Goal: Task Accomplishment & Management: Manage account settings

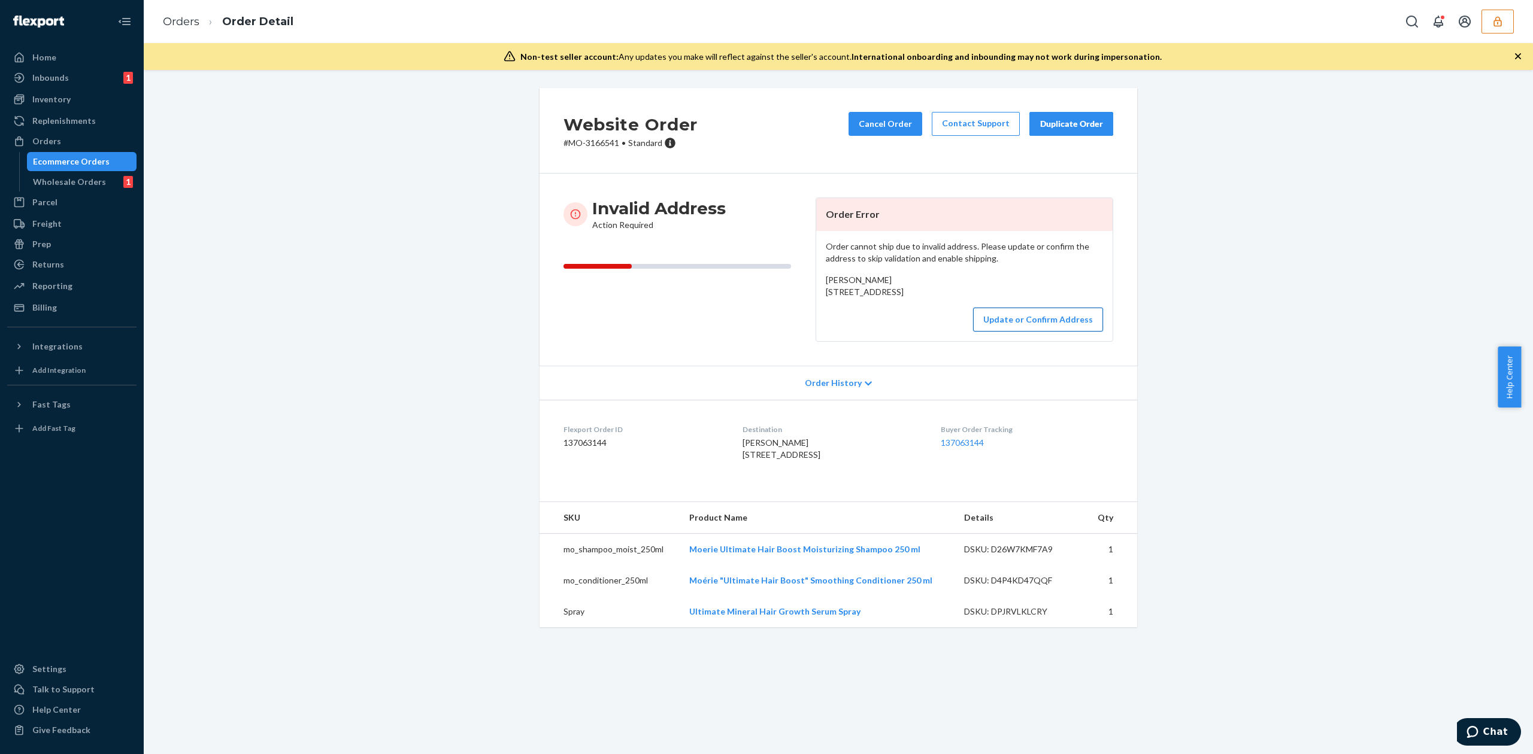
click at [1013, 332] on button "Update or Confirm Address" at bounding box center [1038, 320] width 130 height 24
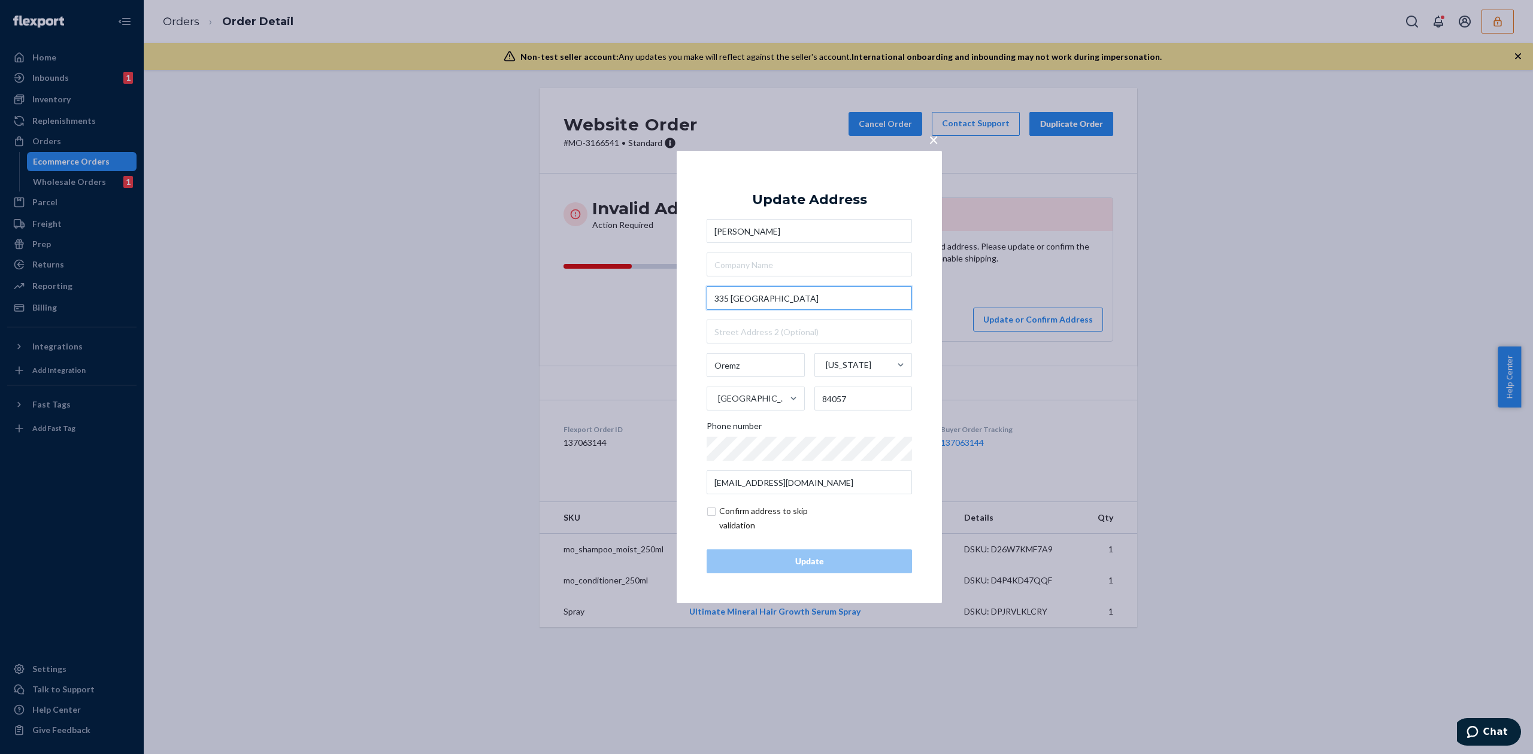
click at [808, 295] on input "335 [GEOGRAPHIC_DATA]" at bounding box center [808, 298] width 205 height 24
type input "335 N 800 W"
click at [800, 175] on div "× Update Address Marvine Noble 335 N 800 W 335 North 800 West, Orem, UT, USA 33…" at bounding box center [808, 377] width 265 height 453
click at [754, 368] on input "Oremz" at bounding box center [755, 365] width 98 height 24
type input "Orem"
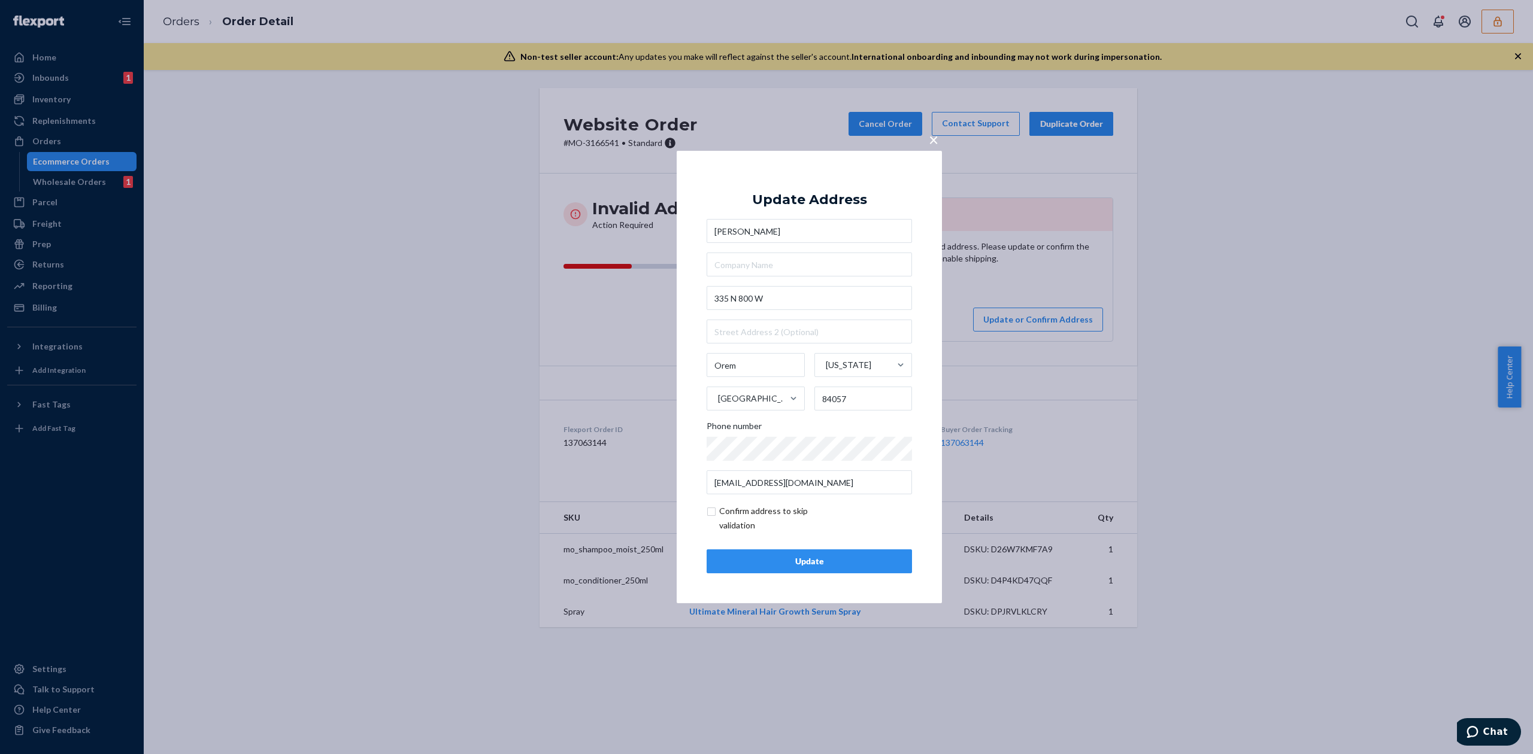
click at [838, 565] on div "Update" at bounding box center [809, 562] width 185 height 12
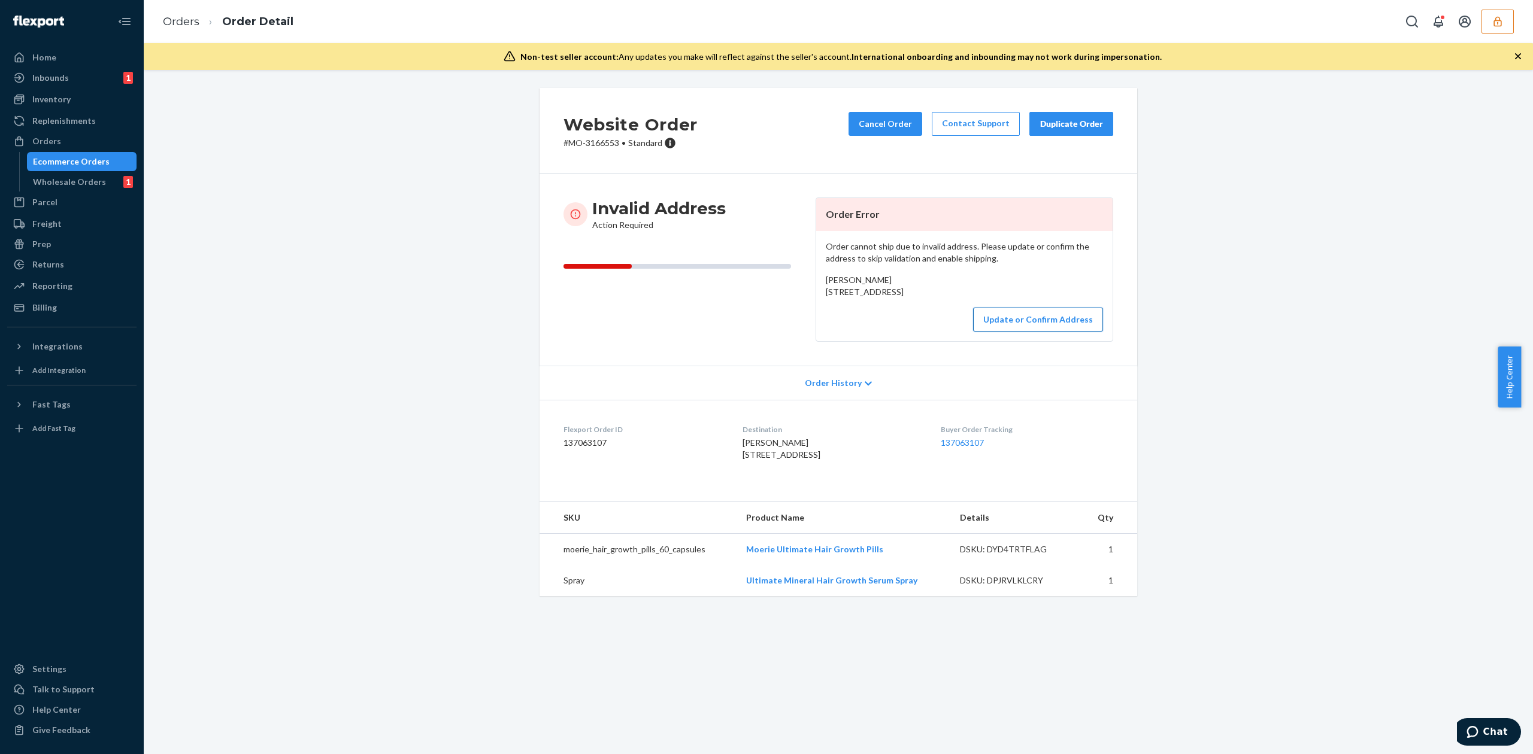
click at [1011, 332] on button "Update or Confirm Address" at bounding box center [1038, 320] width 130 height 24
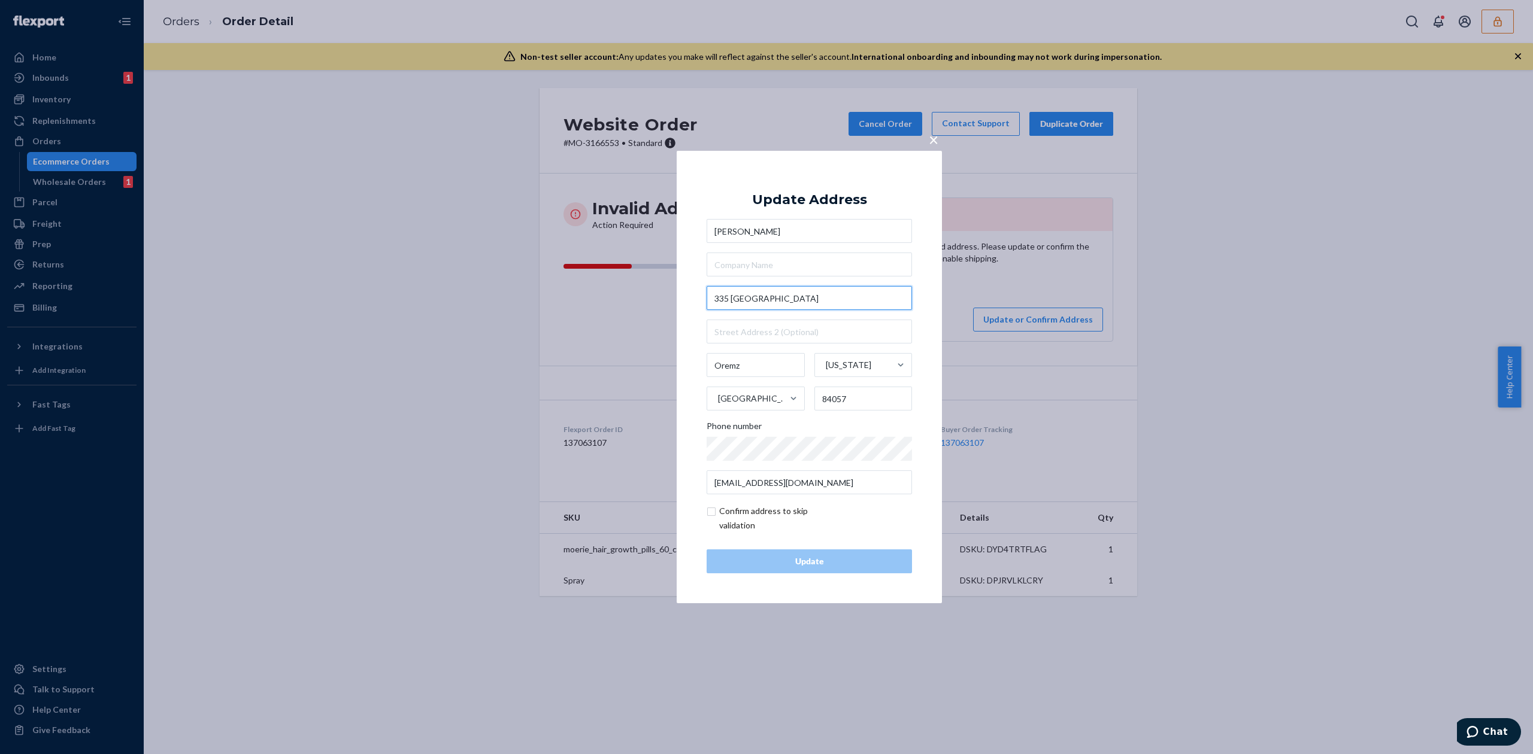
click at [797, 295] on input "335 [GEOGRAPHIC_DATA]" at bounding box center [808, 298] width 205 height 24
click at [808, 188] on div "Update Address Marvine Noble 335 N 800 W Oremz Utah United States 84057 Phone n…" at bounding box center [808, 377] width 205 height 393
click at [797, 304] on input "335 N 800 W" at bounding box center [808, 298] width 205 height 24
type input "335 N 800 W"
click at [812, 209] on div "Update Address Marvine Noble 335 N 800 W Oremz Utah United States 84057 Phone n…" at bounding box center [808, 377] width 205 height 393
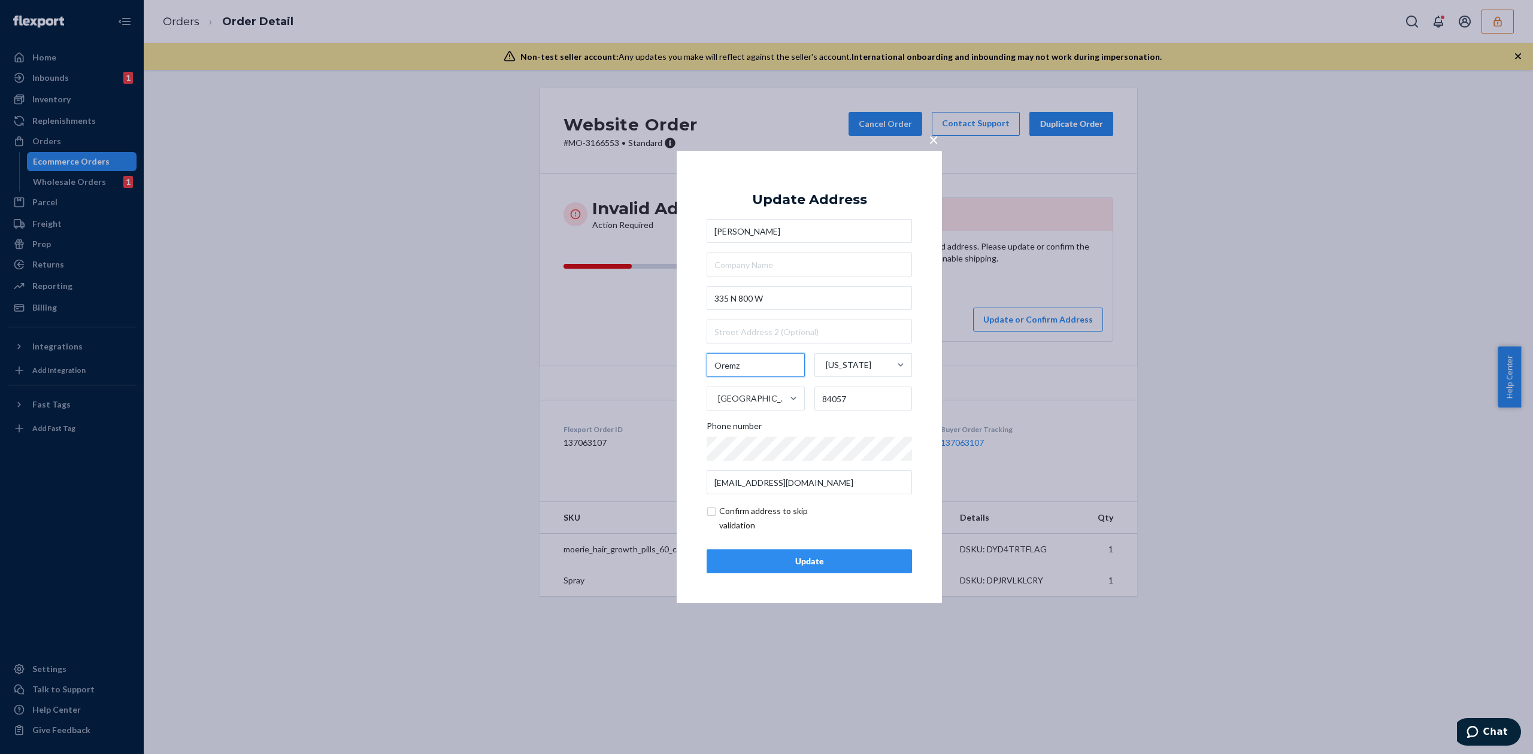
click at [750, 357] on input "Oremz" at bounding box center [755, 365] width 98 height 24
type input "Orem"
click at [844, 563] on div "Update" at bounding box center [809, 562] width 185 height 12
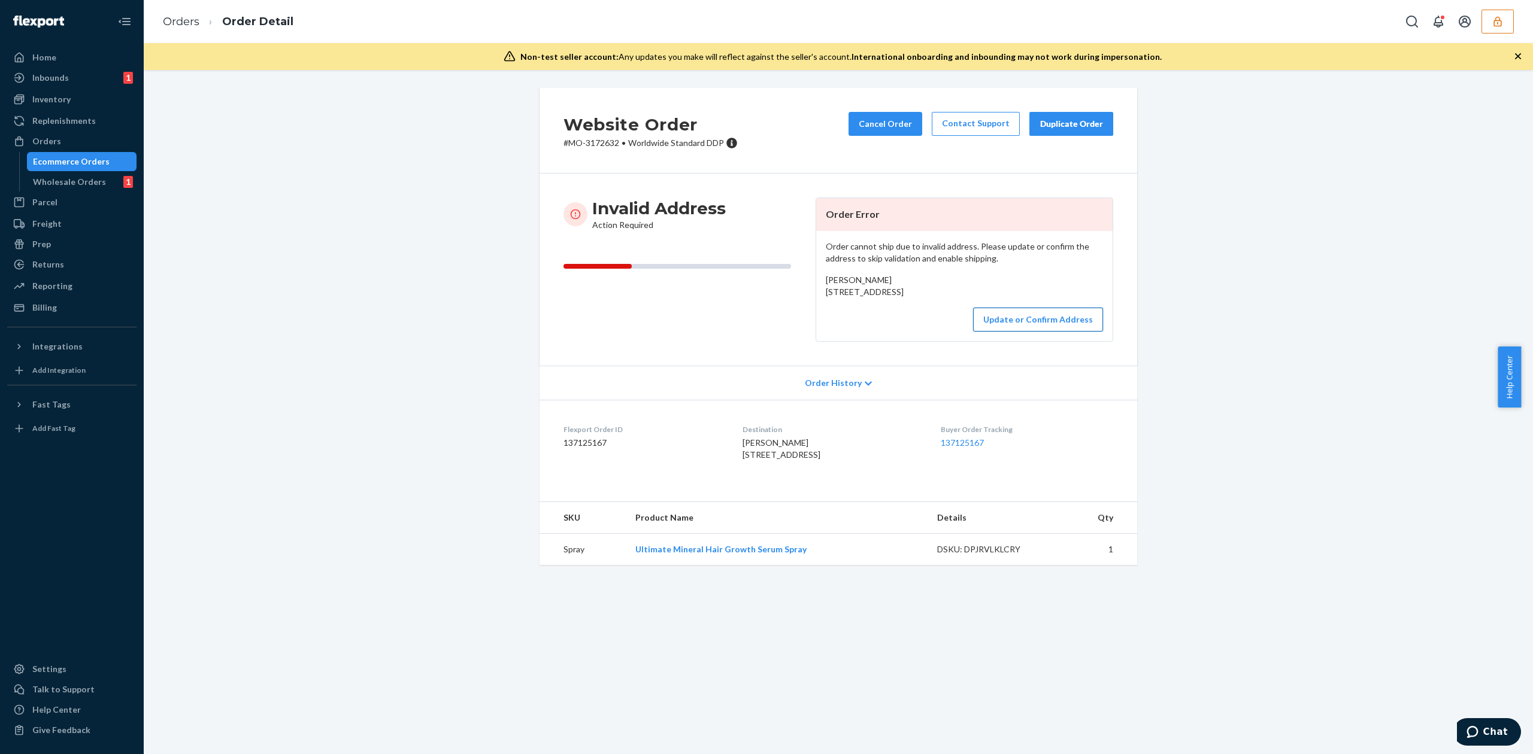
click at [1012, 332] on button "Update or Confirm Address" at bounding box center [1038, 320] width 130 height 24
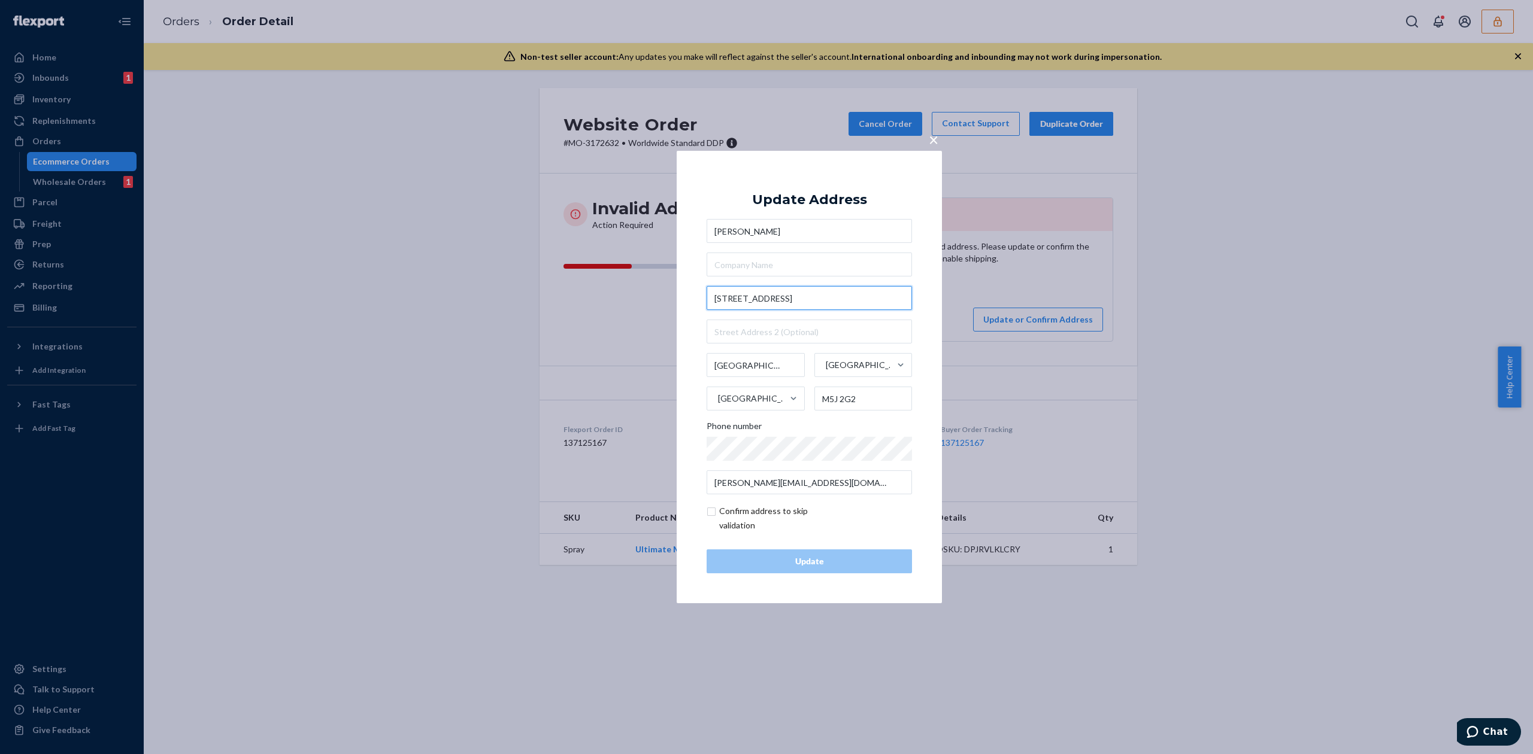
drag, startPoint x: 783, startPoint y: 302, endPoint x: 842, endPoint y: 299, distance: 58.7
click at [842, 299] on input "33 Harbour Square unit #2041" at bounding box center [808, 298] width 205 height 24
type input "33 Harbour Square"
click at [817, 183] on div "Update Address Diana Heacock 33 Harbour Square Toronto Ontario Canada M5J 2G2 P…" at bounding box center [808, 377] width 205 height 393
click at [796, 328] on input "text" at bounding box center [808, 332] width 205 height 24
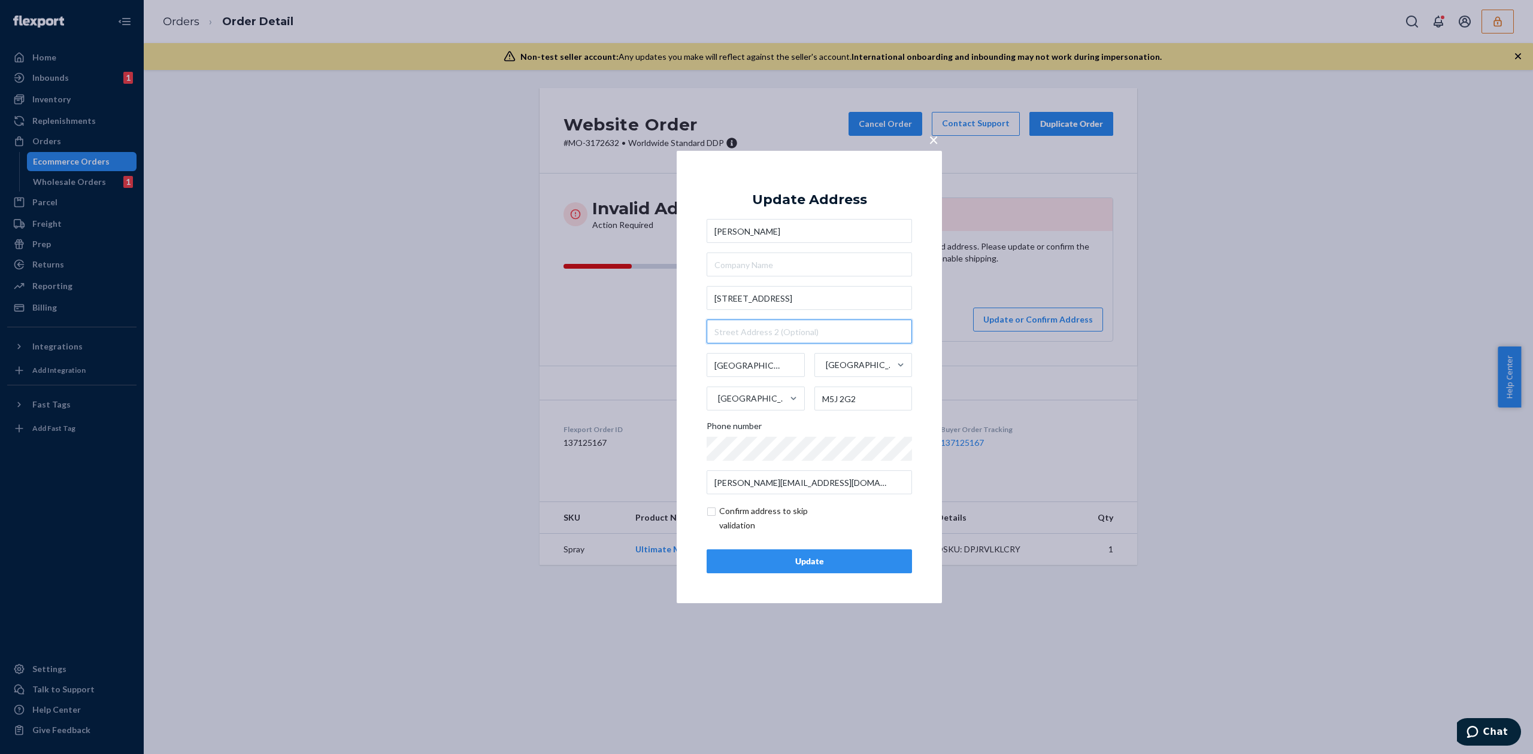
paste input "unit #2041"
type input "unit #2041"
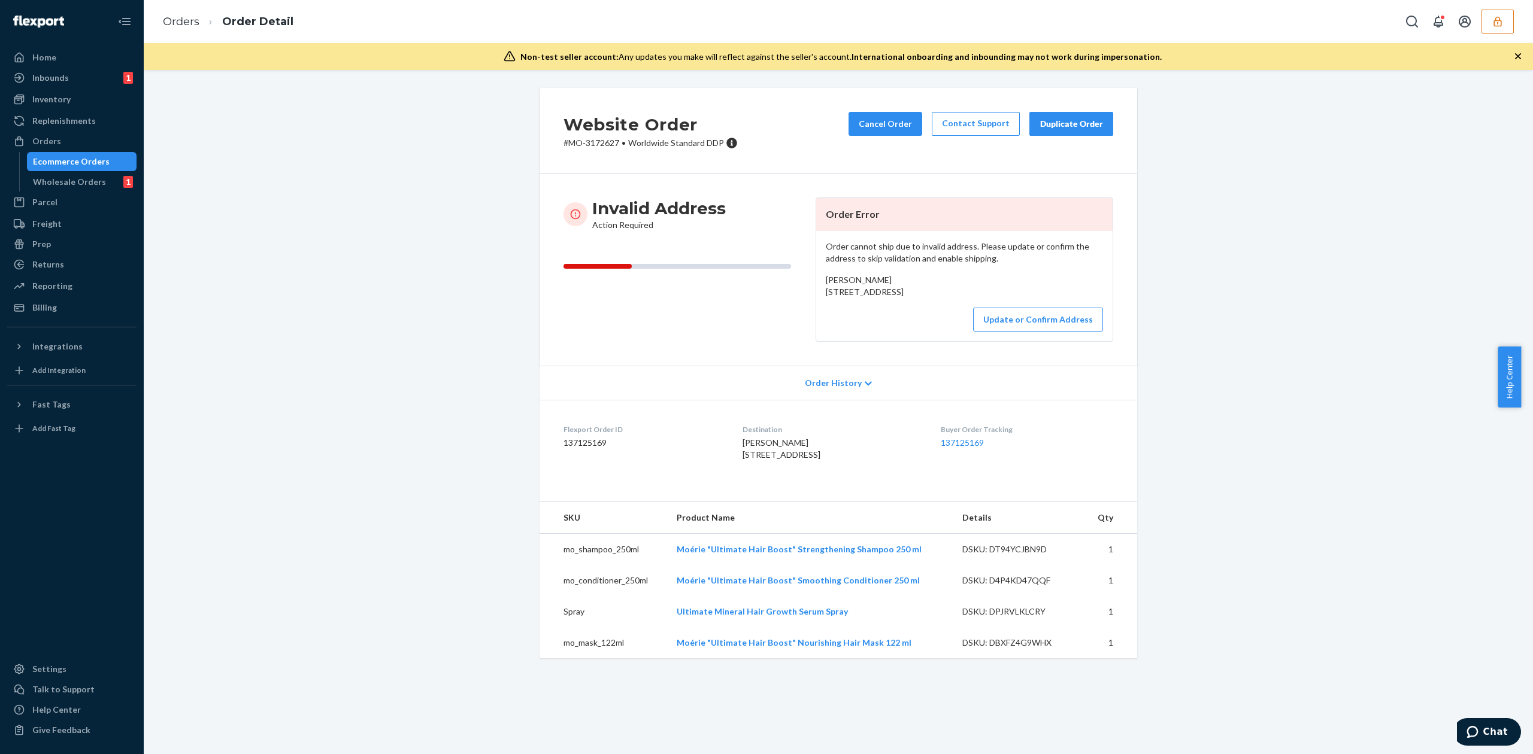
drag, startPoint x: 821, startPoint y: 291, endPoint x: 906, endPoint y: 307, distance: 85.8
click at [906, 298] on div "Diana Heacock 33 Harbour Square unit #2041 Toronto, ON M5J 2G2 CA" at bounding box center [964, 286] width 277 height 24
copy span "33 Harbour Square unit #2041 Toronto, ON M5J 2G2"
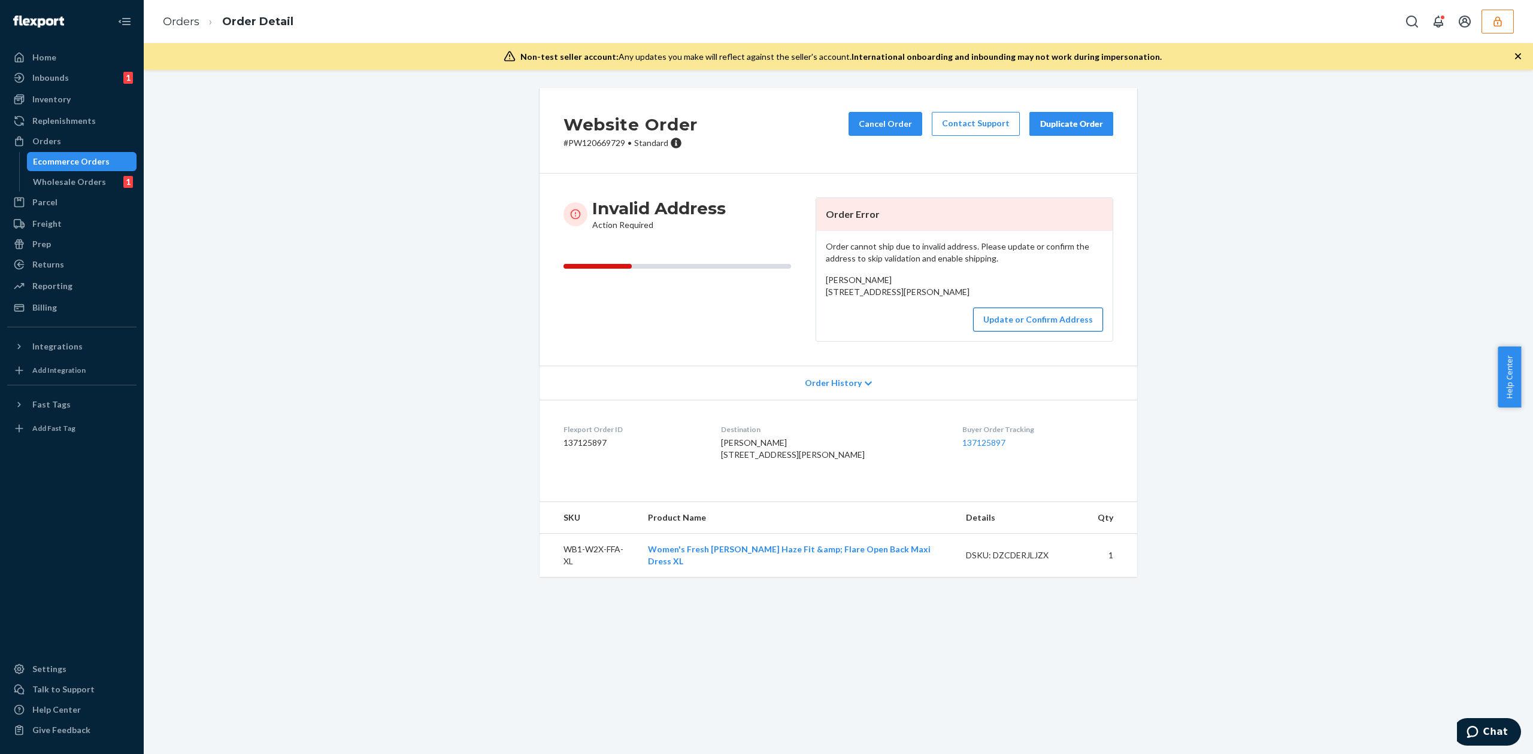
click at [1011, 332] on button "Update or Confirm Address" at bounding box center [1038, 320] width 130 height 24
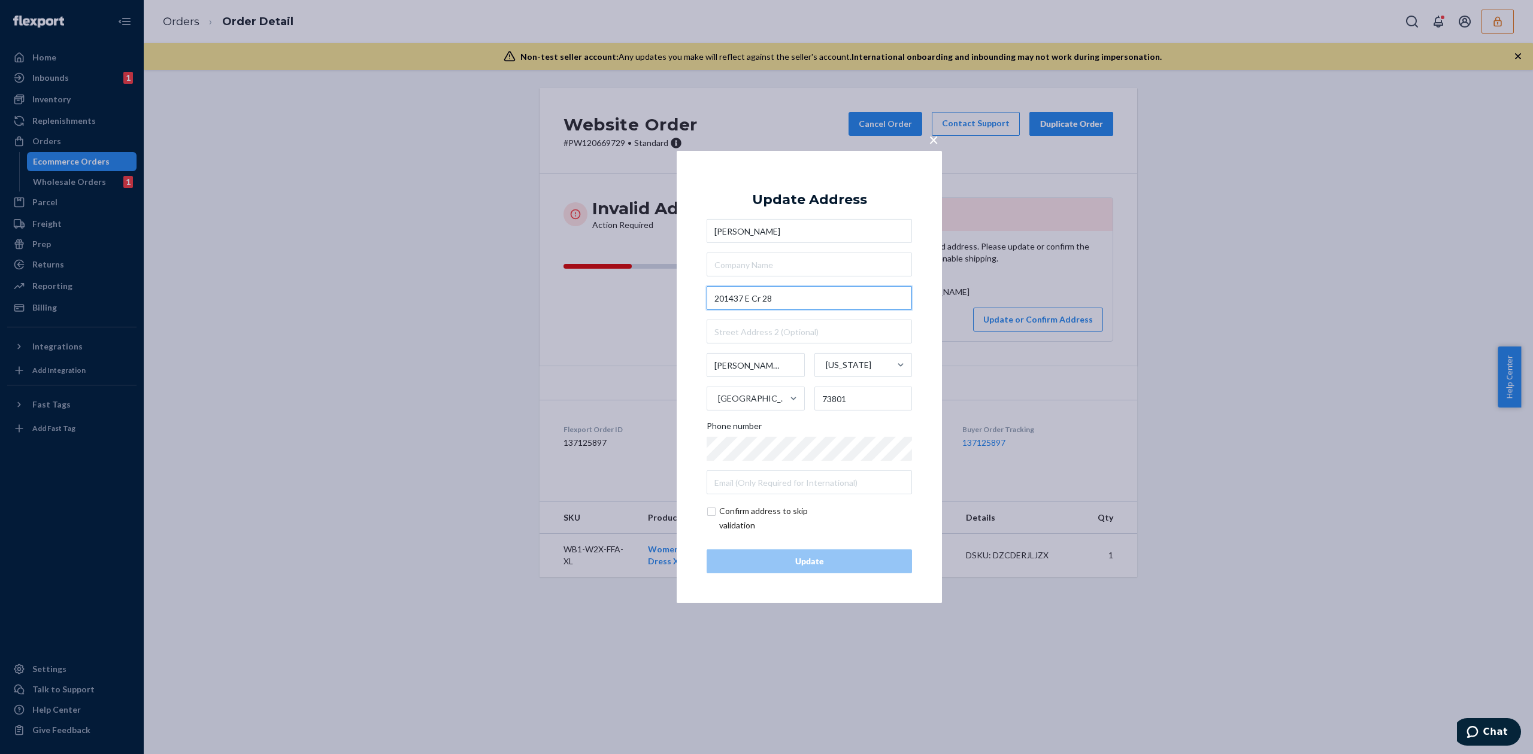
click at [755, 298] on input "201437 E Cr 28" at bounding box center [808, 298] width 205 height 24
type input "[STREET_ADDRESS]"
click at [846, 193] on div "Update Address" at bounding box center [809, 200] width 115 height 14
click at [863, 562] on div "Update" at bounding box center [809, 562] width 185 height 12
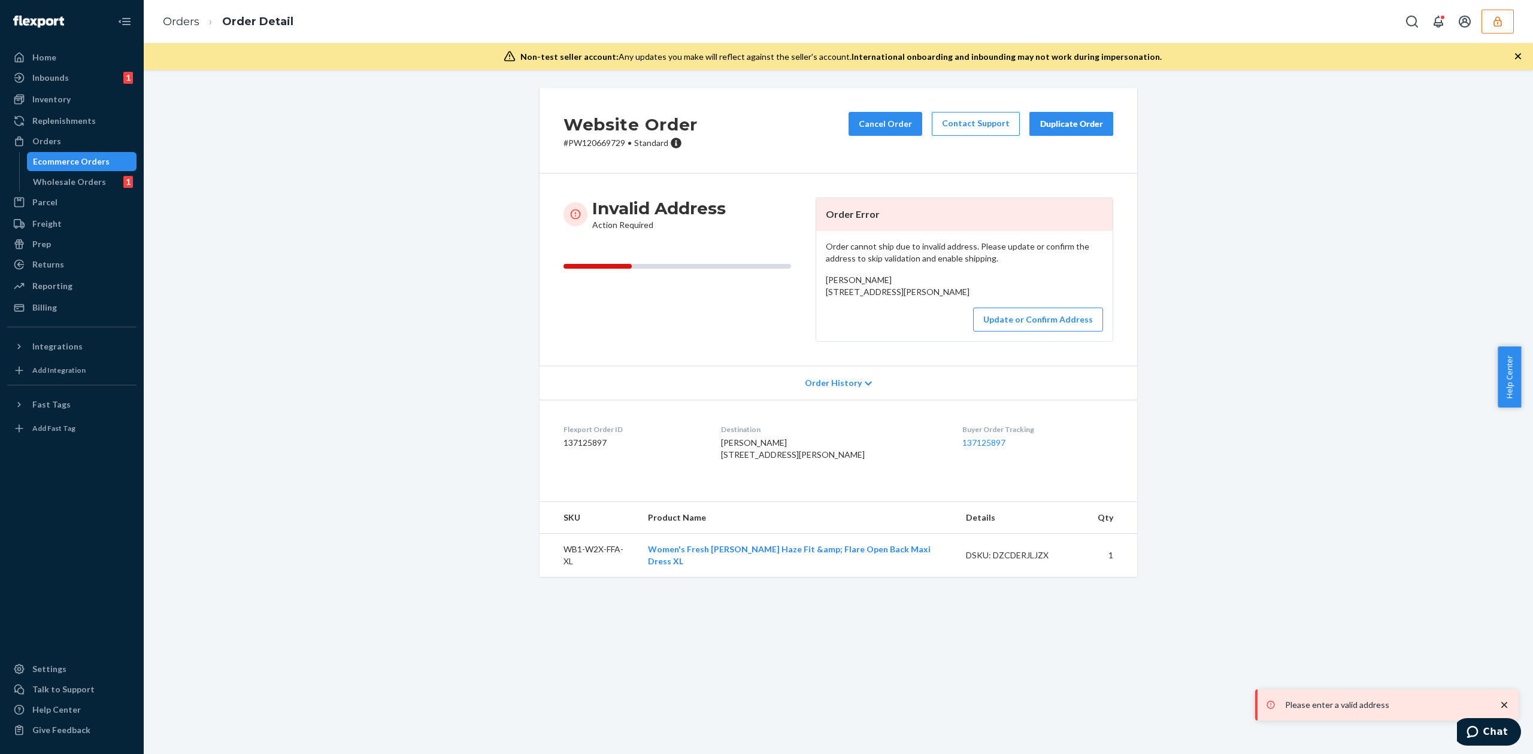
click at [829, 290] on span "Tyla Yauk 201437 E Cr 28 Woodward, OK 73801 US" at bounding box center [898, 286] width 144 height 22
drag, startPoint x: 820, startPoint y: 290, endPoint x: 918, endPoint y: 308, distance: 99.1
click at [918, 298] on div "Tyla Yauk 201437 E Cr 28 Woodward, OK 73801 US" at bounding box center [964, 286] width 277 height 24
copy span "201437 E Cr 28 Woodward, OK 73801"
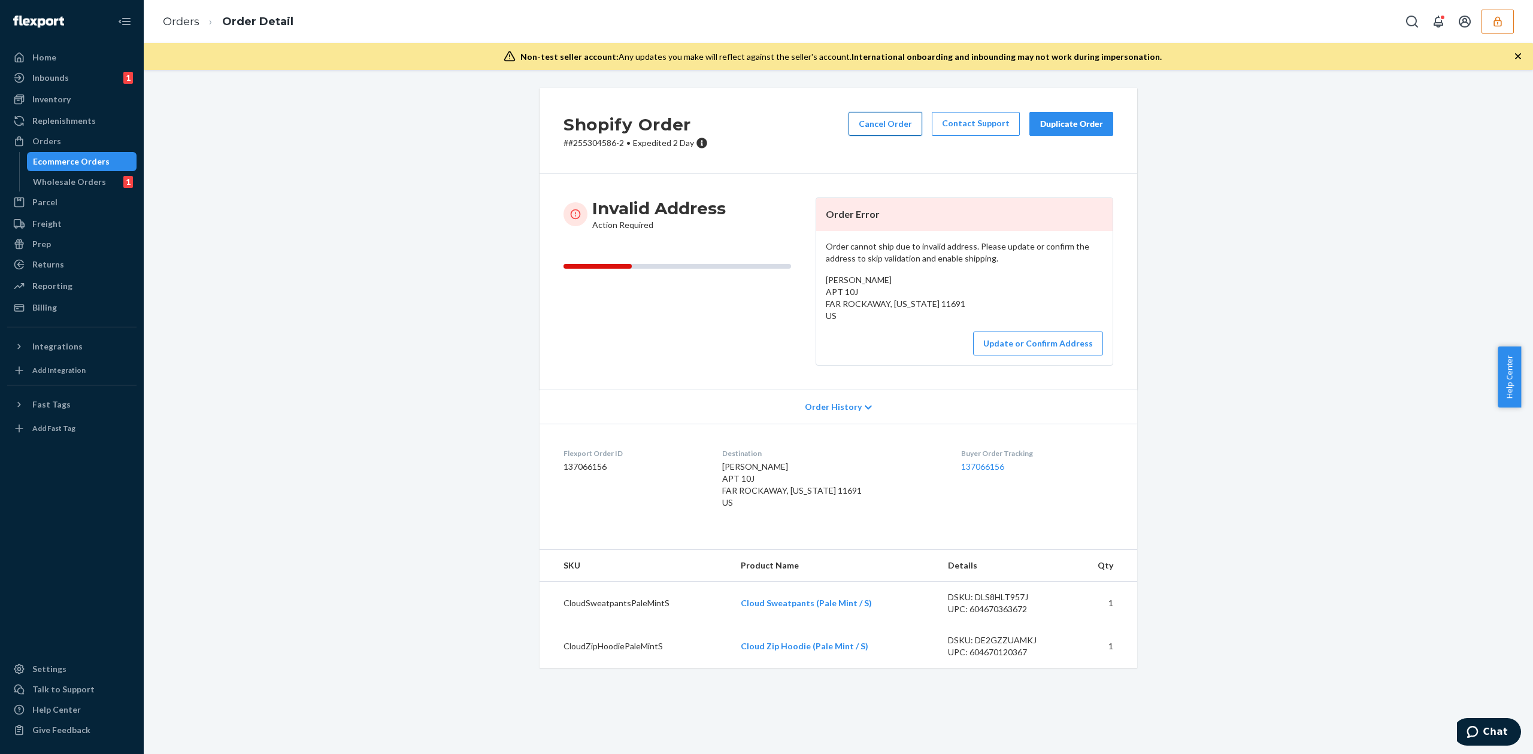
click at [889, 128] on button "Cancel Order" at bounding box center [885, 124] width 74 height 24
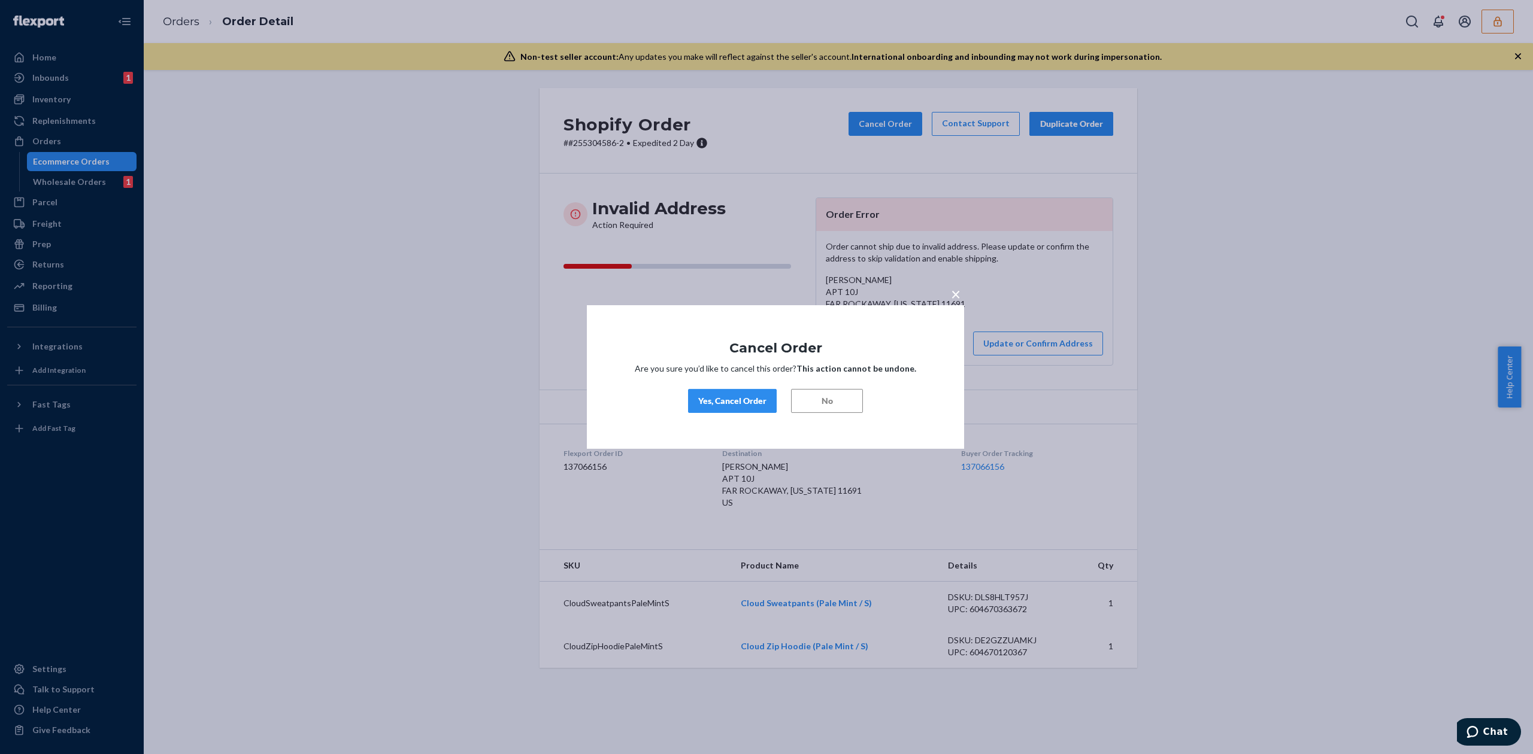
click at [734, 408] on button "Yes, Cancel Order" at bounding box center [732, 401] width 89 height 24
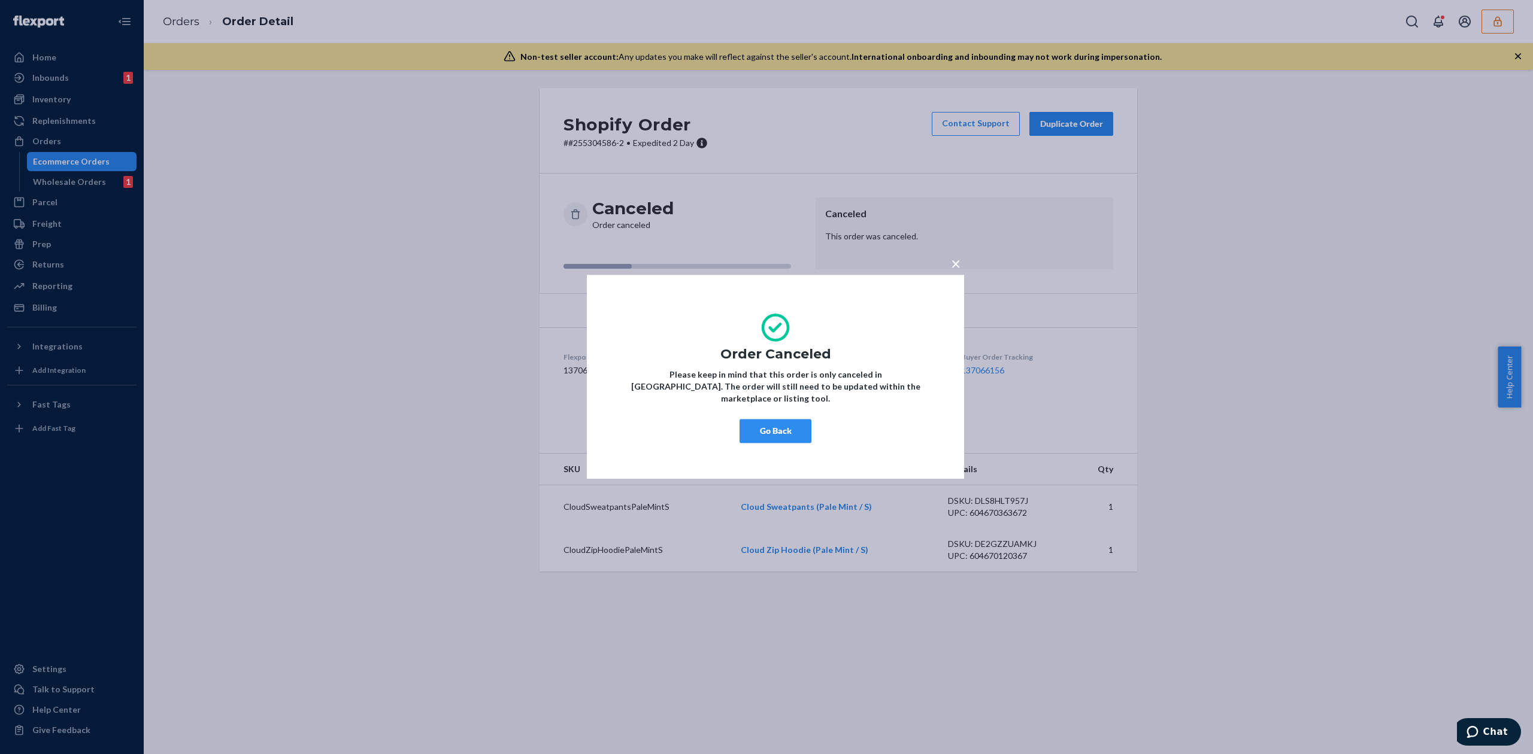
click at [773, 424] on button "Go Back" at bounding box center [775, 432] width 72 height 24
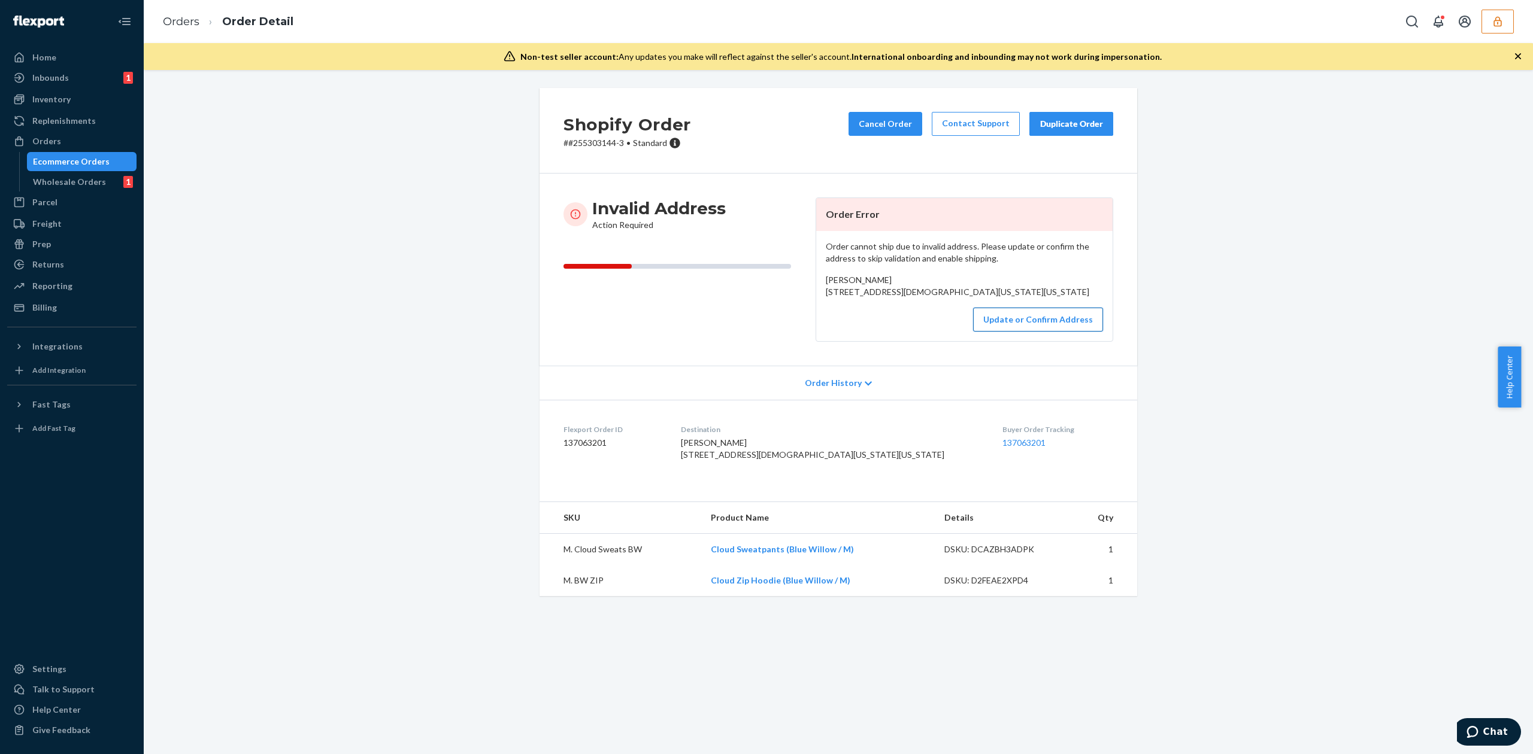
click at [995, 332] on button "Update or Confirm Address" at bounding box center [1038, 320] width 130 height 24
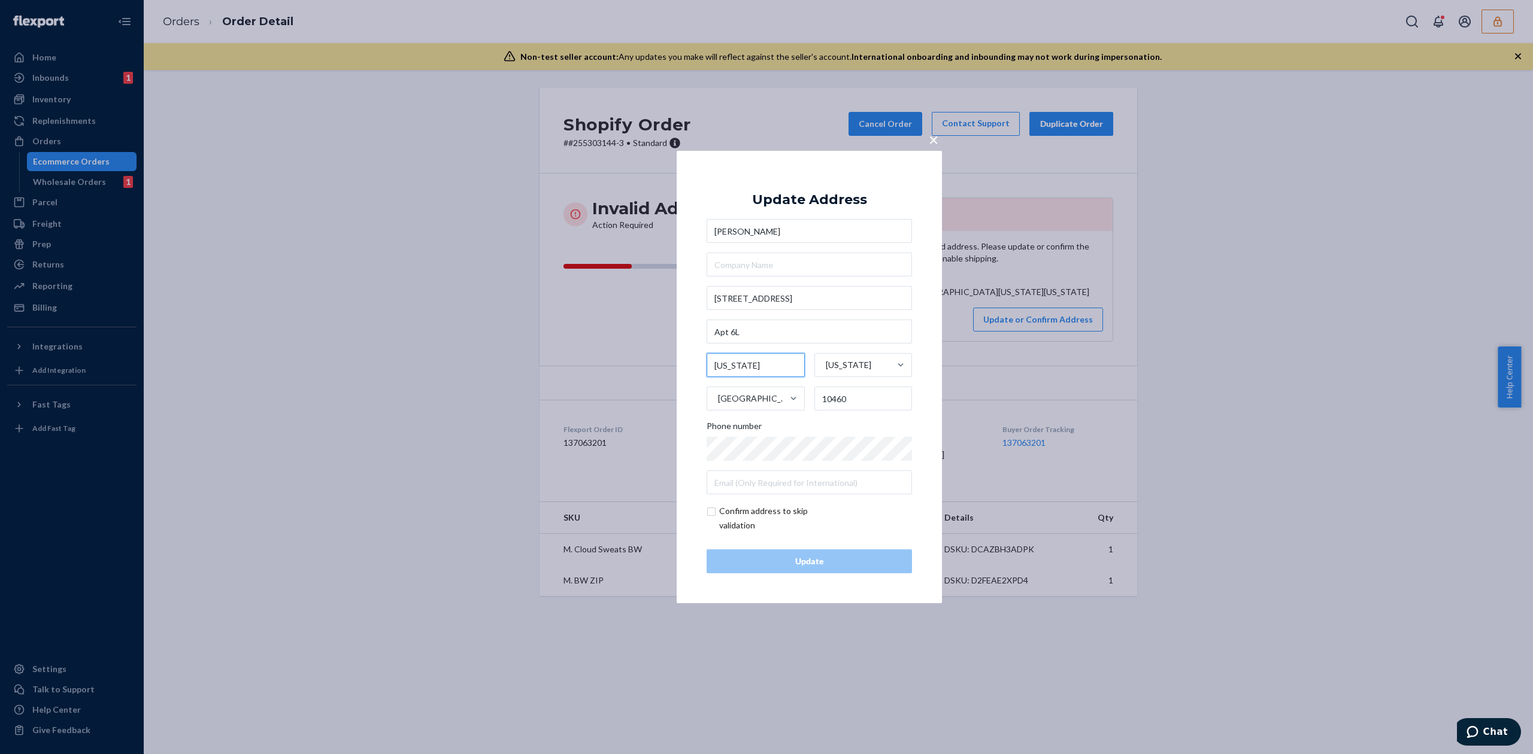
click at [736, 365] on input "[US_STATE]" at bounding box center [755, 365] width 98 height 24
type input "[GEOGRAPHIC_DATA]"
click at [736, 518] on input "checkbox" at bounding box center [775, 518] width 139 height 29
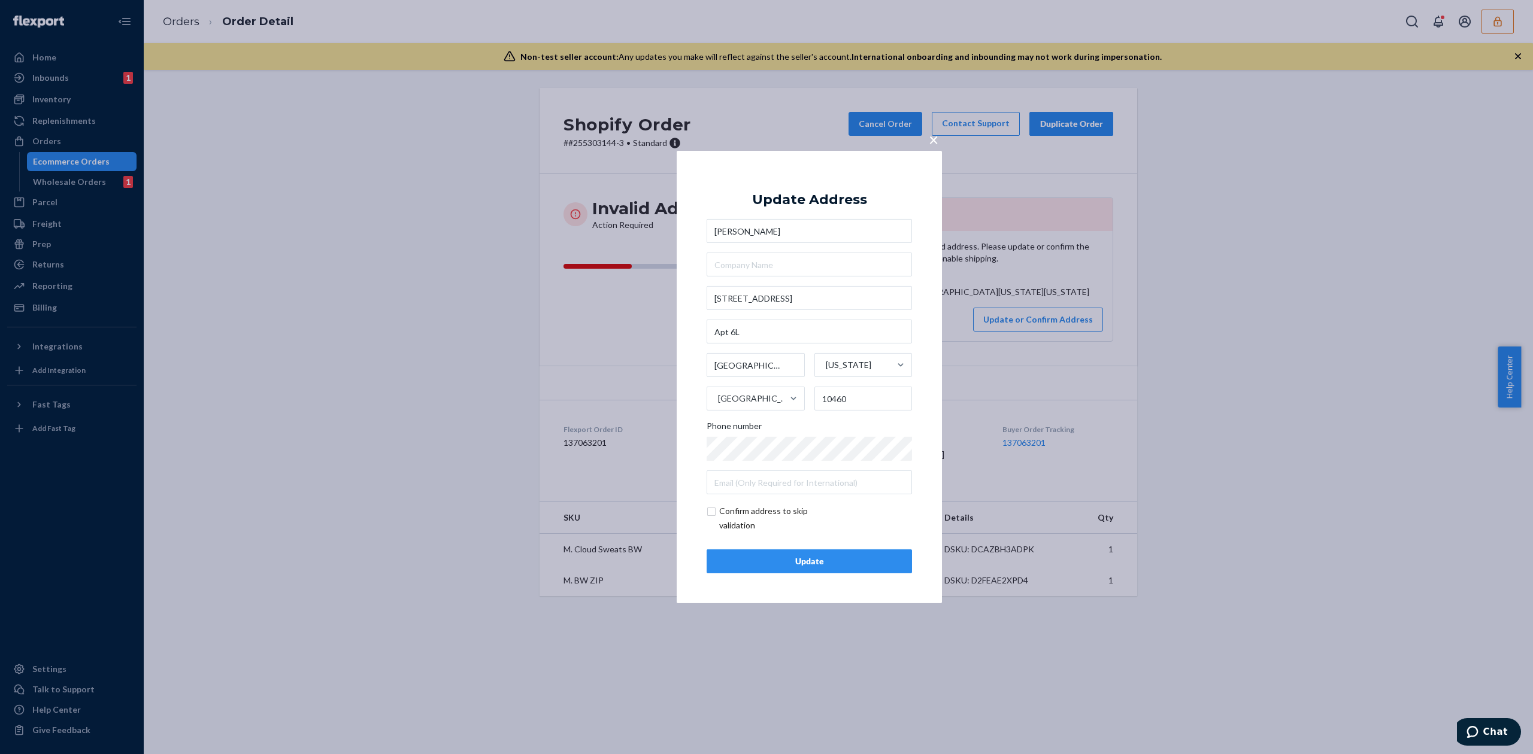
checkbox input "true"
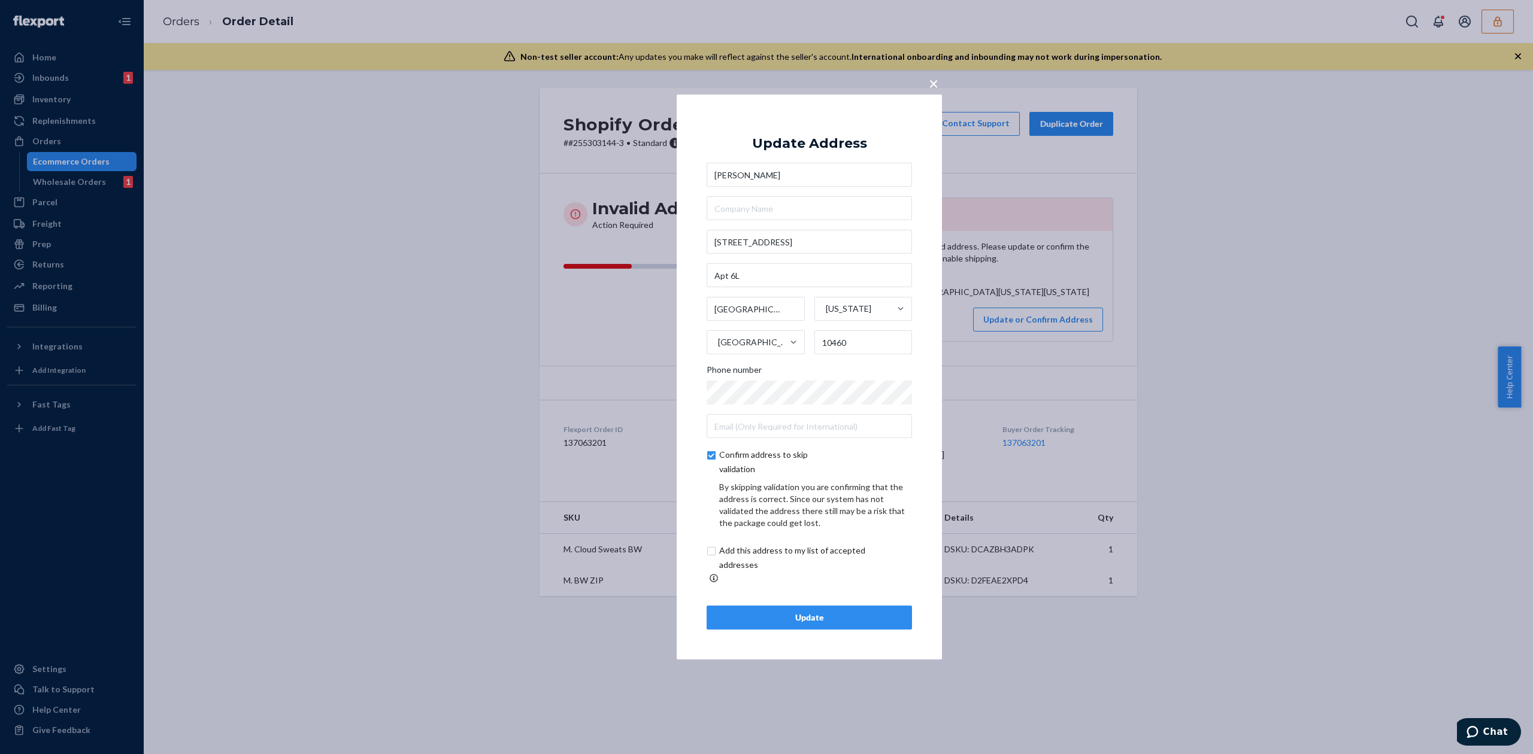
click at [781, 544] on div "By skipping validation you are confirming that the address is correct. Since ou…" at bounding box center [808, 532] width 205 height 103
click at [791, 557] on input "checkbox" at bounding box center [805, 558] width 199 height 29
checkbox input "true"
click at [830, 614] on div "Update" at bounding box center [809, 618] width 185 height 12
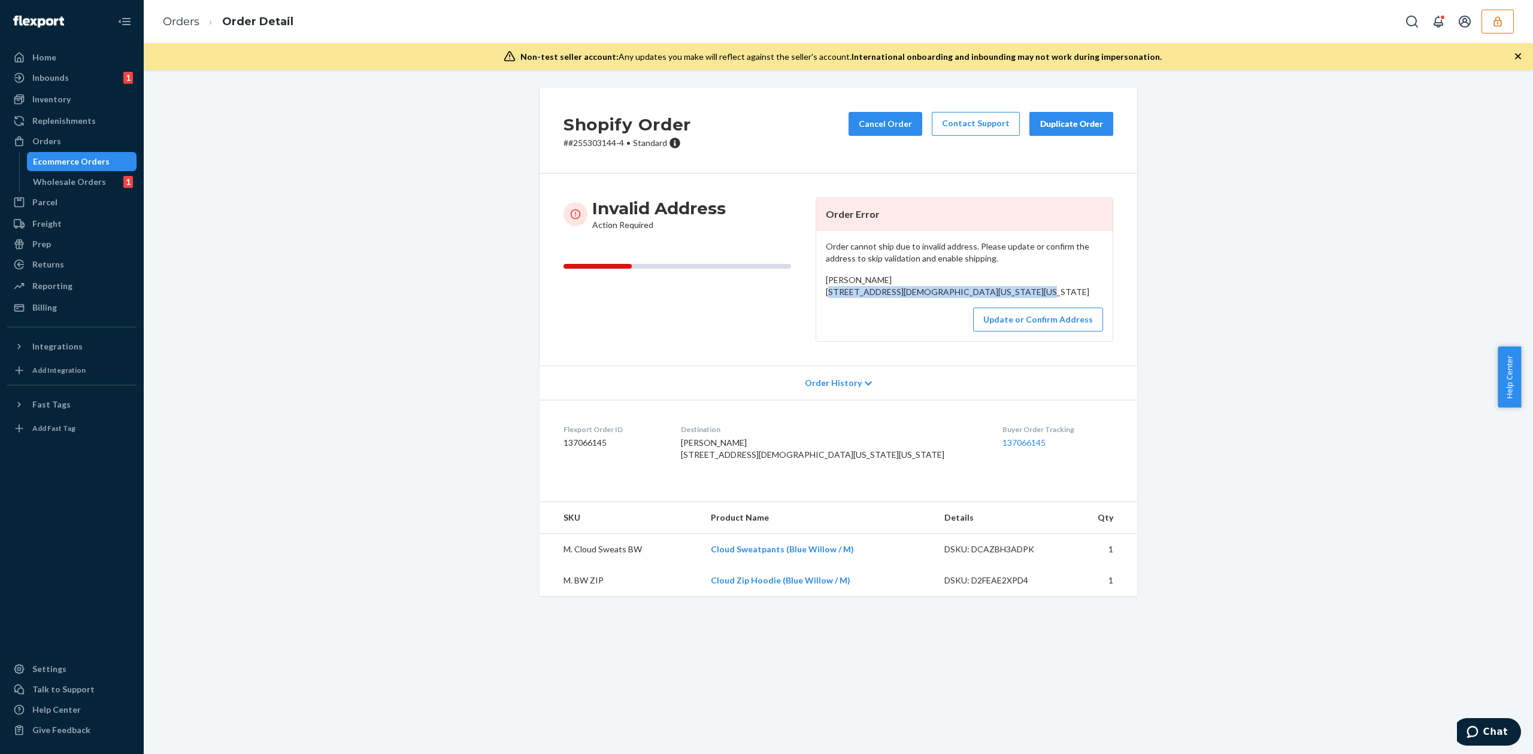
drag, startPoint x: 818, startPoint y: 291, endPoint x: 940, endPoint y: 315, distance: 124.4
click at [940, 315] on div "Order cannot ship due to invalid address. Please update or confirm the address …" at bounding box center [964, 286] width 296 height 110
copy span "[STREET_ADDRESS][US_STATE][US_STATE]"
click at [1076, 332] on button "Update or Confirm Address" at bounding box center [1038, 320] width 130 height 24
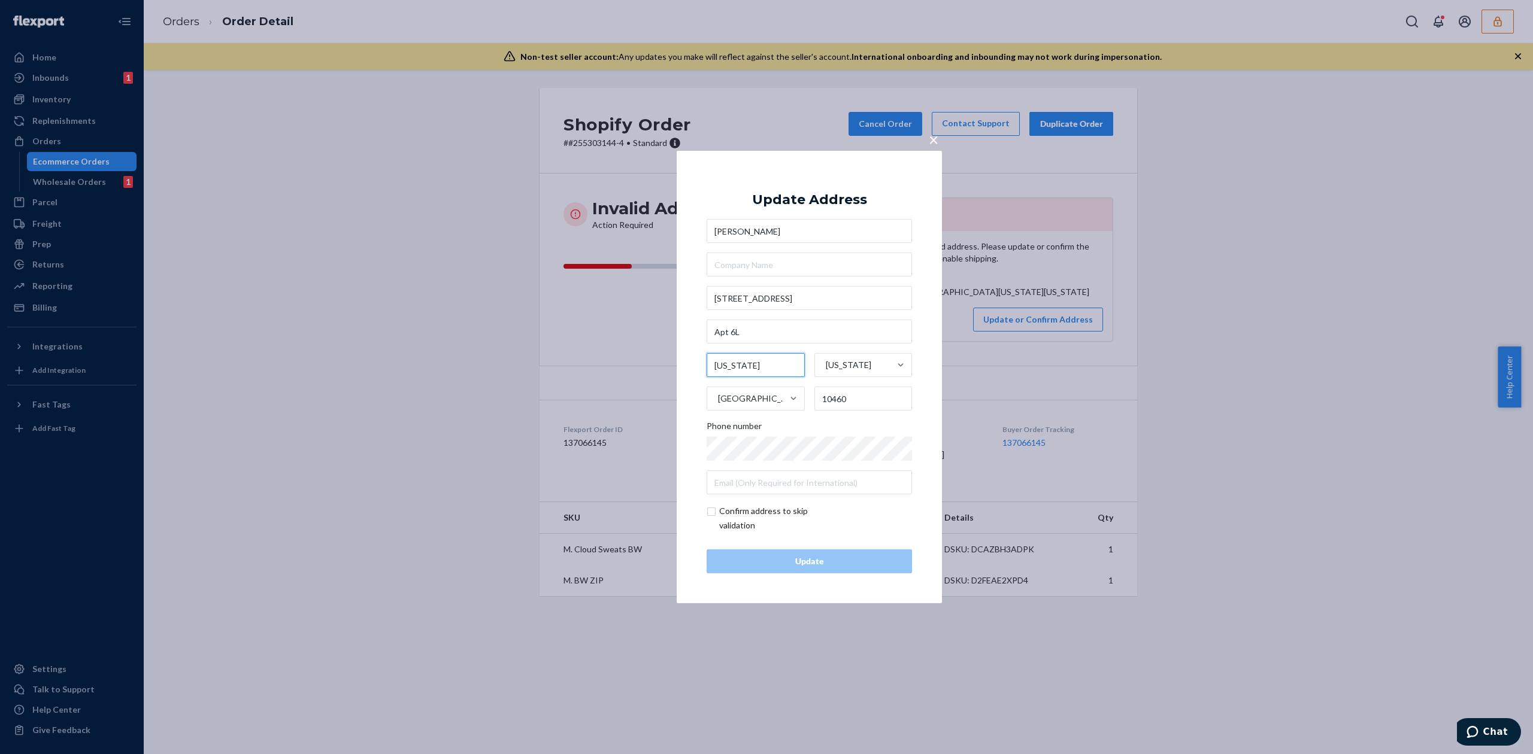
click at [726, 363] on input "[US_STATE]" at bounding box center [755, 365] width 98 height 24
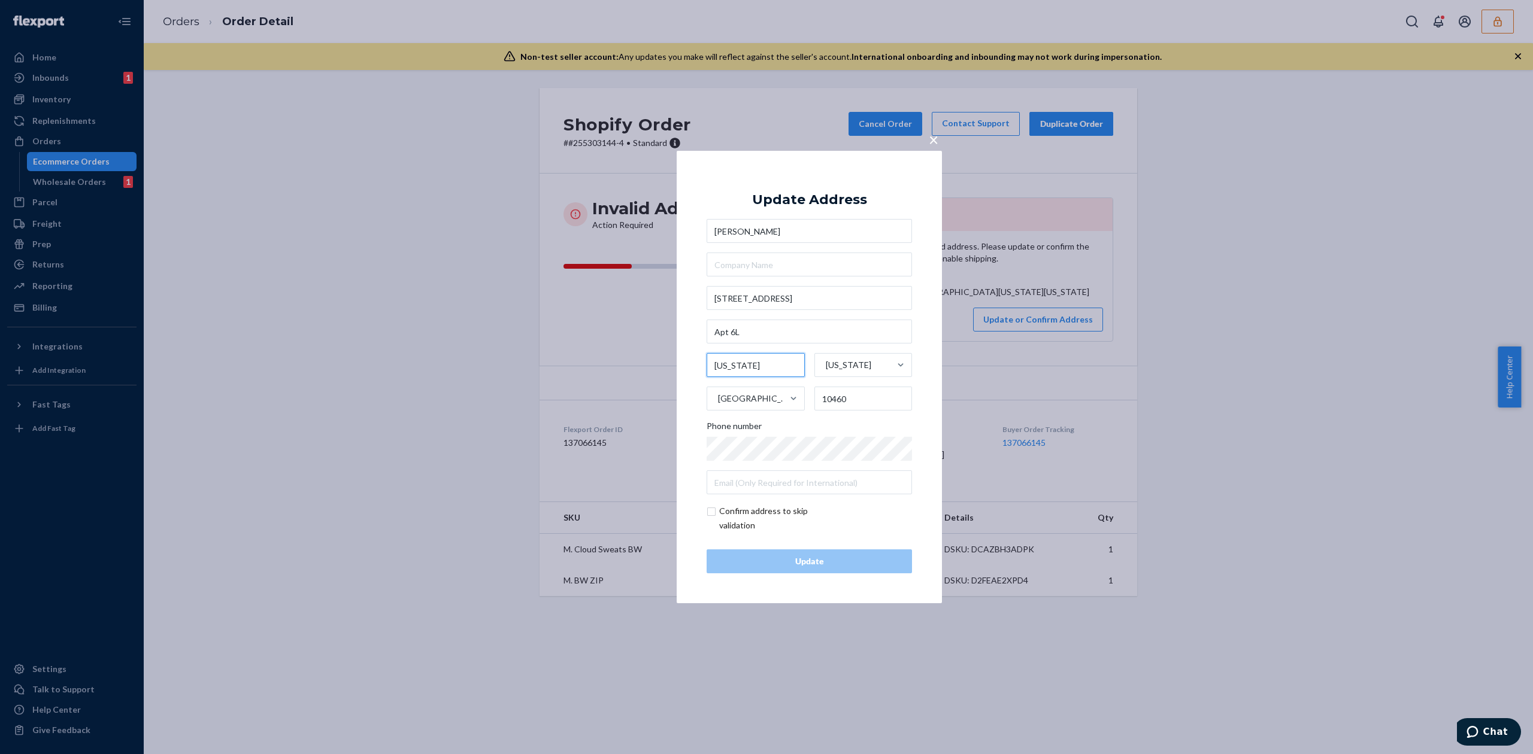
click at [726, 363] on input "[US_STATE]" at bounding box center [755, 365] width 98 height 24
type input "[GEOGRAPHIC_DATA]"
click at [803, 202] on div "Update Address" at bounding box center [809, 200] width 115 height 14
click at [738, 506] on input "checkbox" at bounding box center [775, 518] width 139 height 29
checkbox input "true"
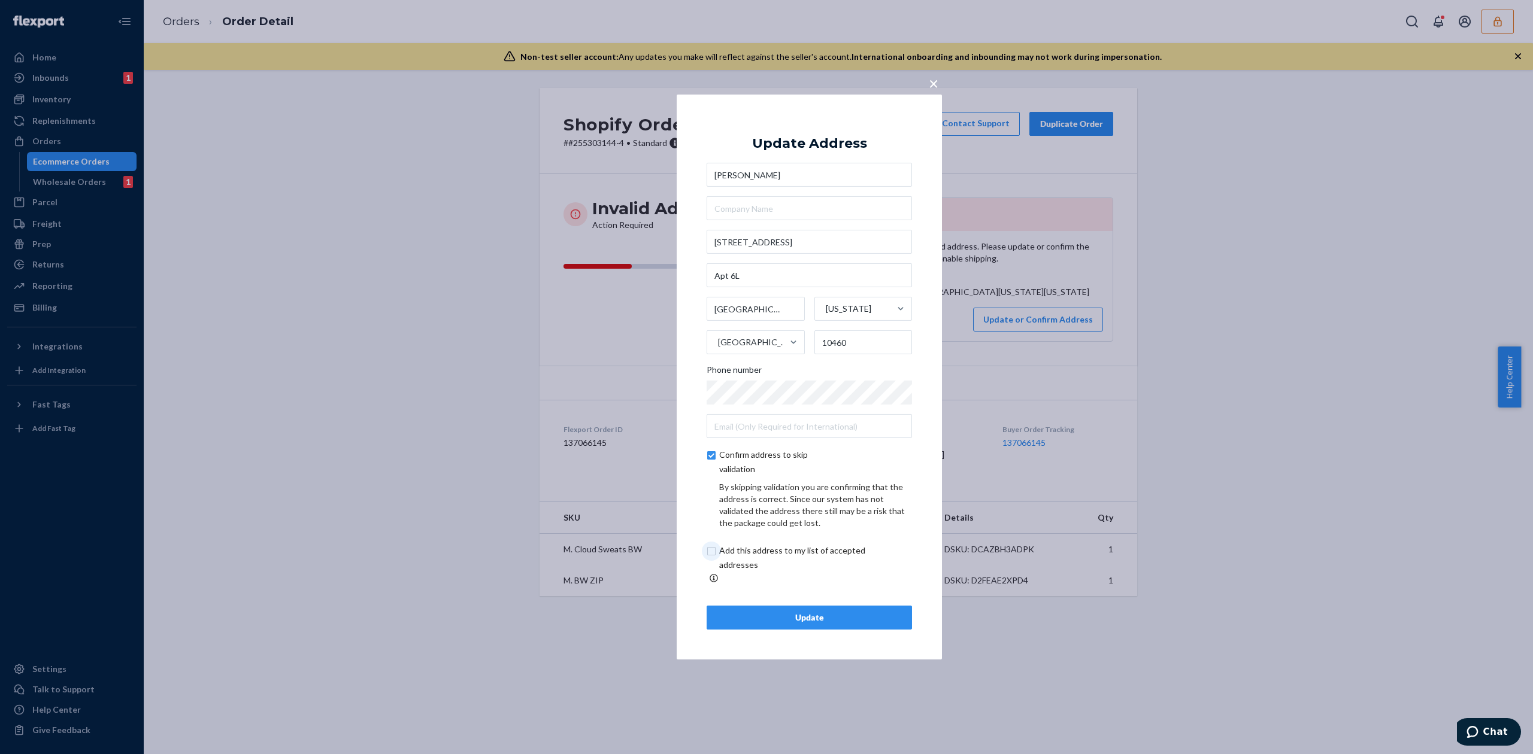
click at [817, 562] on input "checkbox" at bounding box center [805, 558] width 199 height 29
checkbox input "true"
click at [843, 612] on div "Update" at bounding box center [809, 618] width 185 height 12
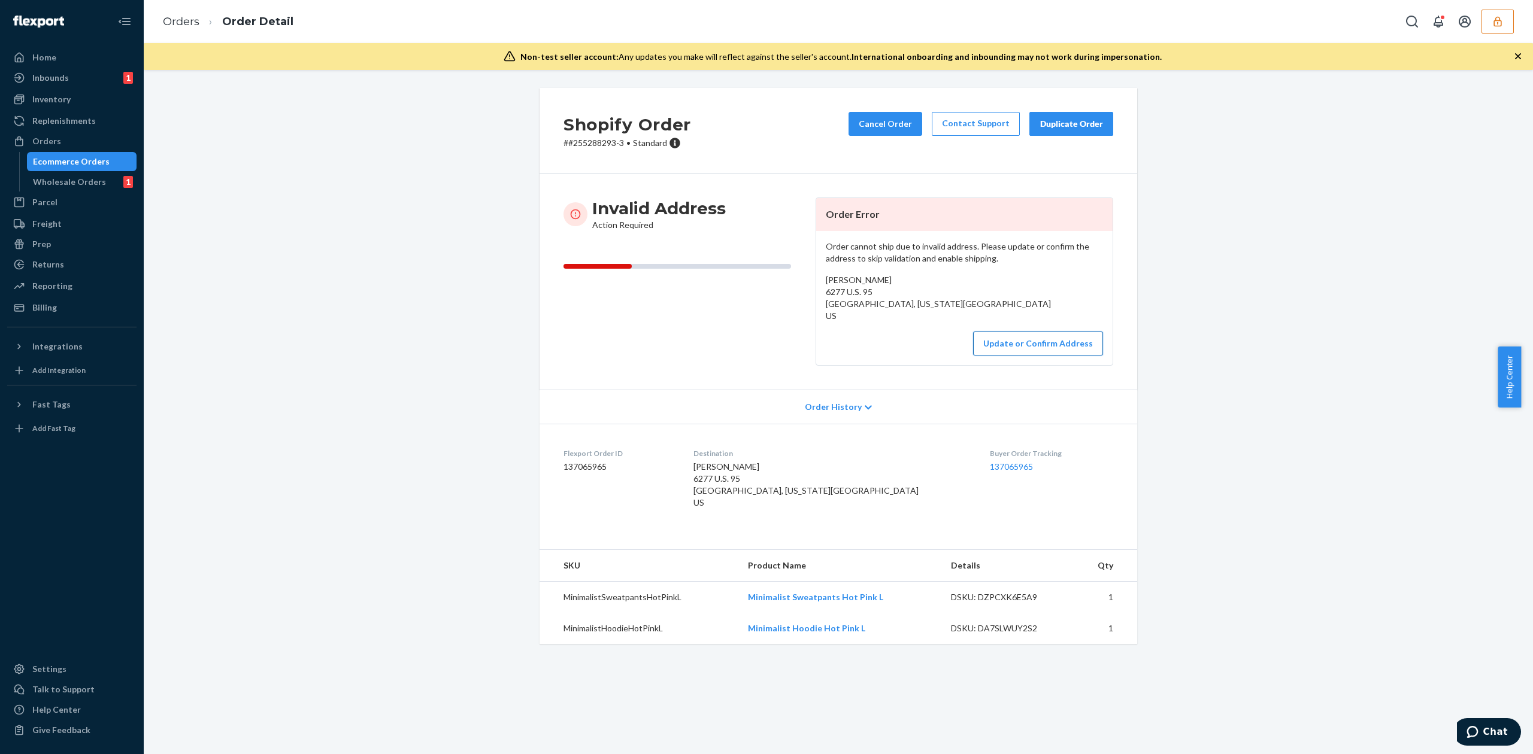
click at [1049, 348] on button "Update or Confirm Address" at bounding box center [1038, 344] width 130 height 24
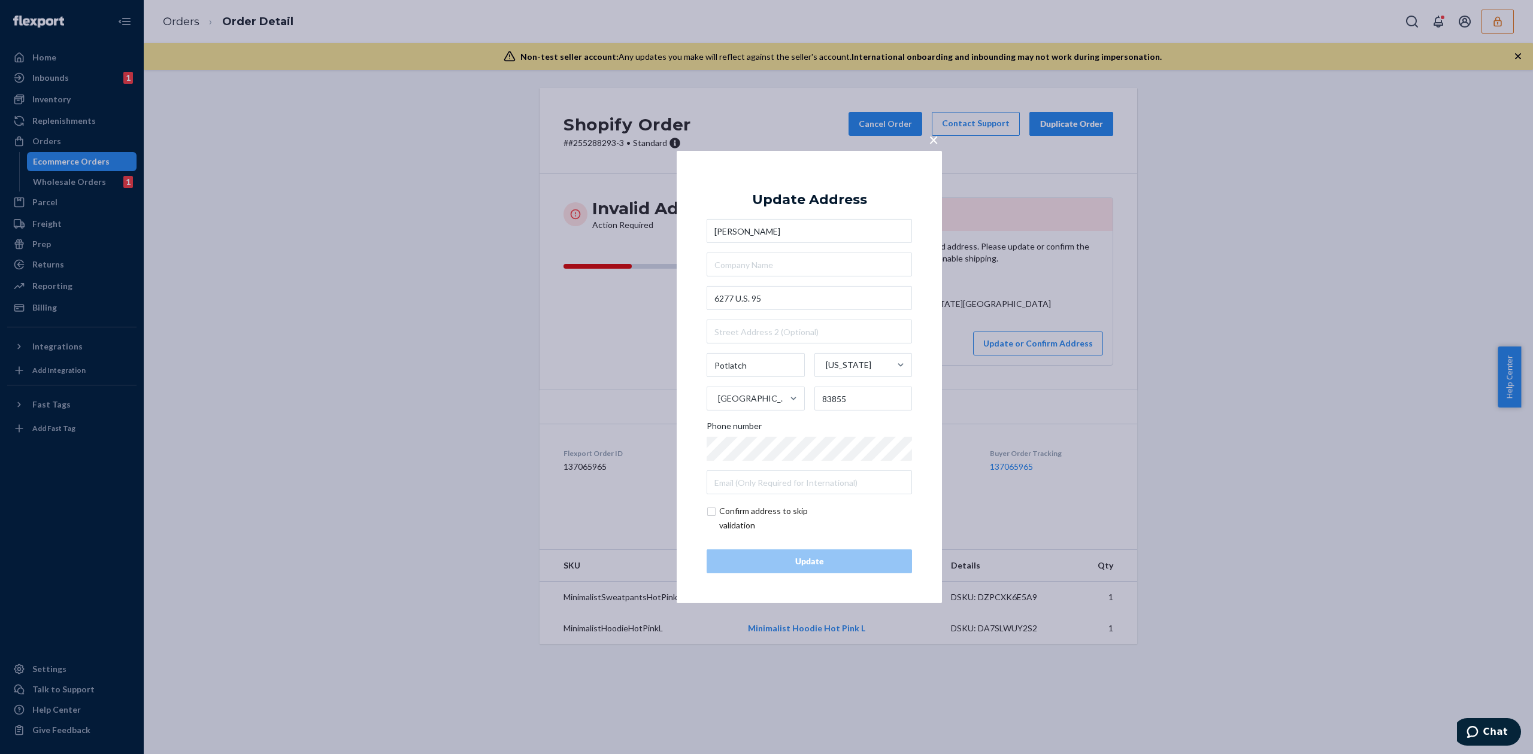
click at [937, 139] on span "×" at bounding box center [933, 139] width 10 height 20
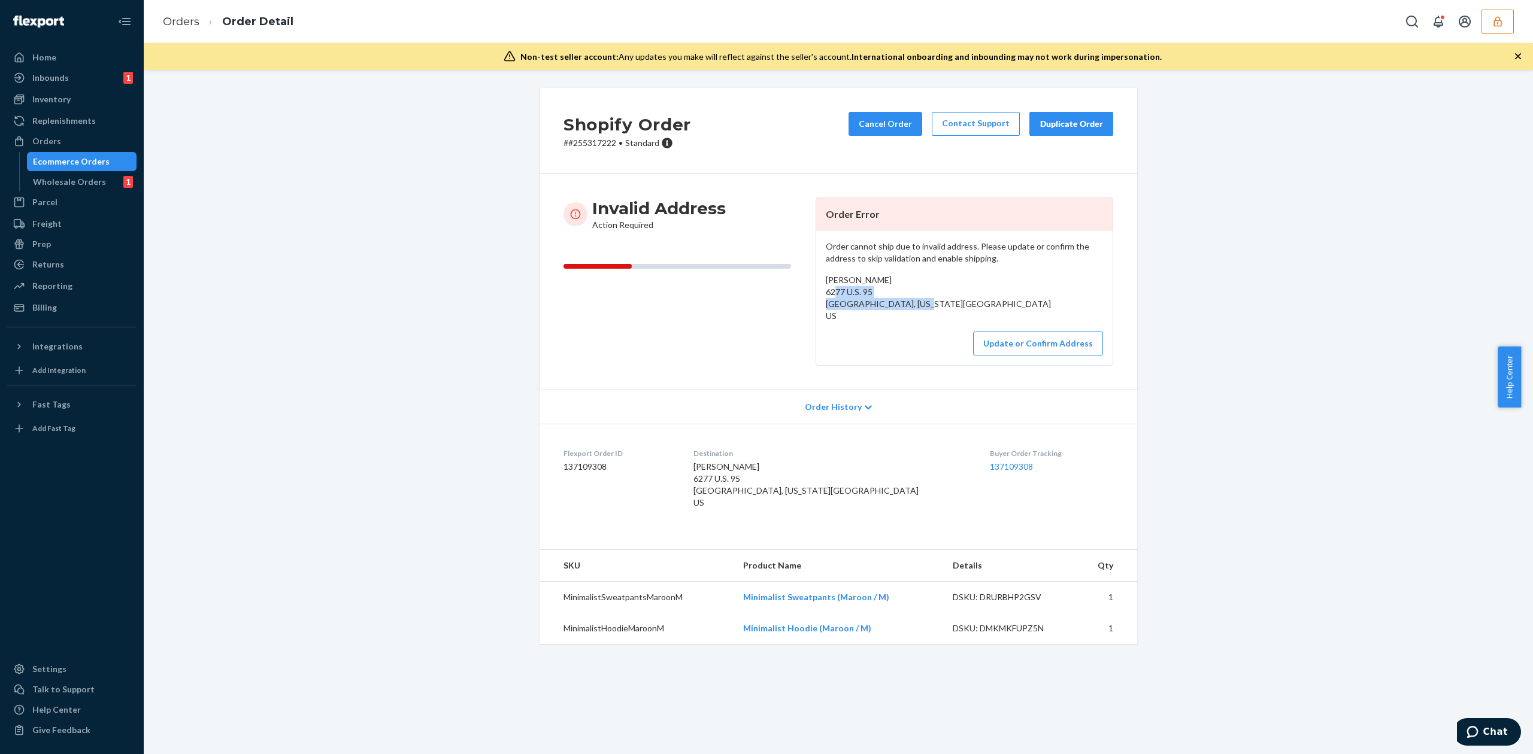
drag, startPoint x: 821, startPoint y: 291, endPoint x: 913, endPoint y: 308, distance: 93.1
click at [913, 308] on div "Rylee Hendrickx 6277 U.S. 95 Potlatch, Idaho 83855 US" at bounding box center [964, 298] width 277 height 48
copy span "6277 U.S. 95 Potlatch, Idaho 83855"
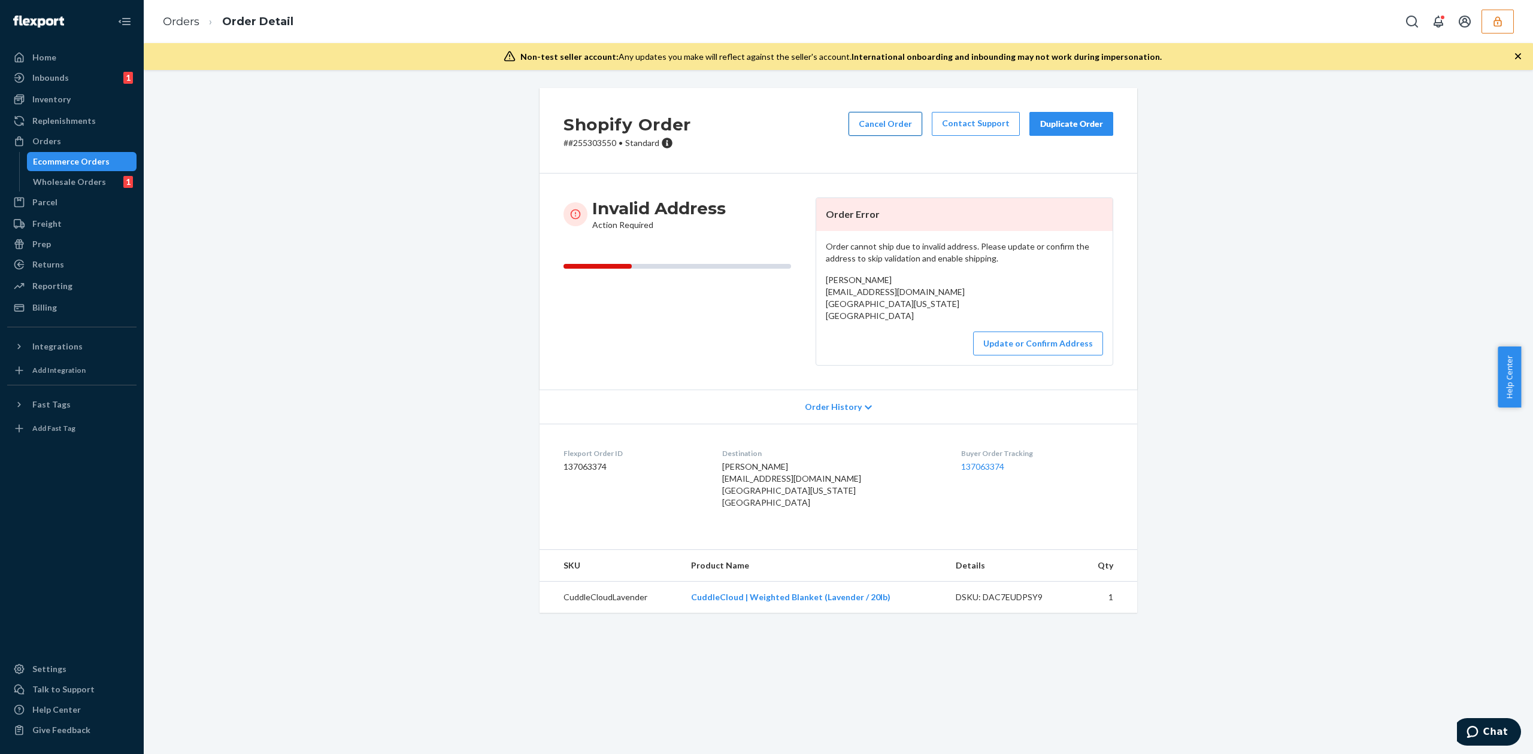
click at [864, 120] on button "Cancel Order" at bounding box center [885, 124] width 74 height 24
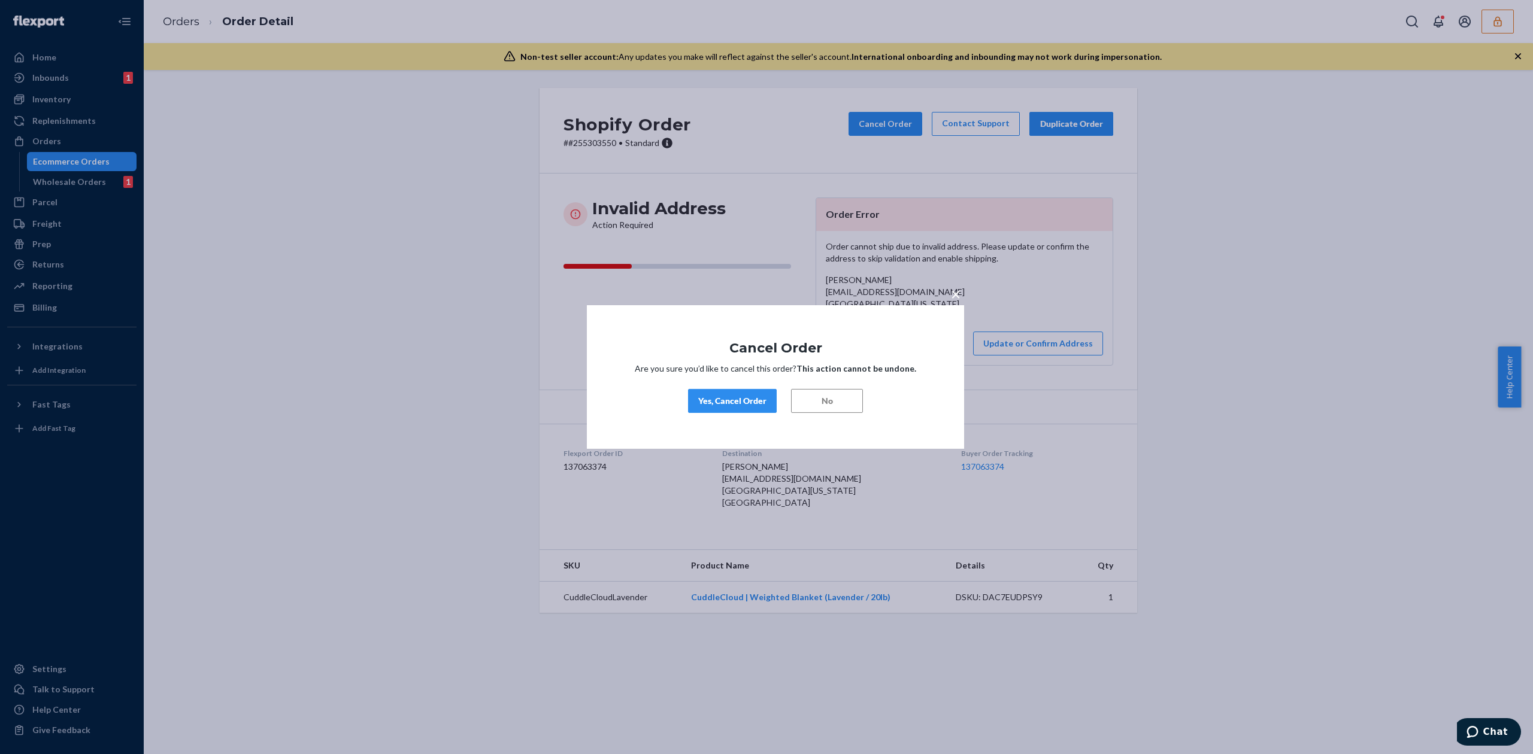
click at [757, 396] on div "Yes, Cancel Order" at bounding box center [732, 401] width 68 height 12
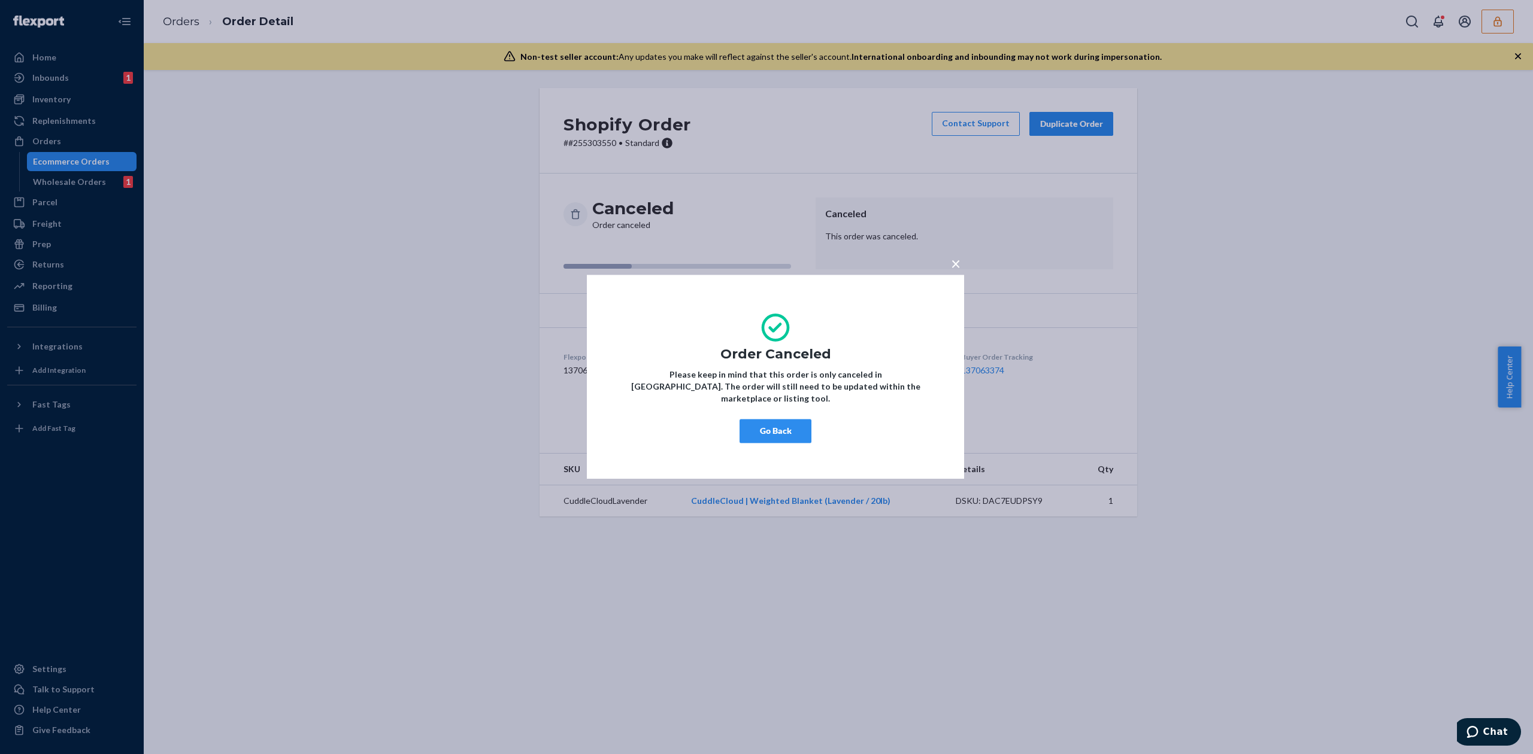
click at [793, 421] on button "Go Back" at bounding box center [775, 432] width 72 height 24
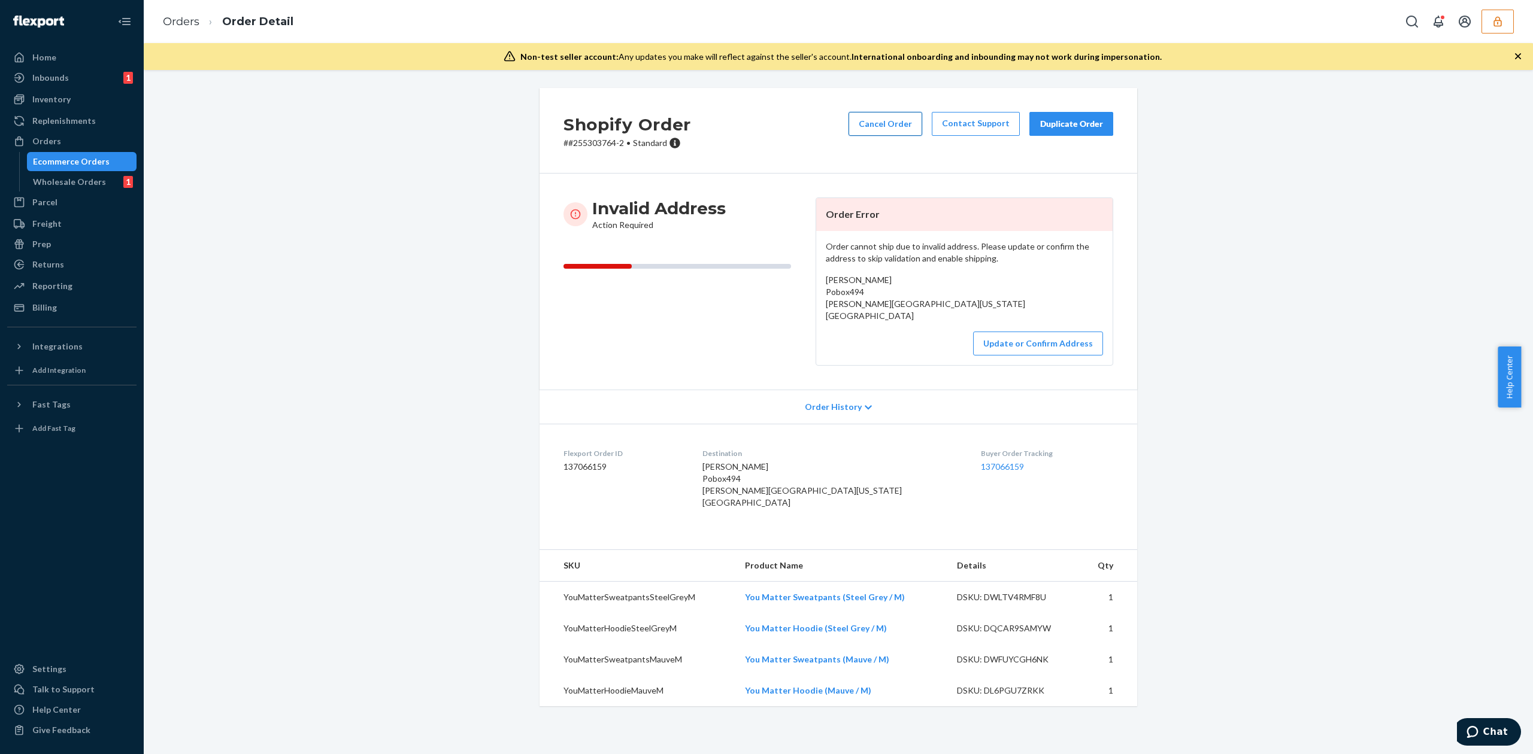
click at [899, 121] on button "Cancel Order" at bounding box center [885, 124] width 74 height 24
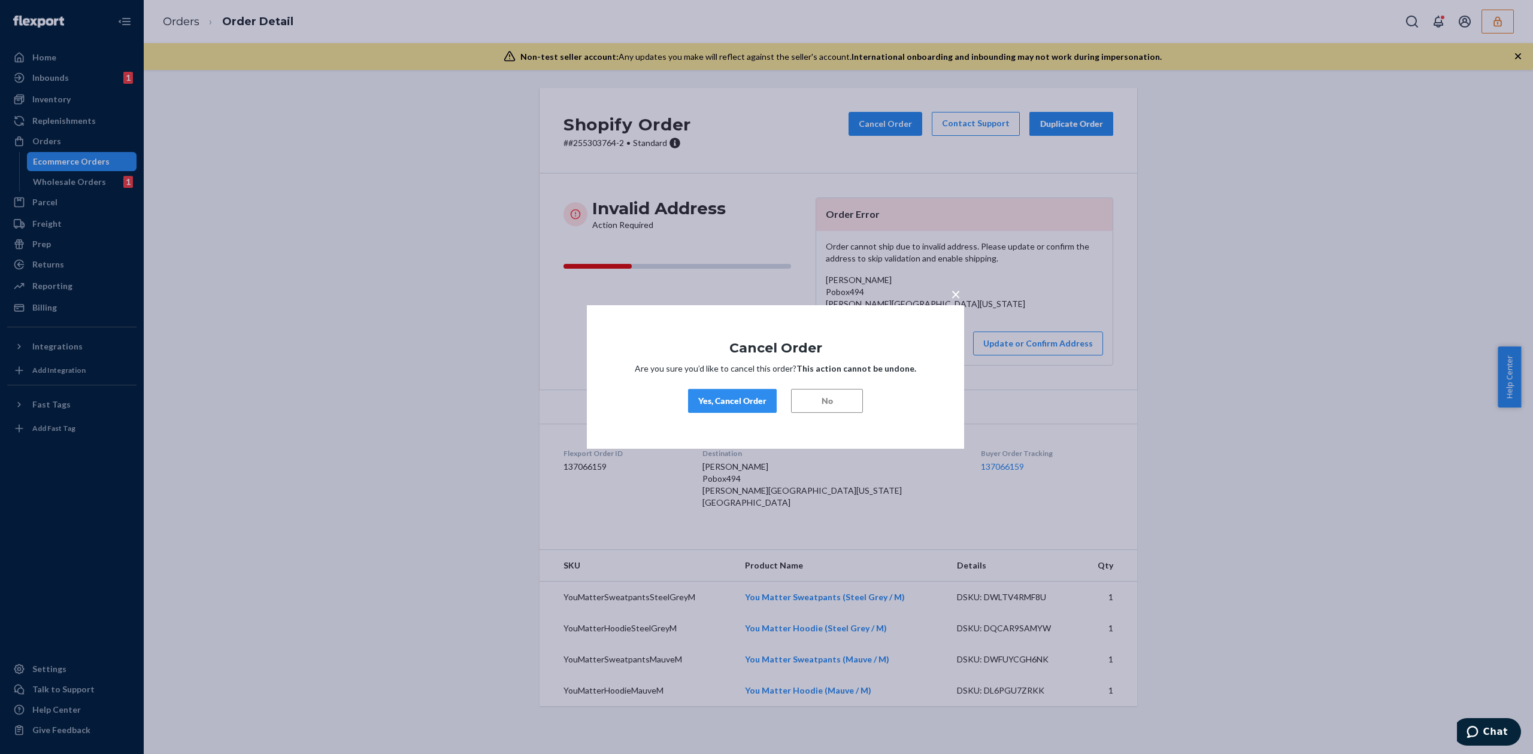
click at [747, 406] on div "Yes, Cancel Order" at bounding box center [732, 401] width 68 height 12
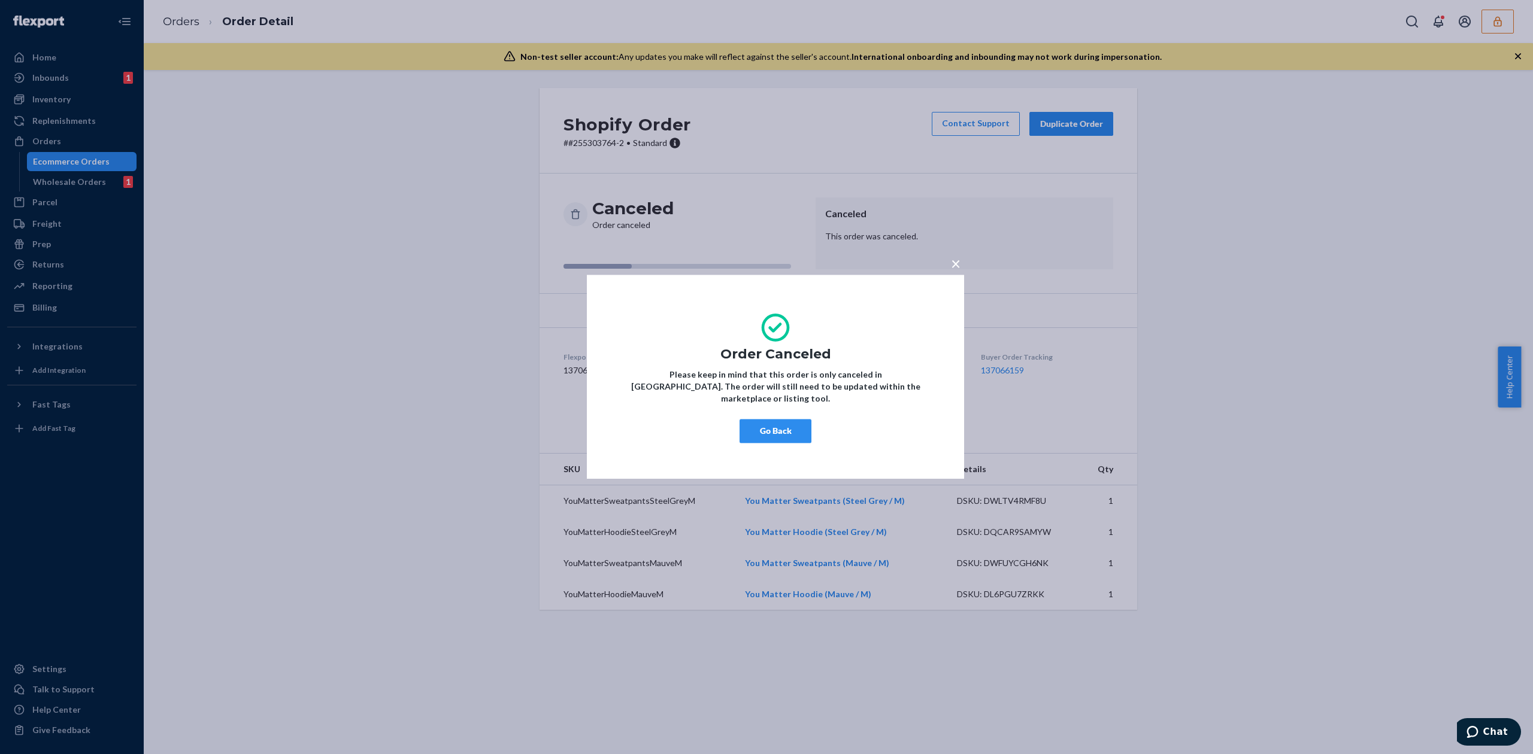
click at [765, 427] on button "Go Back" at bounding box center [775, 432] width 72 height 24
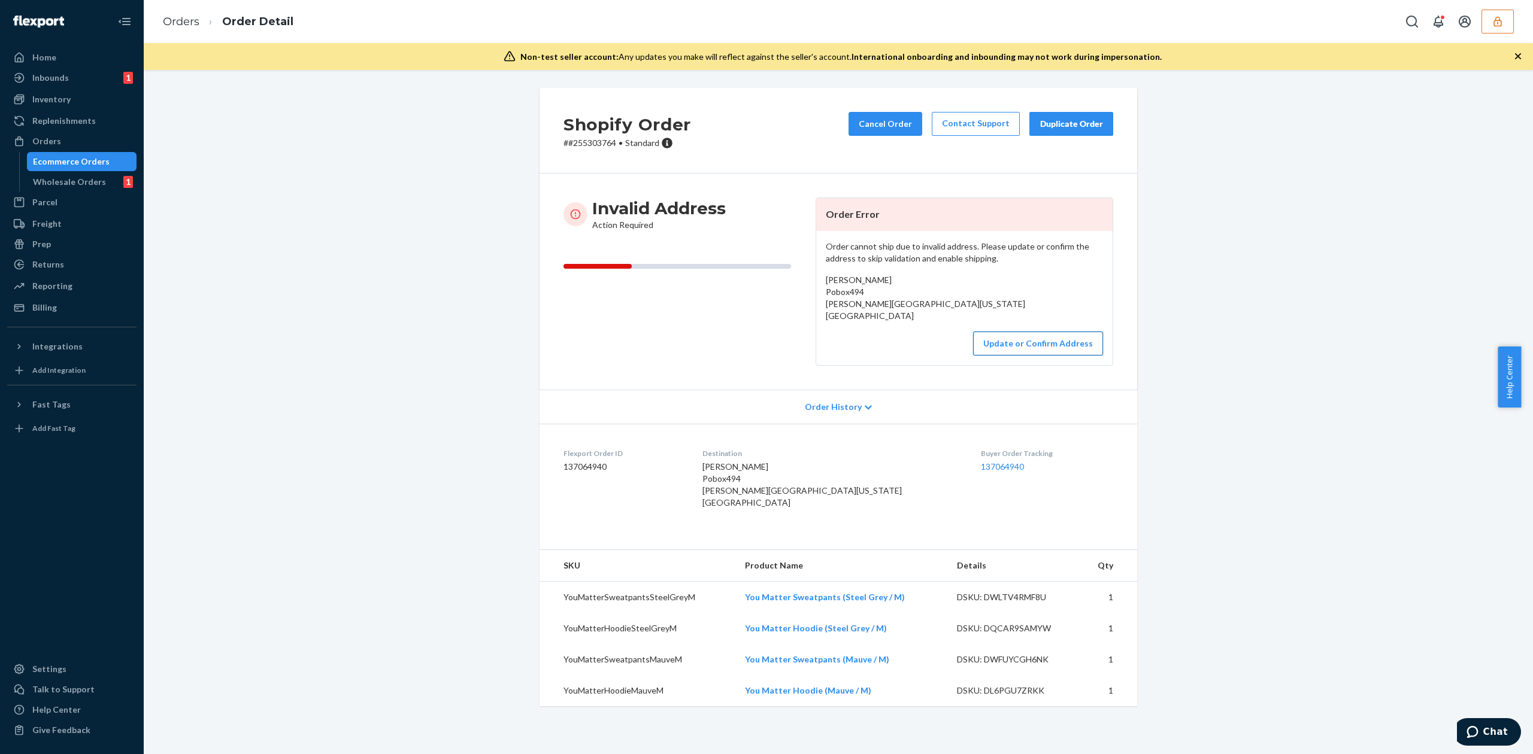
click at [1009, 352] on button "Update or Confirm Address" at bounding box center [1038, 344] width 130 height 24
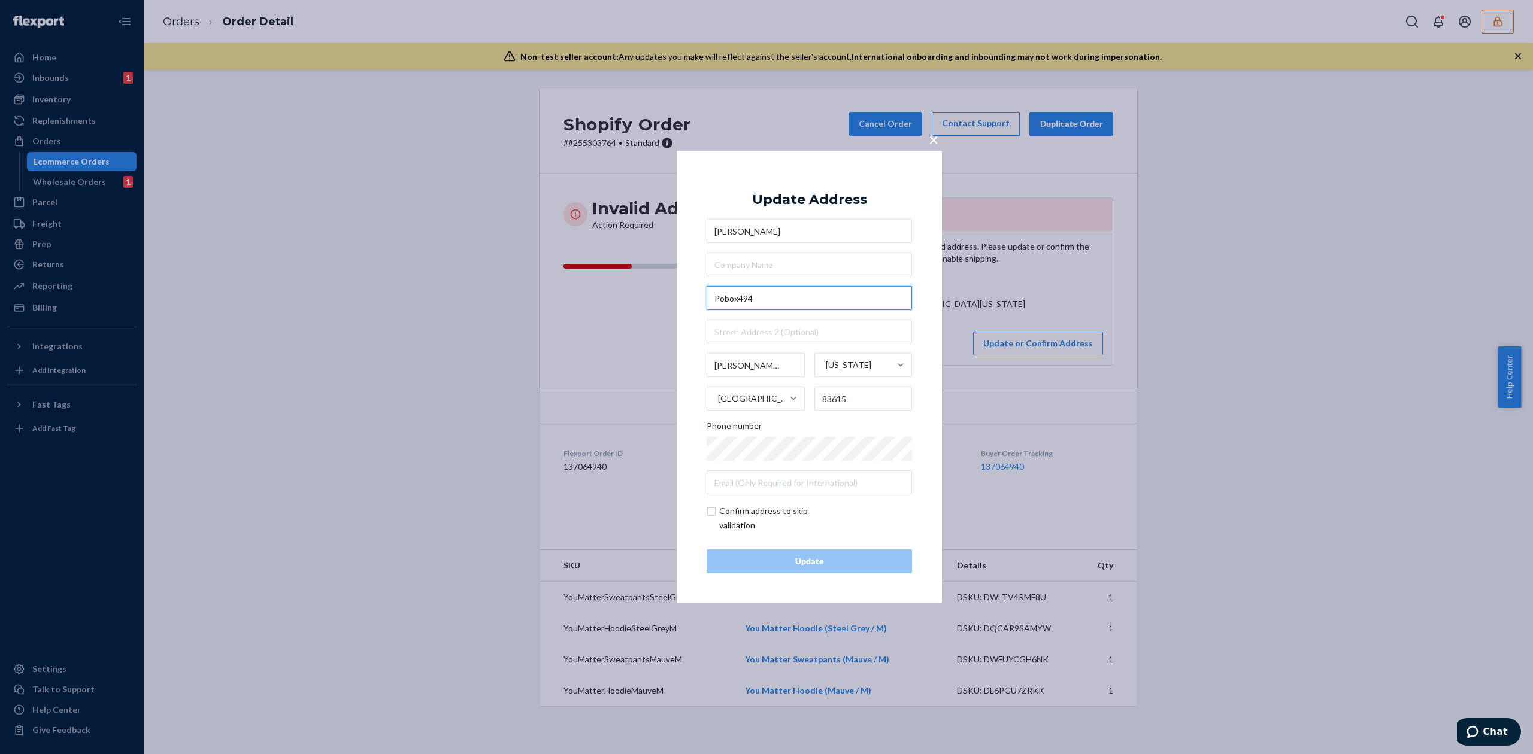
click at [722, 295] on input "Pobox494" at bounding box center [808, 298] width 205 height 24
click at [738, 297] on input "Po box494" at bounding box center [808, 298] width 205 height 24
click at [723, 298] on input "Po box 494" at bounding box center [808, 298] width 205 height 24
type input "PO Box 494"
click at [812, 208] on div "Update Address Shannon McKnight PO Box 494 494 Po Box, Hyndman, PA, USA 494 Box…" at bounding box center [808, 377] width 205 height 393
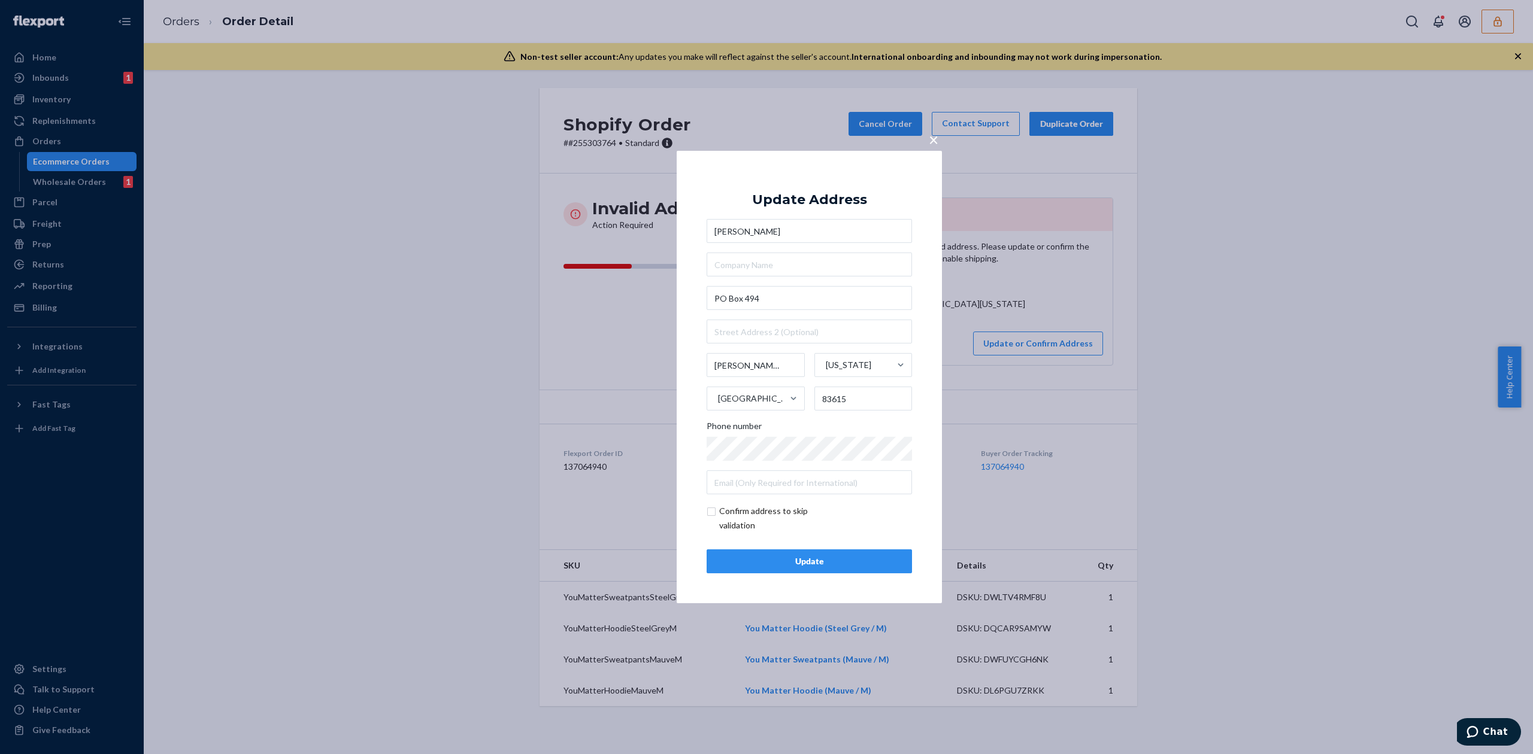
click at [841, 566] on div "Update" at bounding box center [809, 562] width 185 height 12
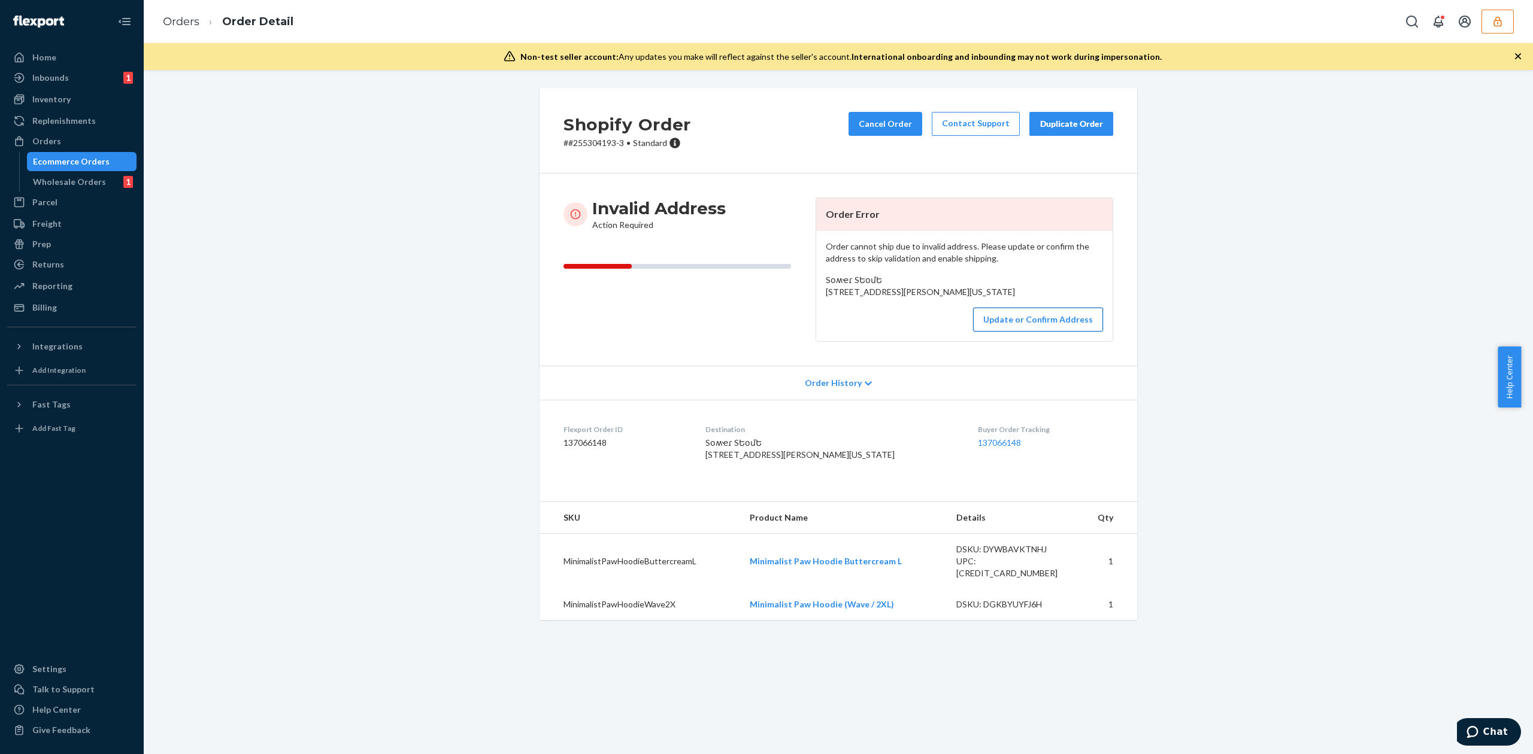
click at [1052, 332] on button "Update or Confirm Address" at bounding box center [1038, 320] width 130 height 24
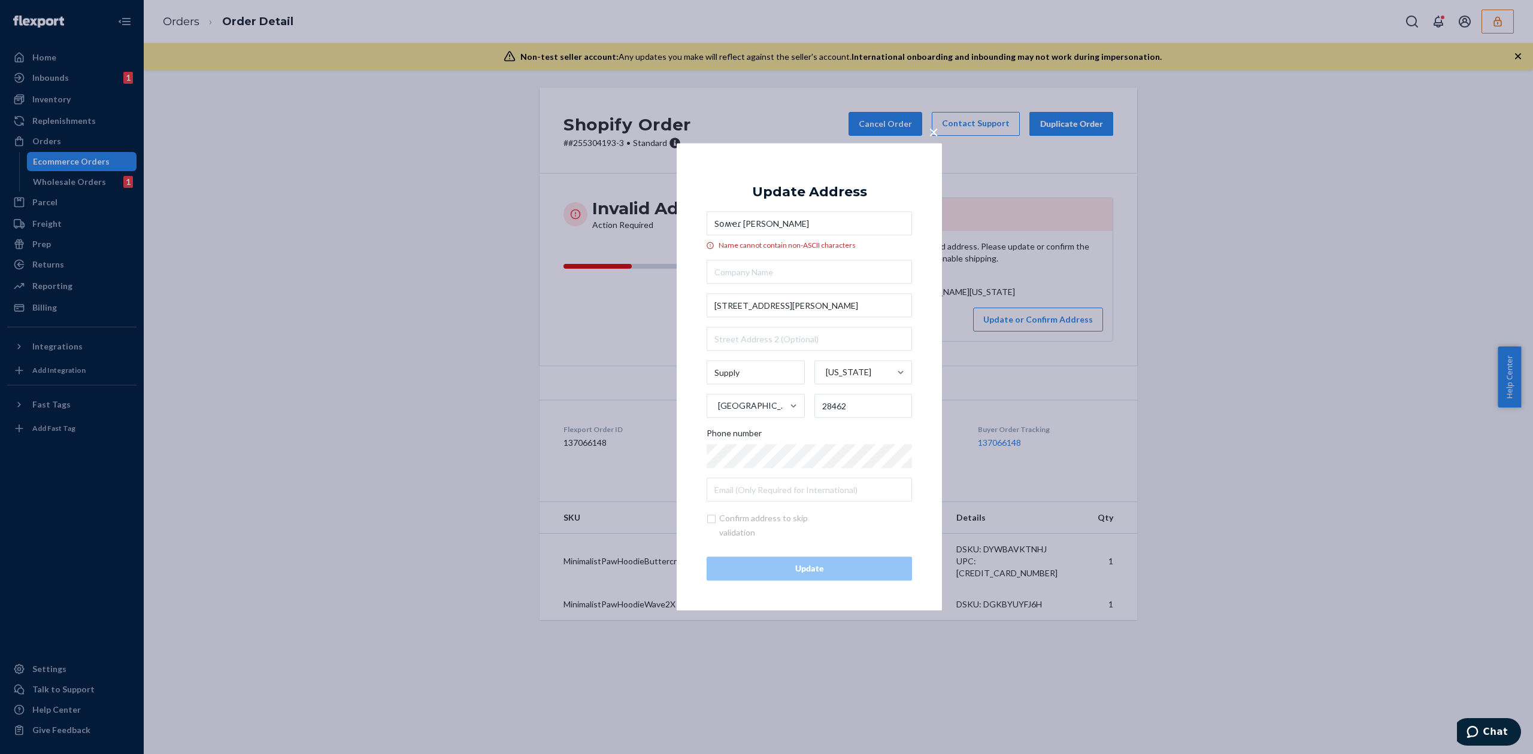
click at [730, 226] on input "Sօʍҽɾ Stout" at bounding box center [808, 224] width 205 height 24
click at [746, 223] on input "Sօmer Stout" at bounding box center [808, 224] width 205 height 24
type input "Sօmer Stout"
drag, startPoint x: 781, startPoint y: 225, endPoint x: 659, endPoint y: 225, distance: 122.7
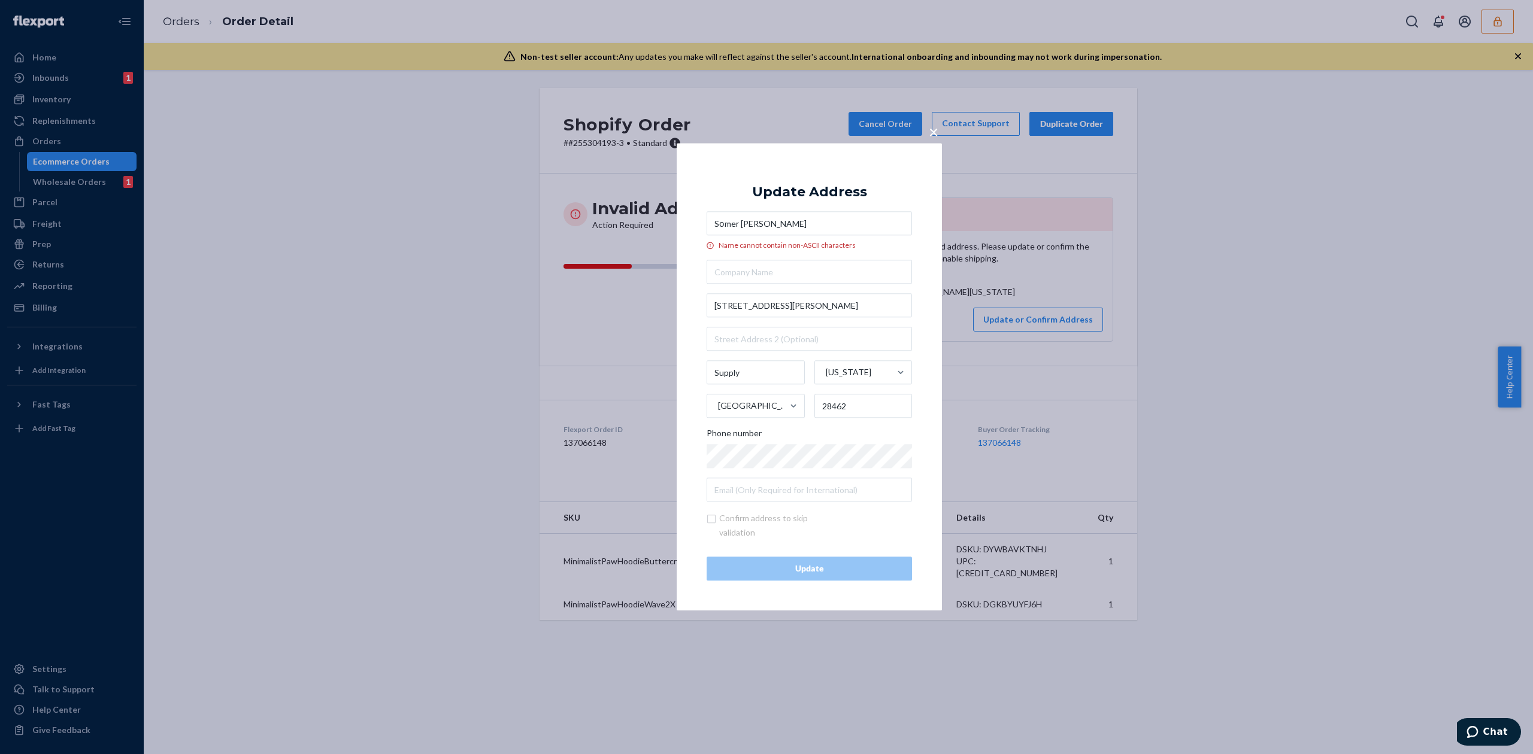
click at [659, 225] on div "× Update Address Sօmer Stout Name cannot contain non-ASCII characters 1386 Stan…" at bounding box center [766, 377] width 1533 height 754
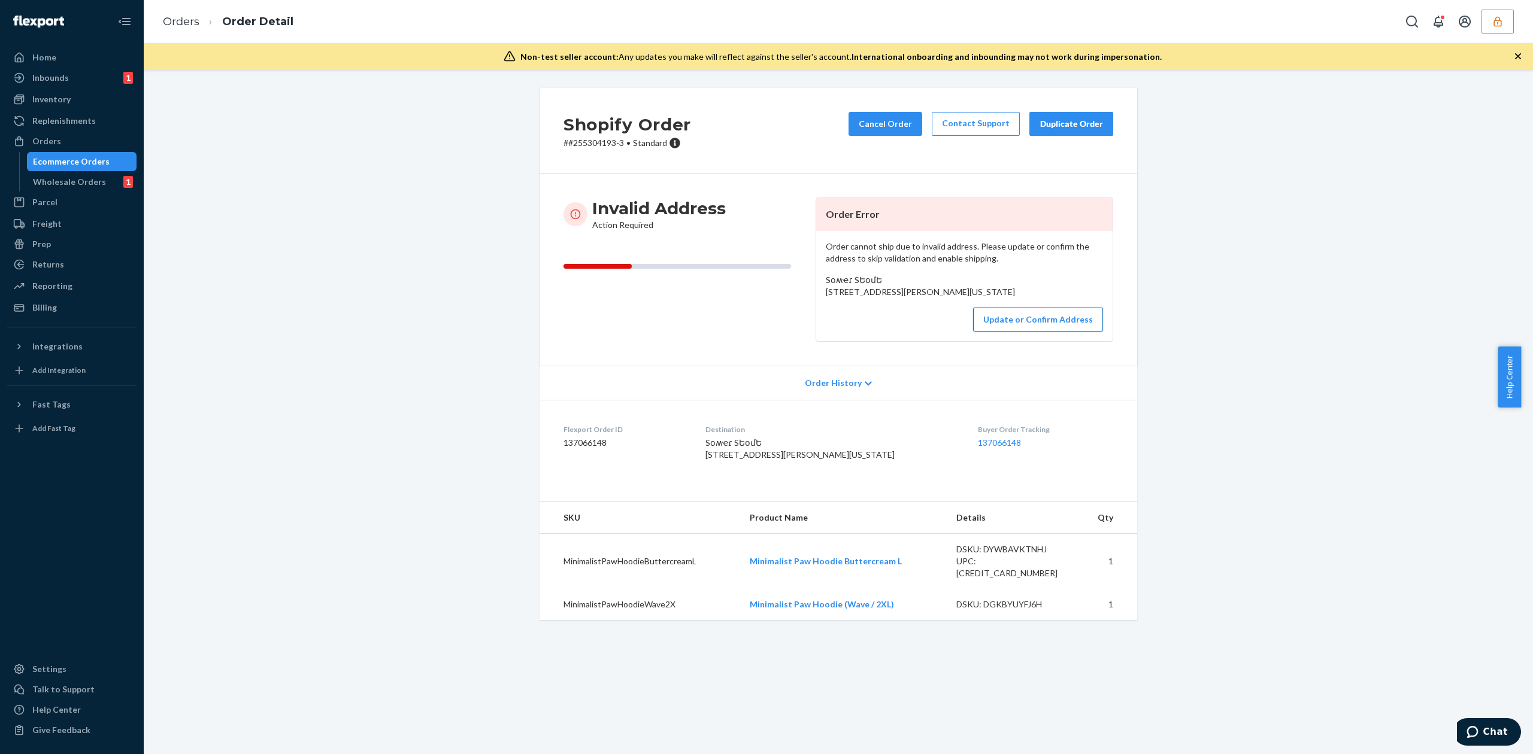
click at [1028, 332] on button "Update or Confirm Address" at bounding box center [1038, 320] width 130 height 24
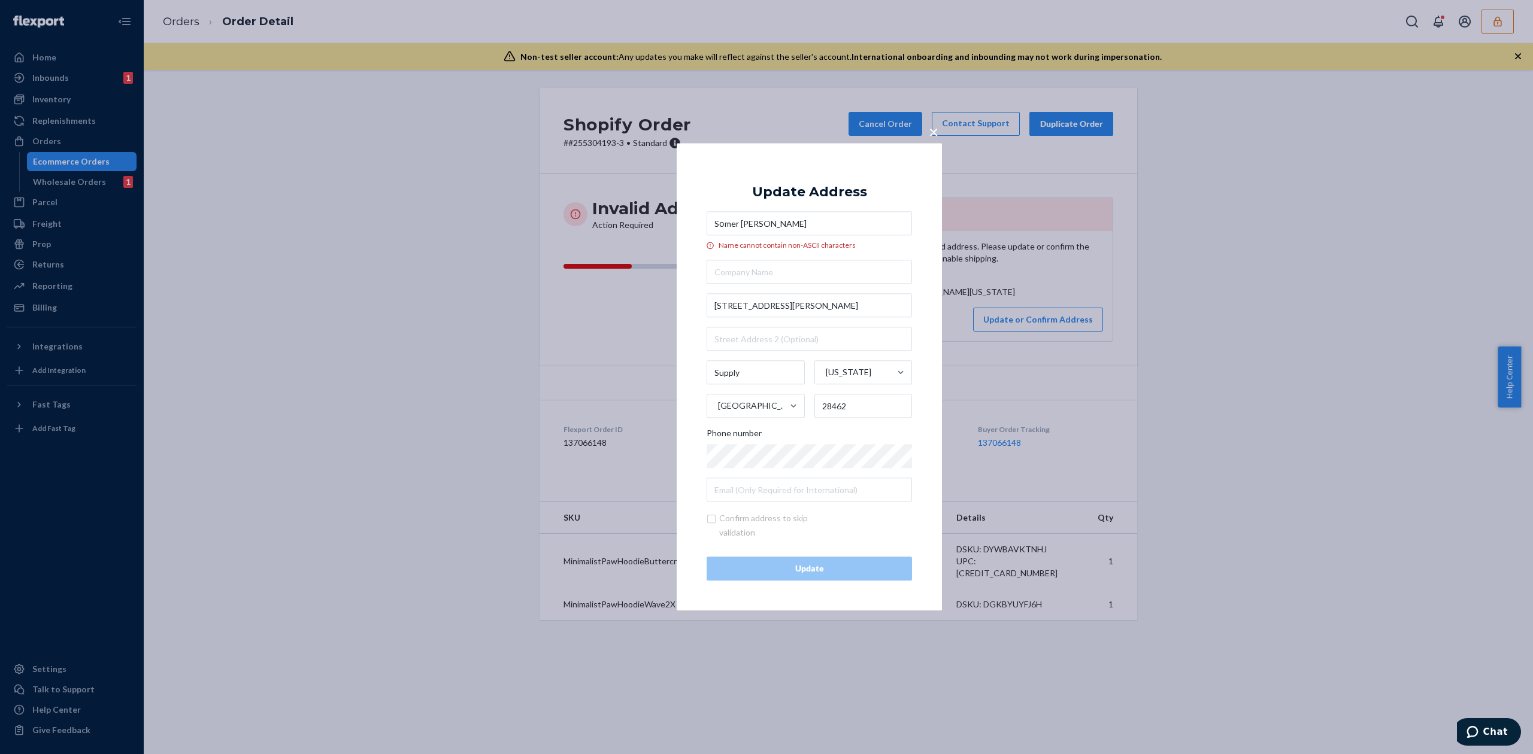
click at [745, 225] on input "Sօmer Stout" at bounding box center [808, 224] width 205 height 24
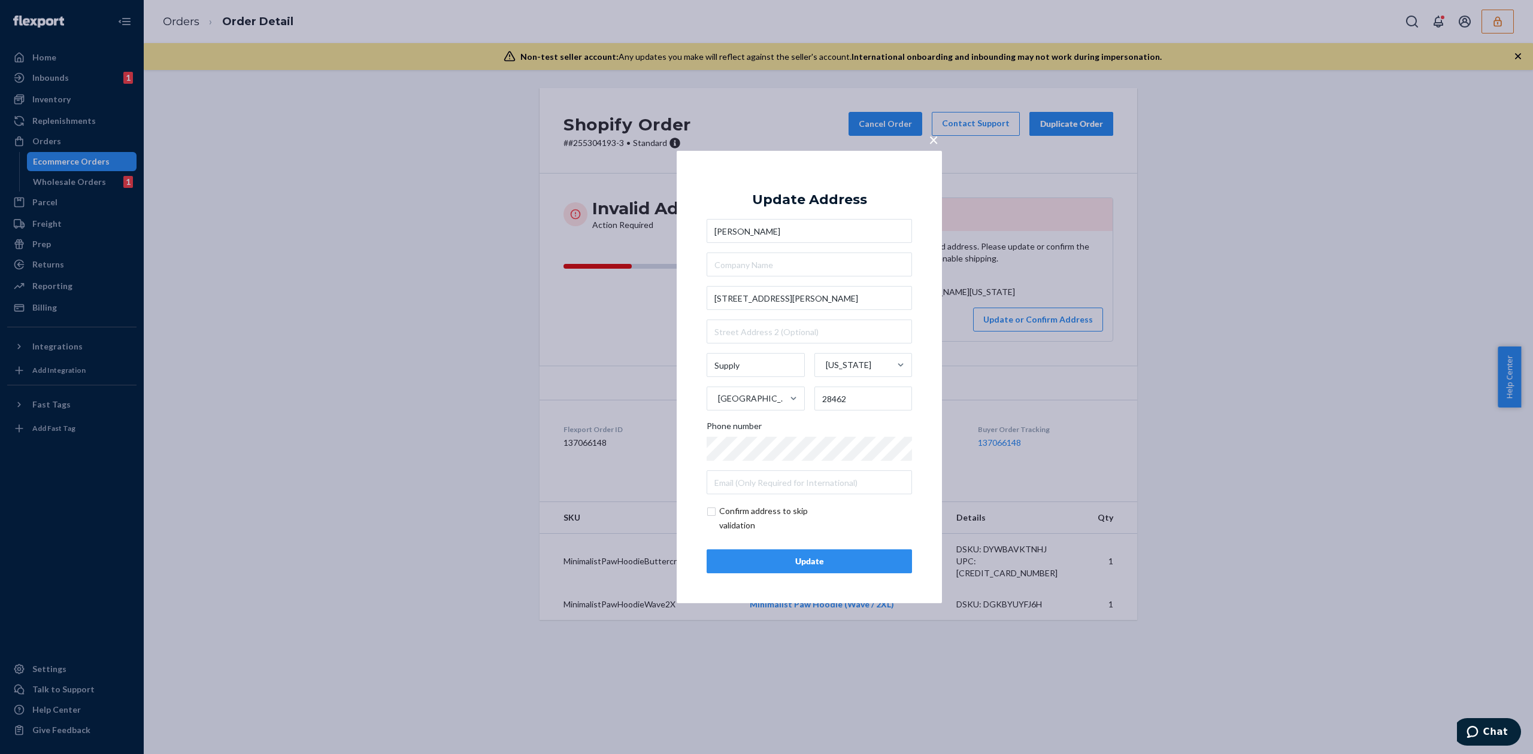
type input "Somer Stout"
click at [839, 569] on button "Update" at bounding box center [808, 562] width 205 height 24
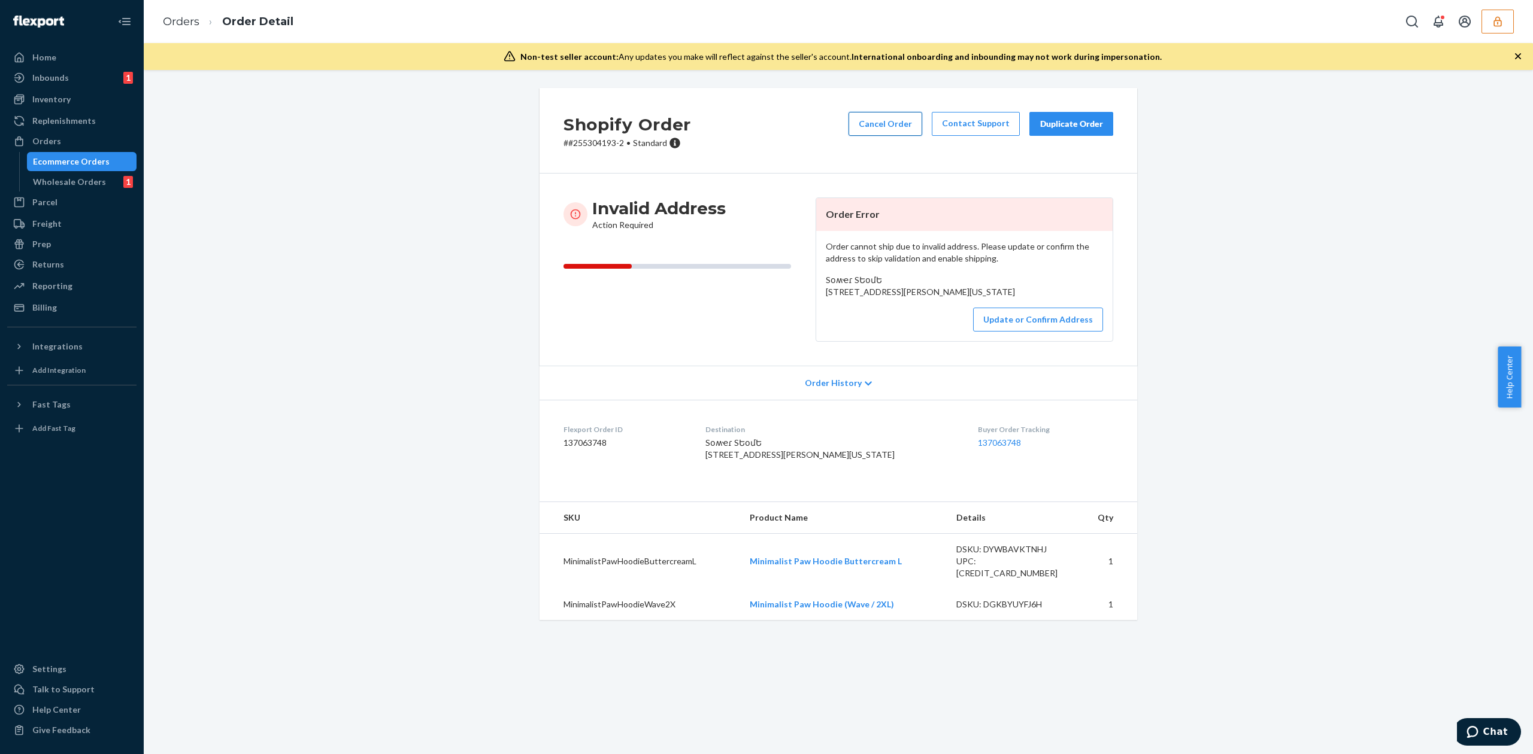
click at [887, 118] on button "Cancel Order" at bounding box center [885, 124] width 74 height 24
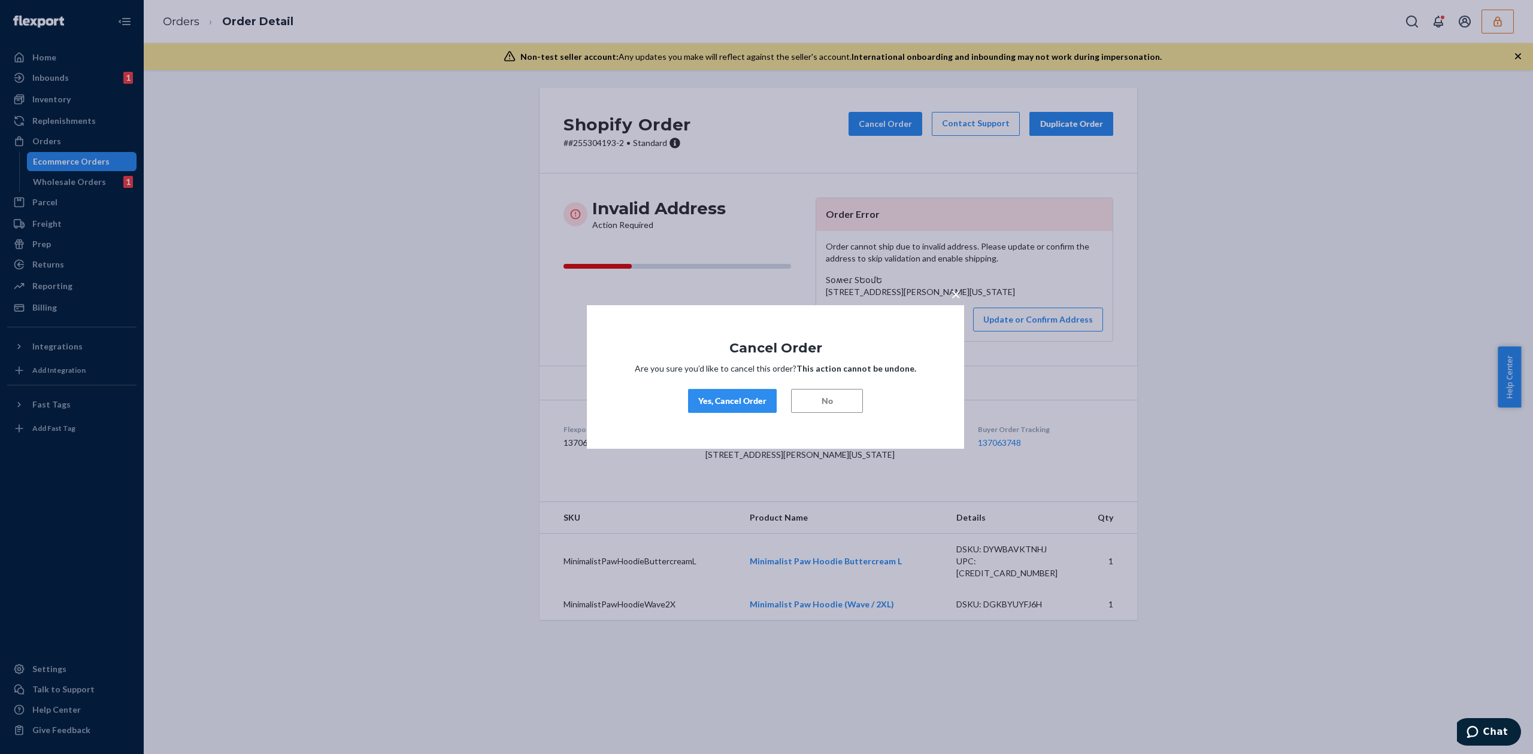
click at [721, 405] on div "Yes, Cancel Order" at bounding box center [732, 401] width 68 height 12
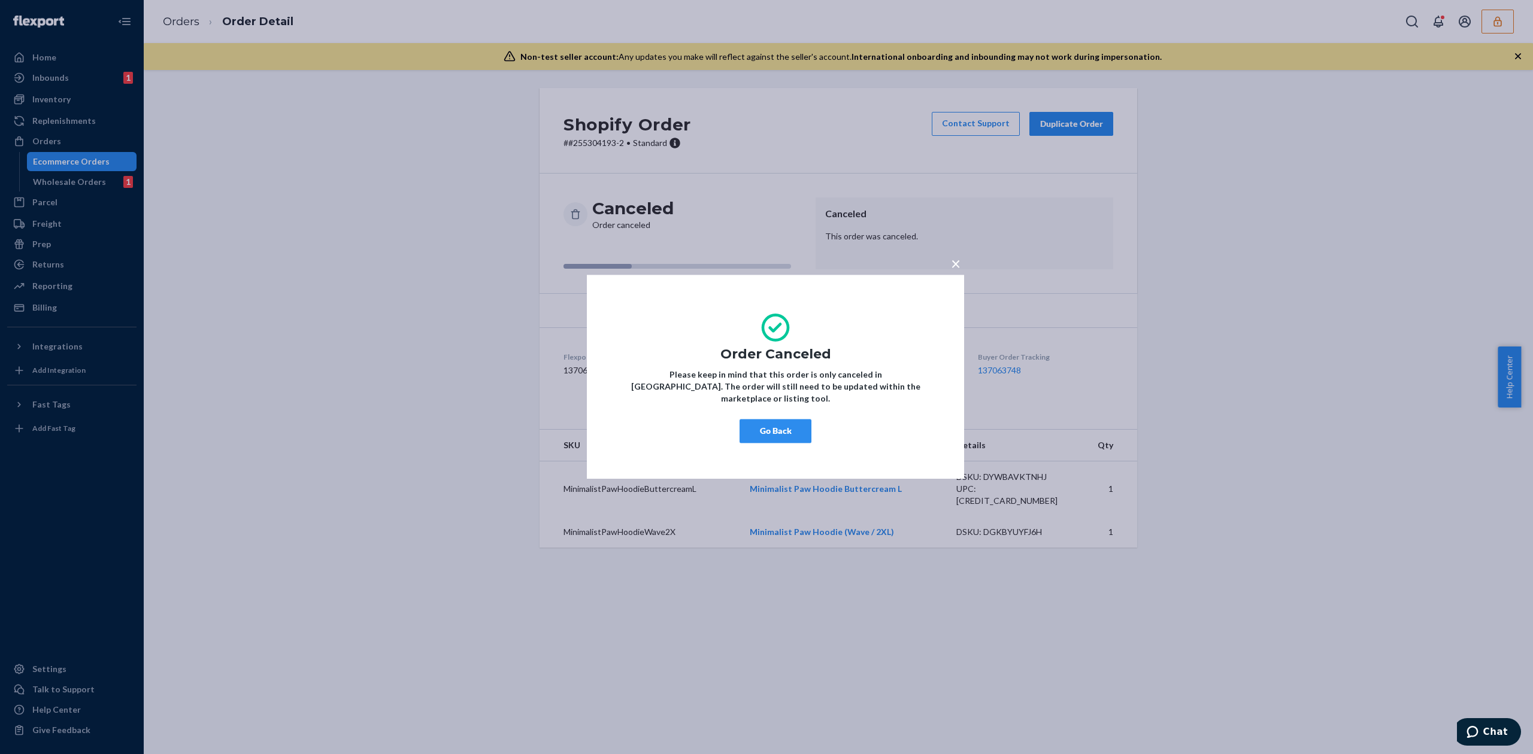
click at [957, 266] on span "×" at bounding box center [956, 263] width 10 height 20
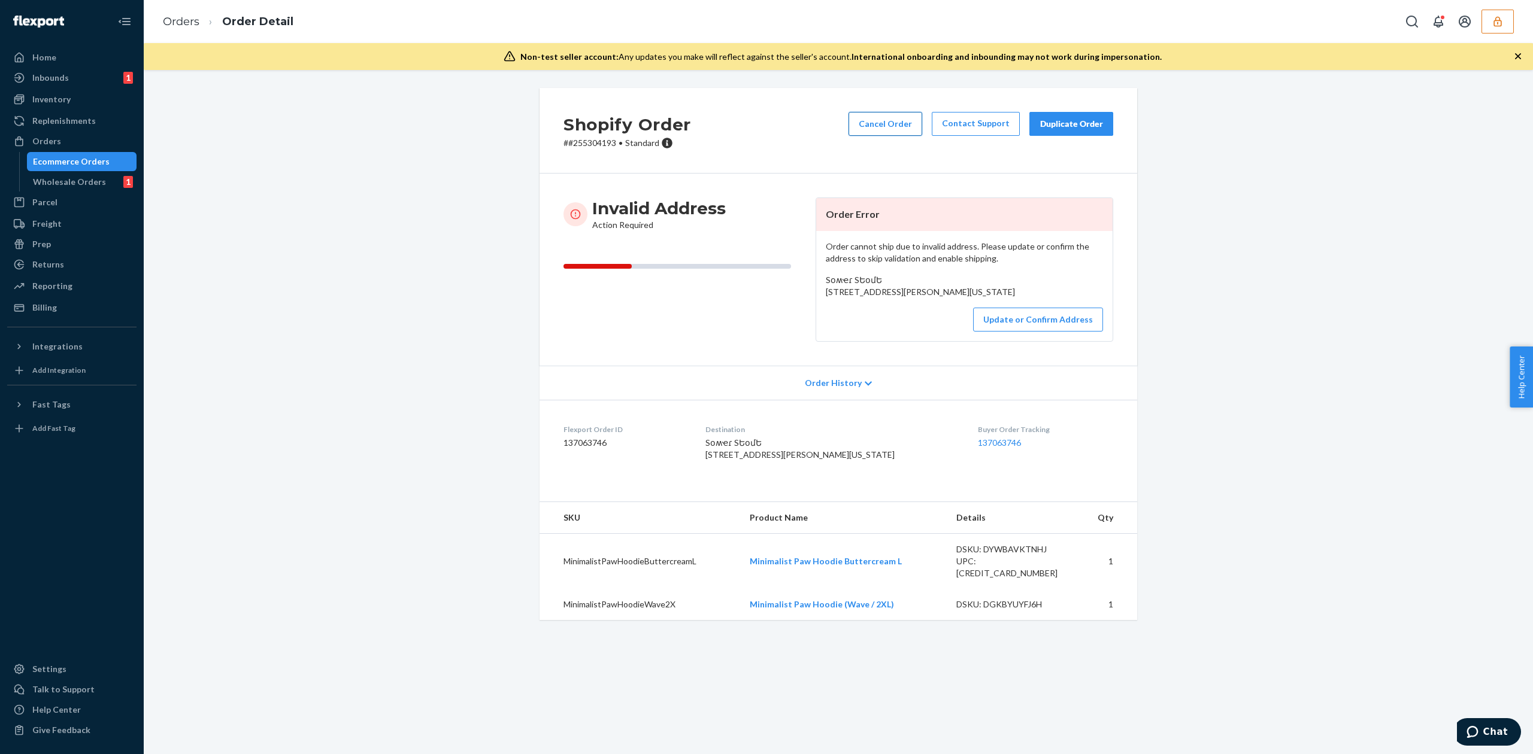
click at [891, 130] on button "Cancel Order" at bounding box center [885, 124] width 74 height 24
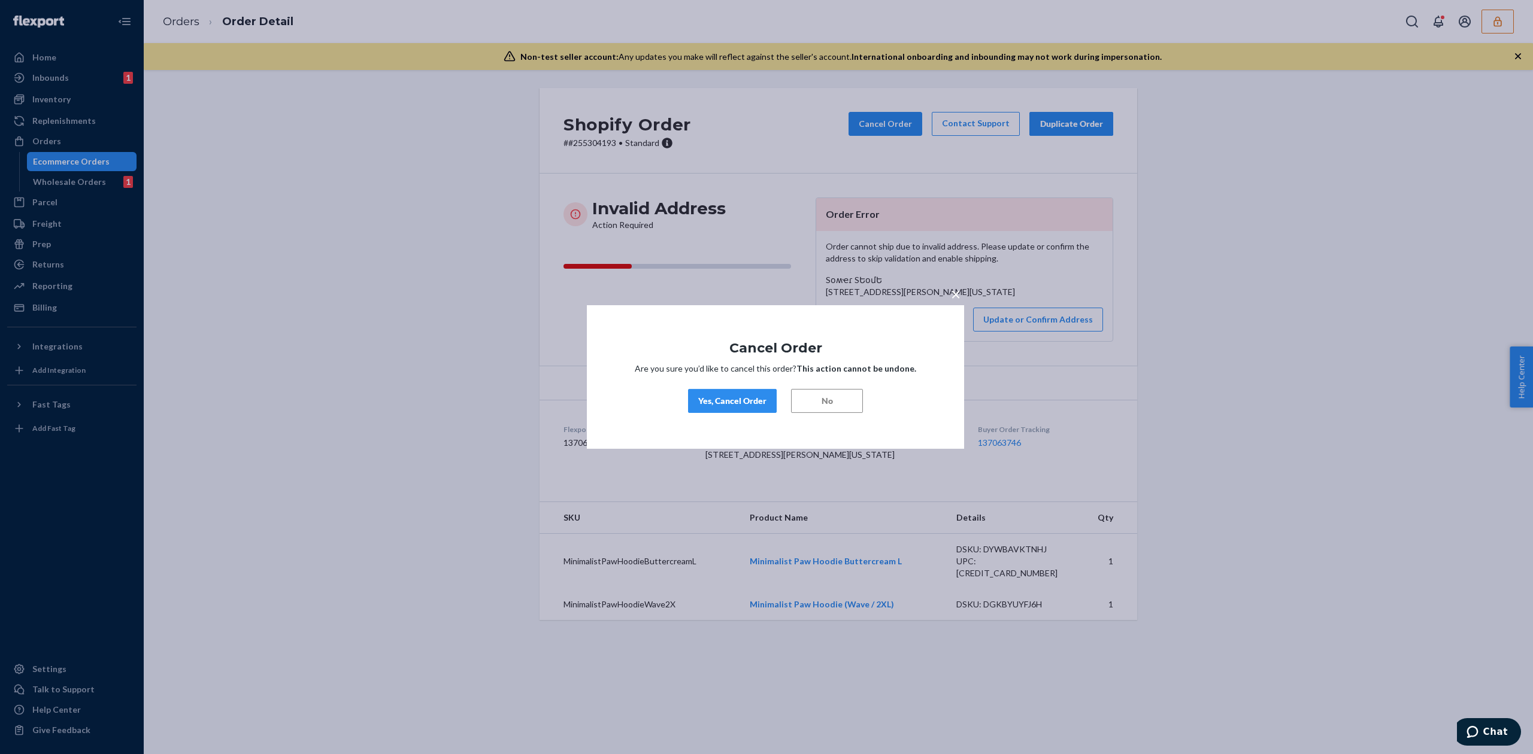
click at [727, 403] on div "Yes, Cancel Order" at bounding box center [732, 401] width 68 height 12
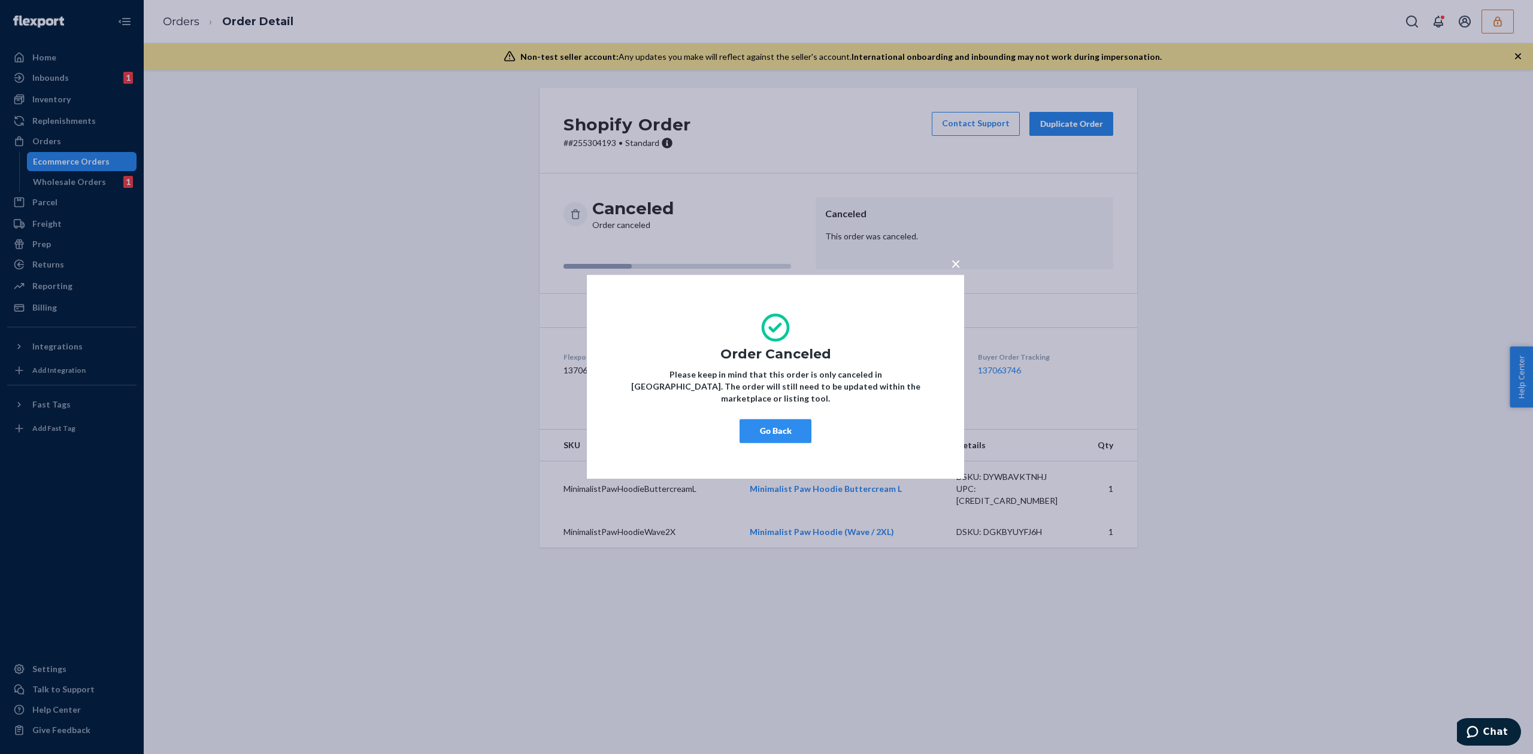
click at [789, 431] on button "Go Back" at bounding box center [775, 432] width 72 height 24
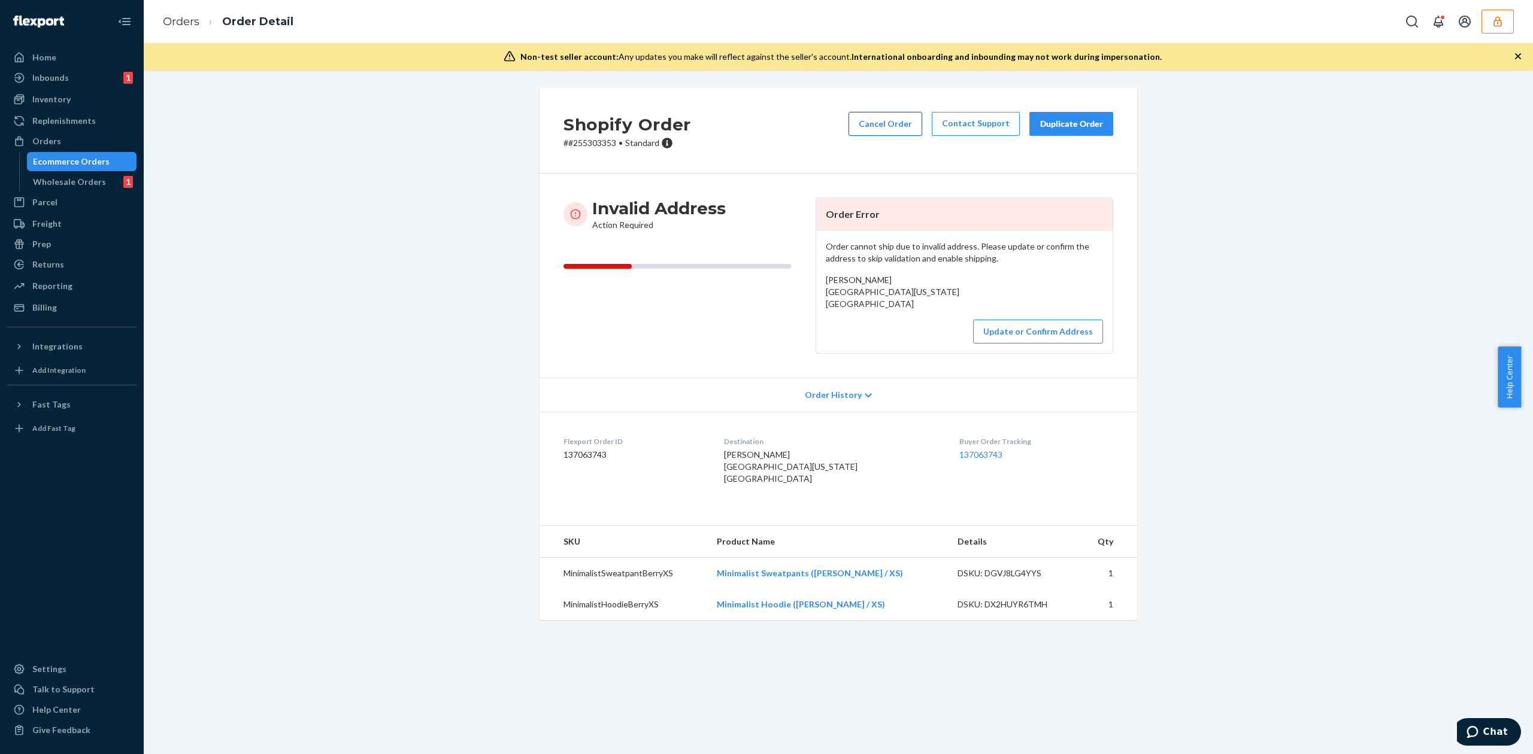
click at [872, 129] on button "Cancel Order" at bounding box center [885, 124] width 74 height 24
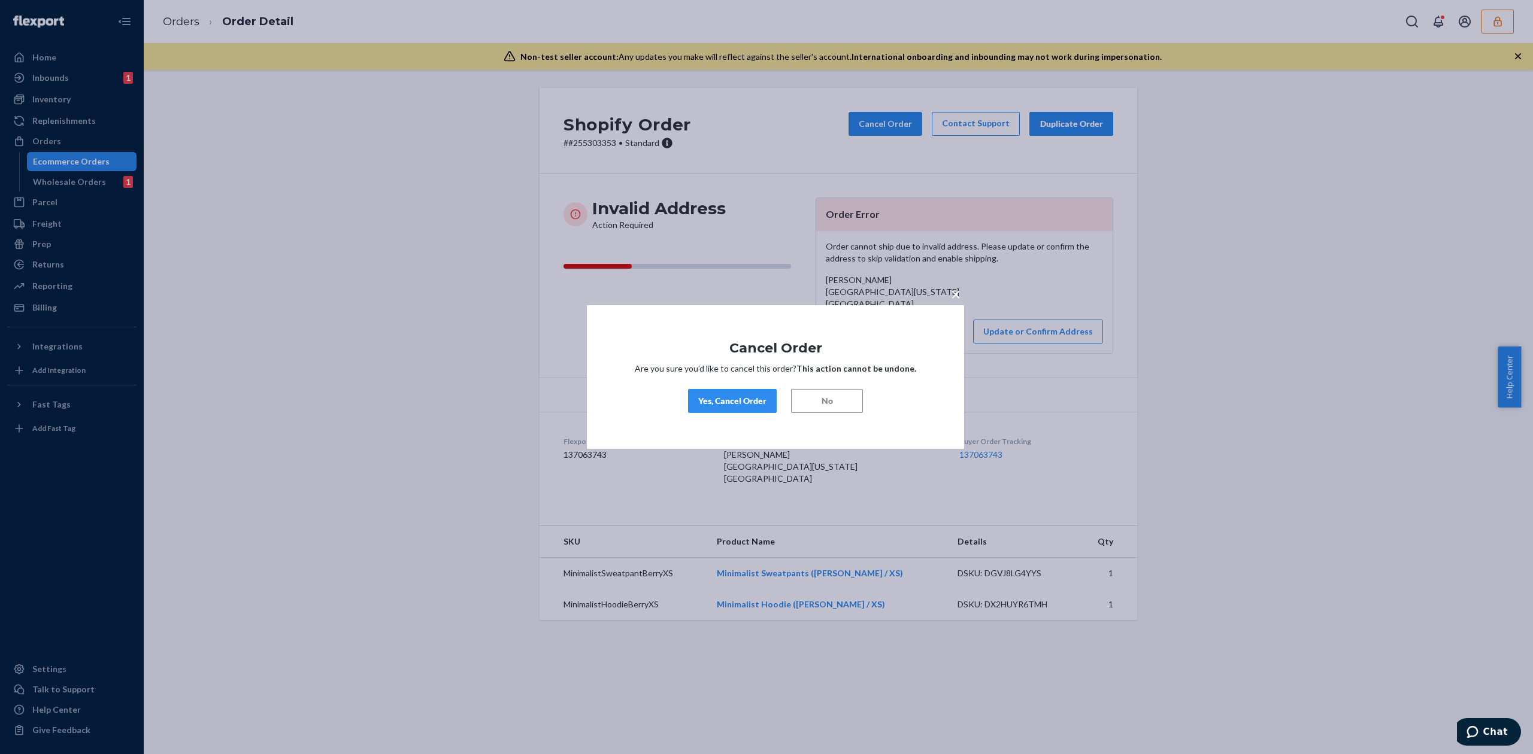
click at [758, 399] on div "Yes, Cancel Order" at bounding box center [732, 401] width 68 height 12
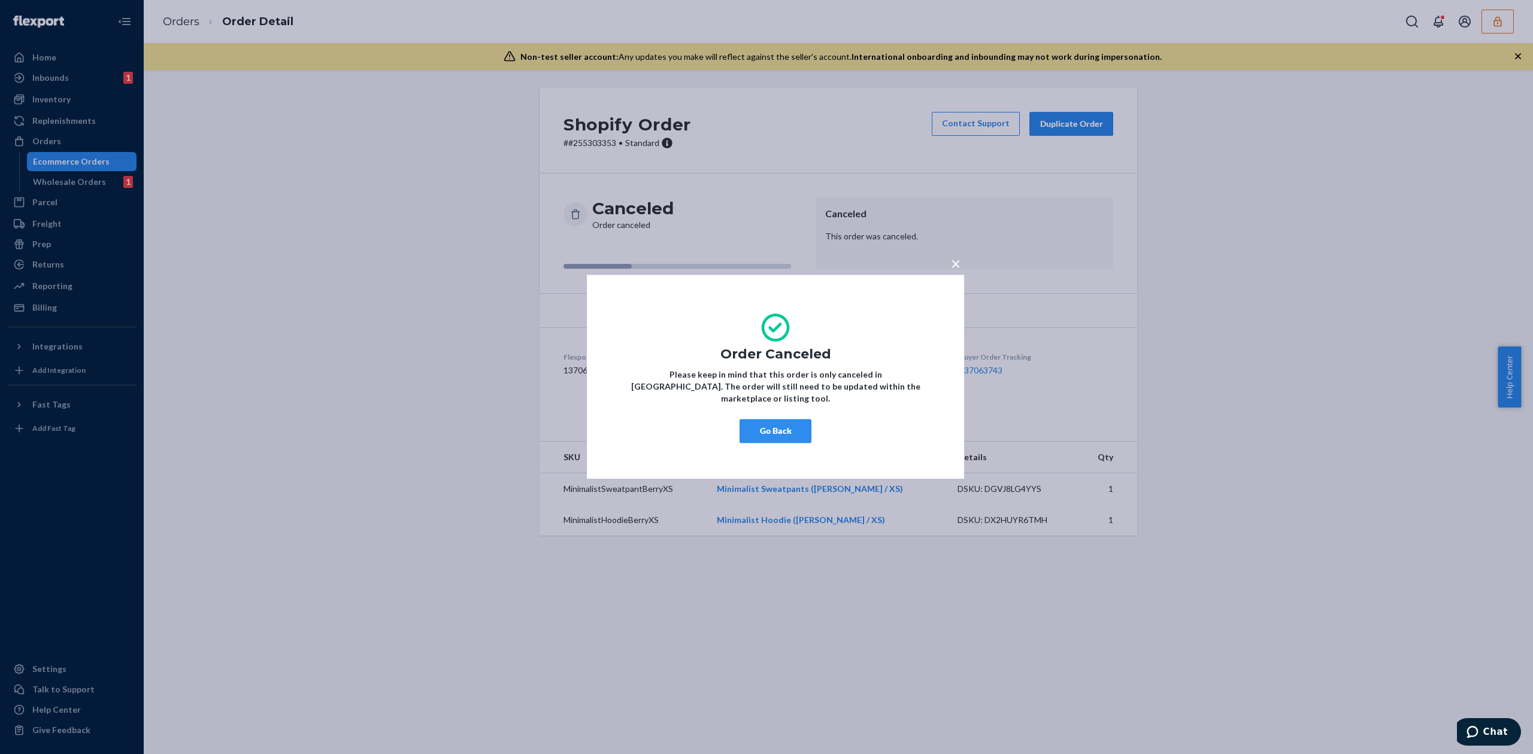
click at [773, 424] on button "Go Back" at bounding box center [775, 432] width 72 height 24
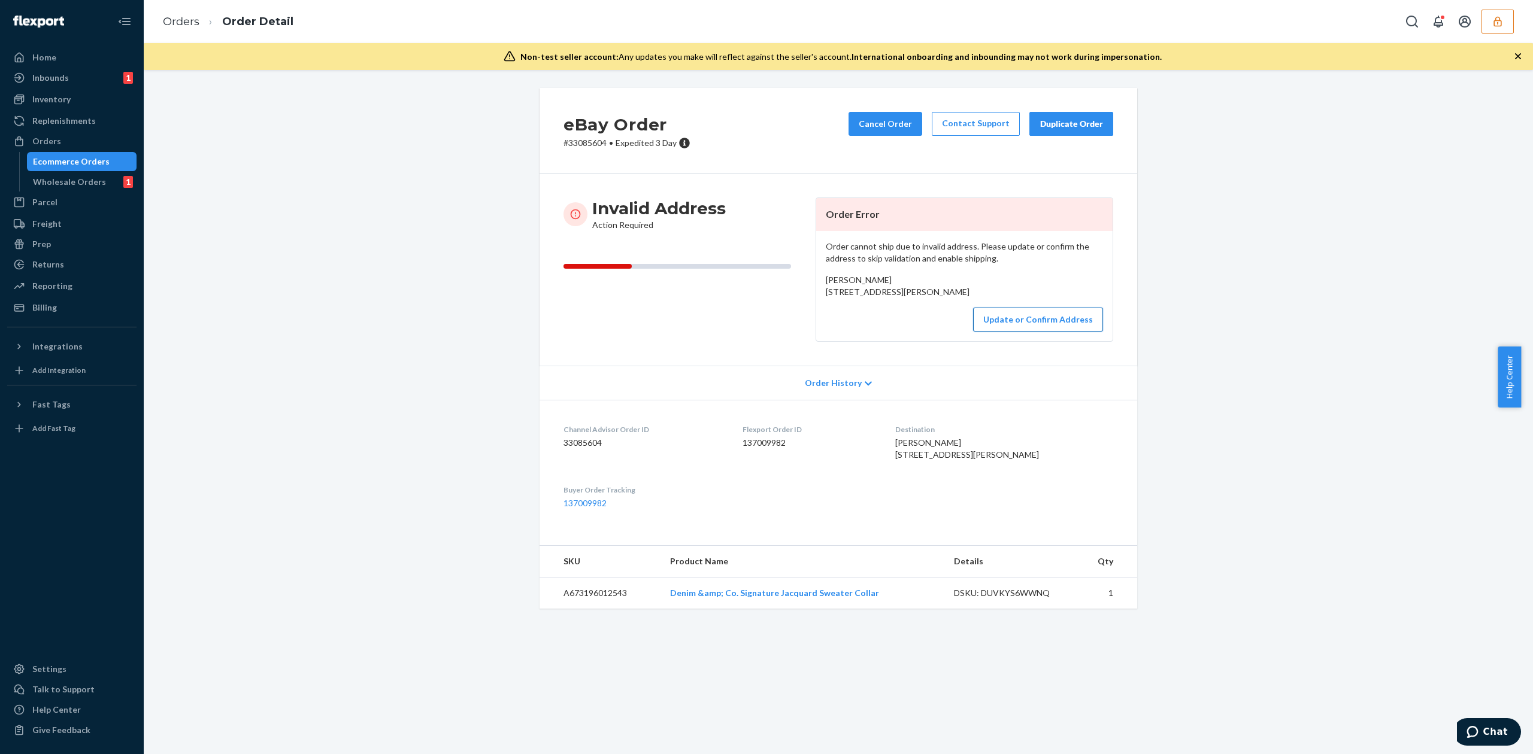
click at [1019, 332] on button "Update or Confirm Address" at bounding box center [1038, 320] width 130 height 24
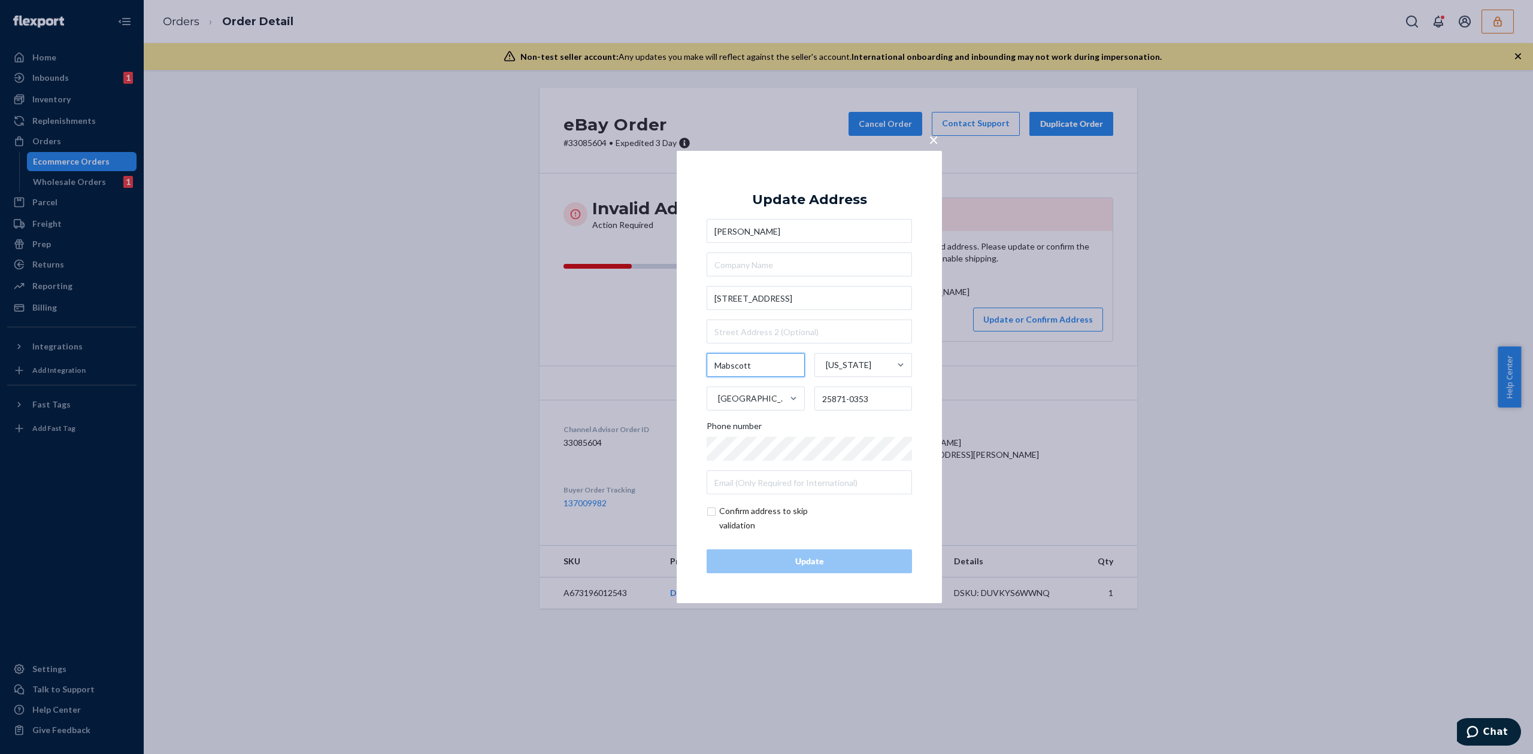
click at [730, 360] on input "Mabscott" at bounding box center [755, 365] width 98 height 24
type input "Beckley"
drag, startPoint x: 836, startPoint y: 397, endPoint x: 888, endPoint y: 396, distance: 52.7
click at [888, 396] on input "25871-0353" at bounding box center [863, 399] width 98 height 24
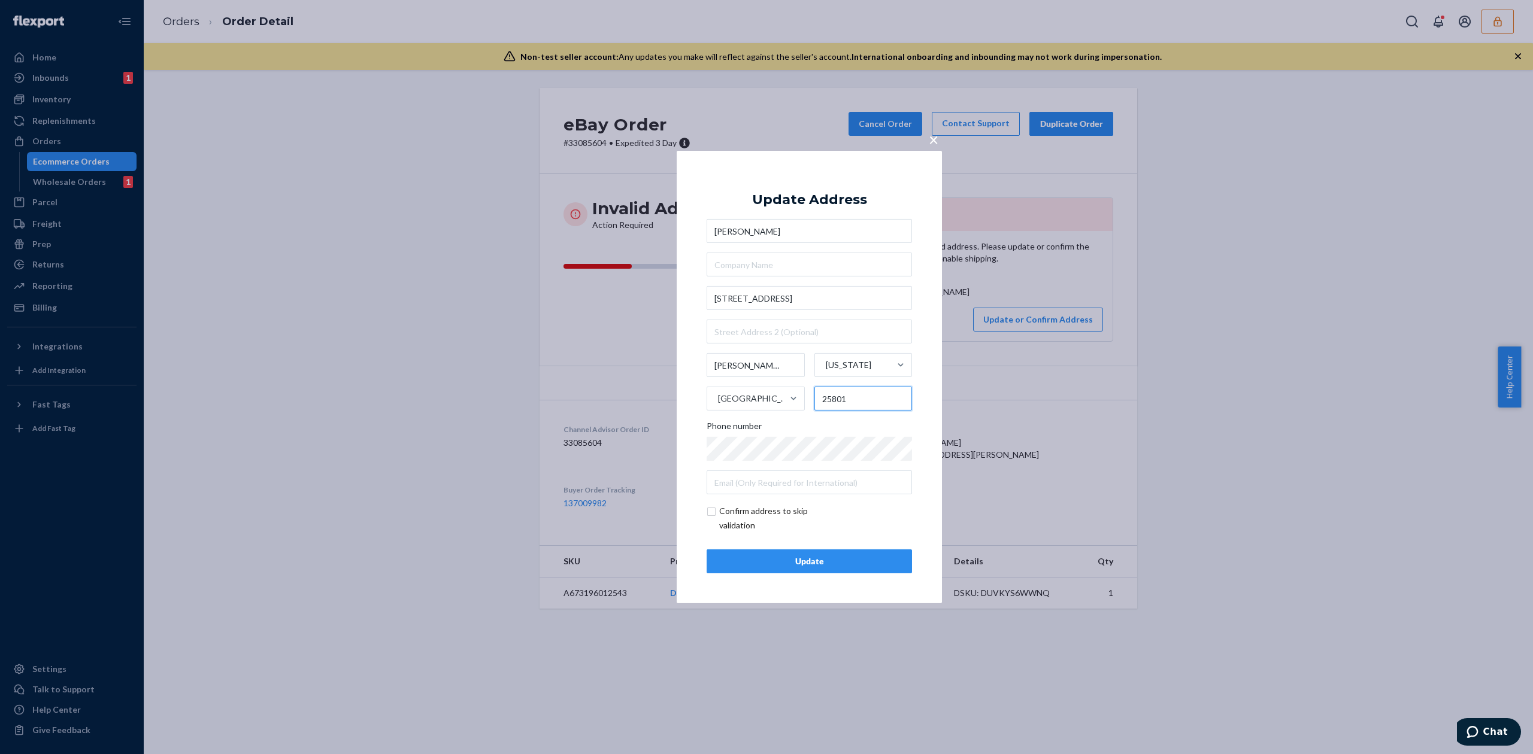
type input "25801"
click at [874, 562] on div "Update" at bounding box center [809, 562] width 185 height 12
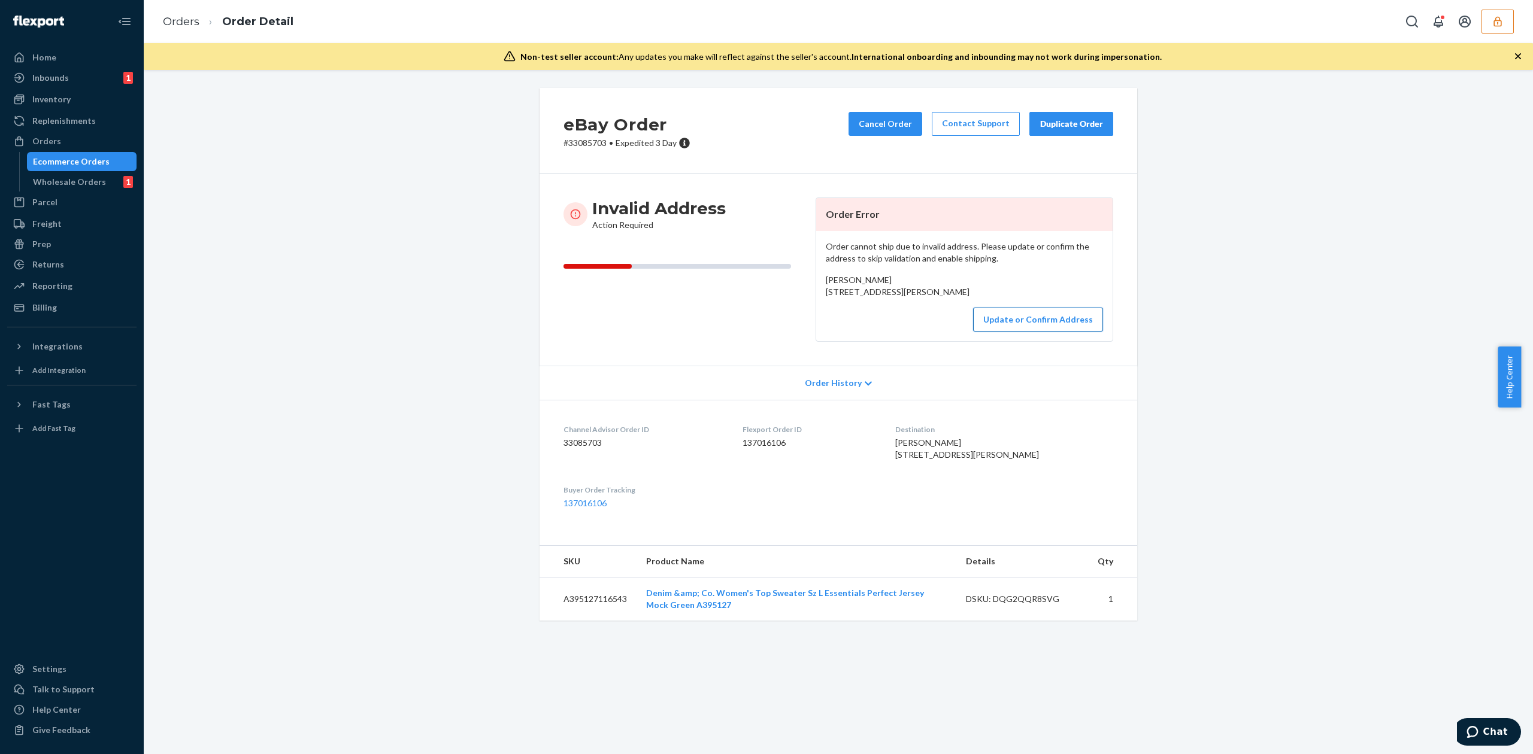
click at [1040, 332] on button "Update or Confirm Address" at bounding box center [1038, 320] width 130 height 24
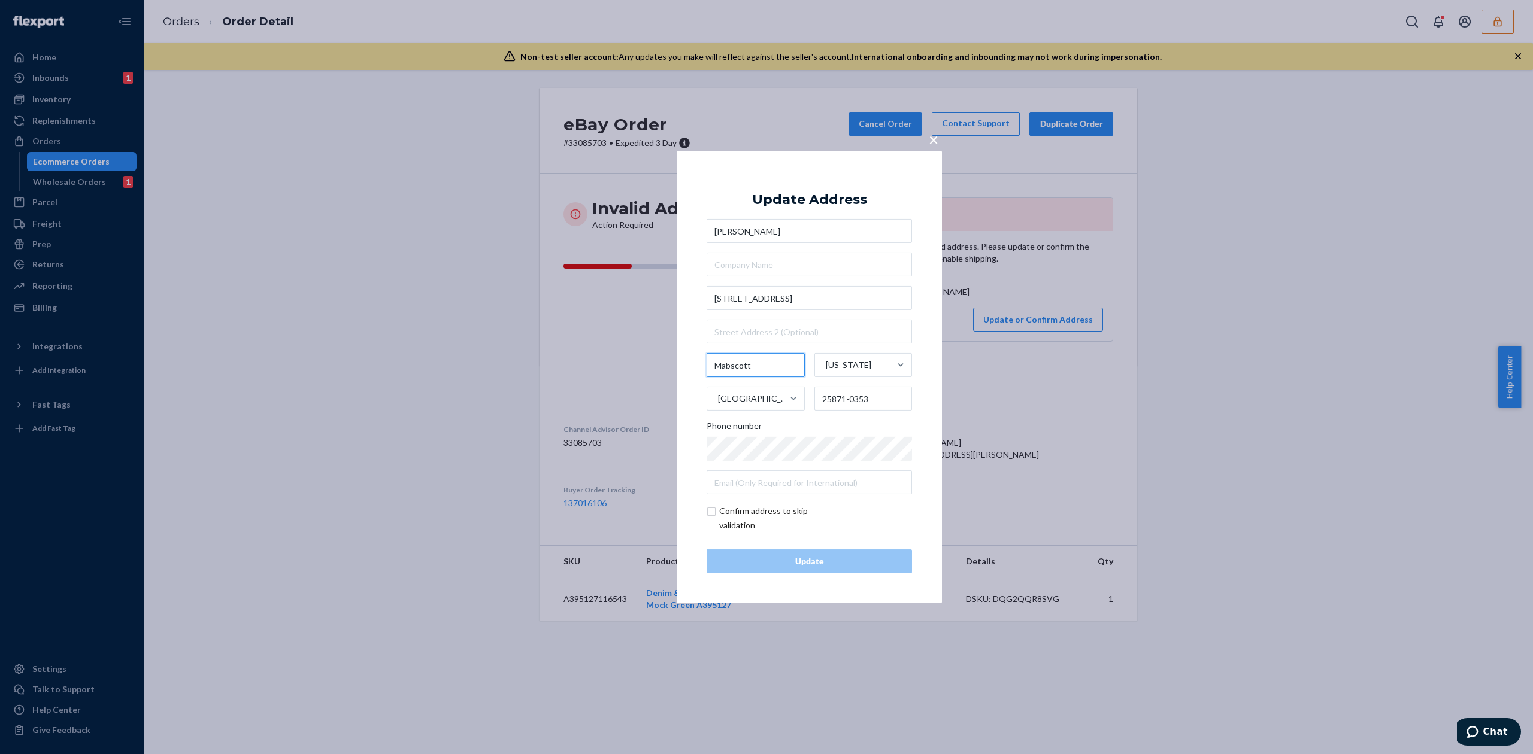
click at [741, 362] on input "Mabscott" at bounding box center [755, 365] width 98 height 24
type input "t"
type input "[PERSON_NAME]"
click at [843, 305] on input "[STREET_ADDRESS]" at bounding box center [808, 298] width 205 height 24
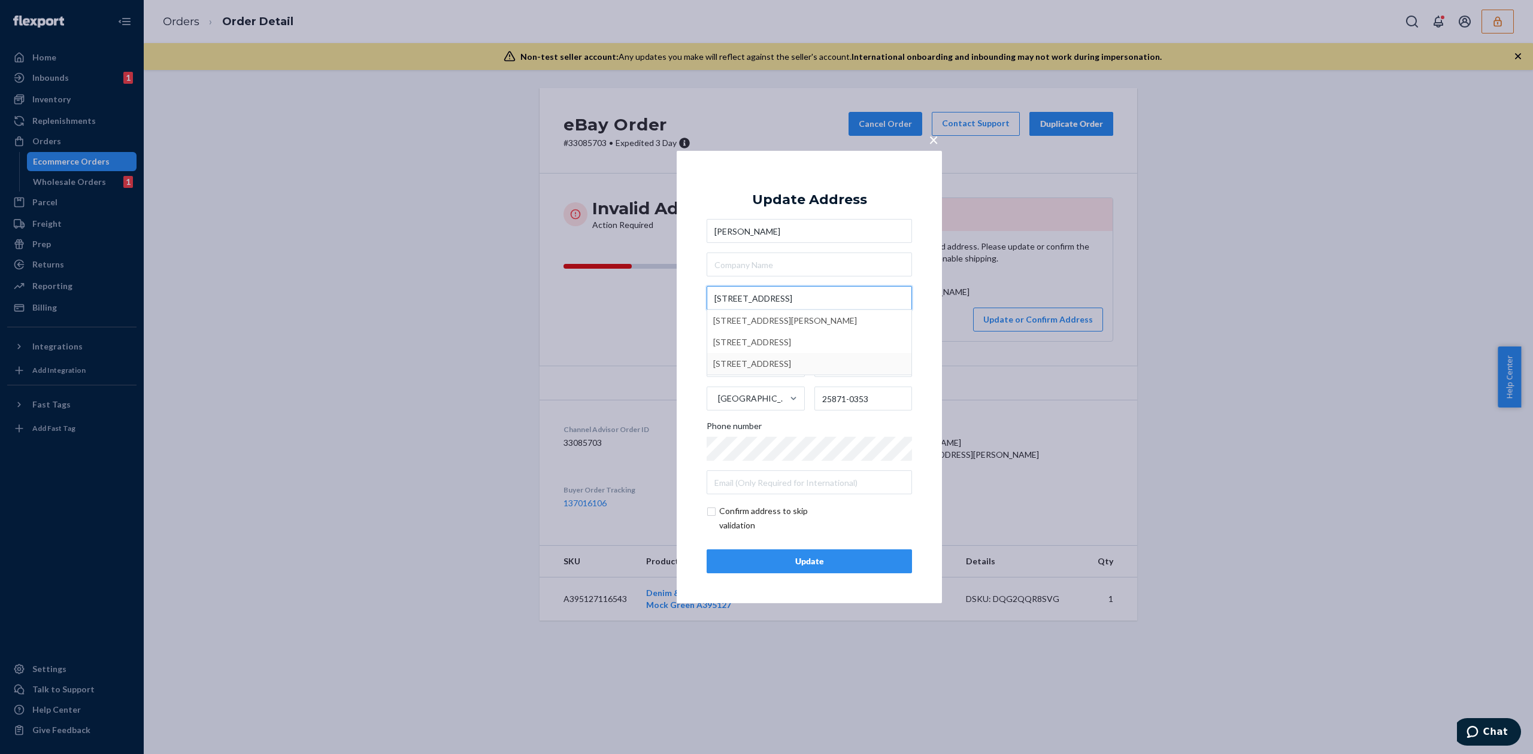
type input "811 Whitestick St"
drag, startPoint x: 836, startPoint y: 394, endPoint x: 890, endPoint y: 395, distance: 53.3
click at [889, 395] on input "25871-0353" at bounding box center [863, 399] width 98 height 24
type input "25801"
click at [803, 557] on div "Update" at bounding box center [809, 562] width 185 height 12
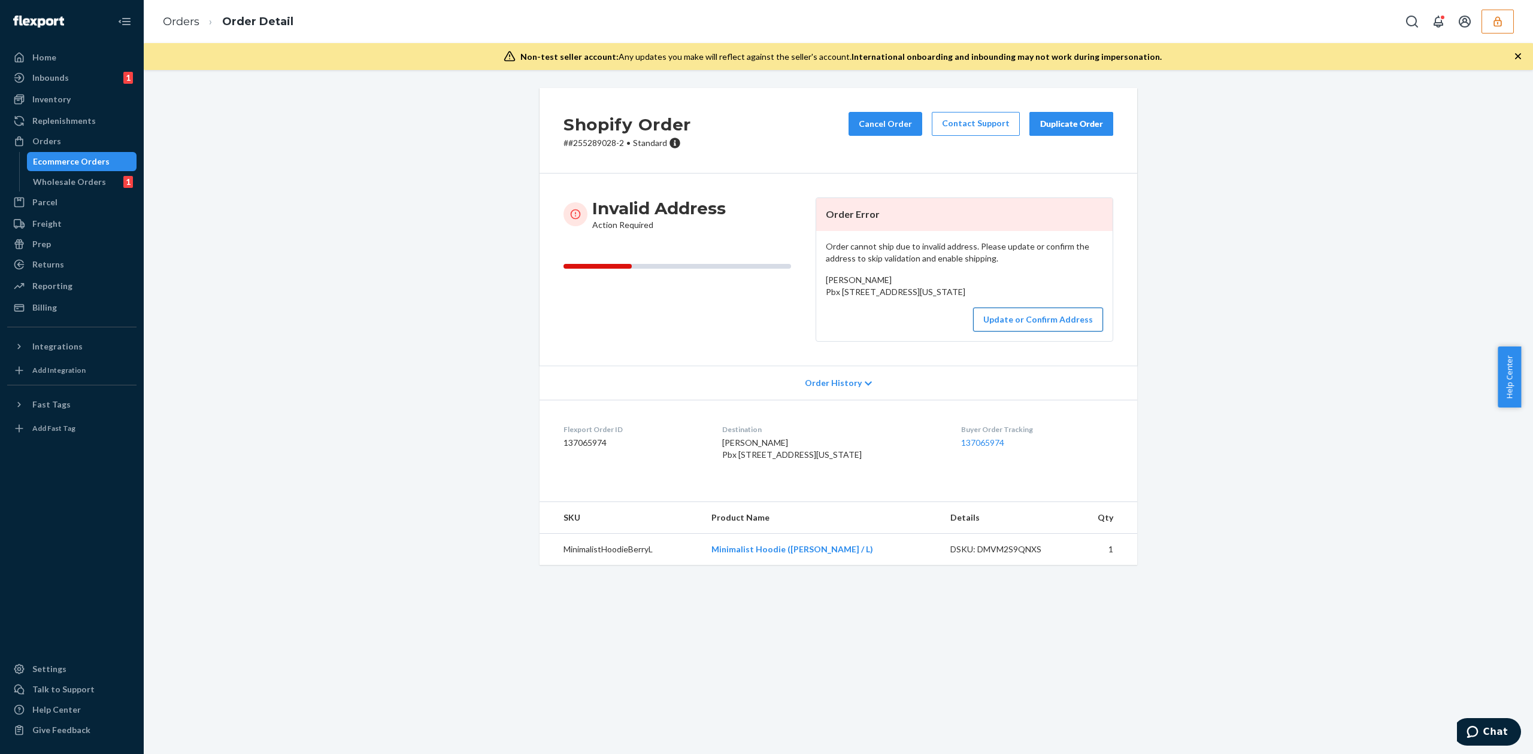
click at [1003, 332] on button "Update or Confirm Address" at bounding box center [1038, 320] width 130 height 24
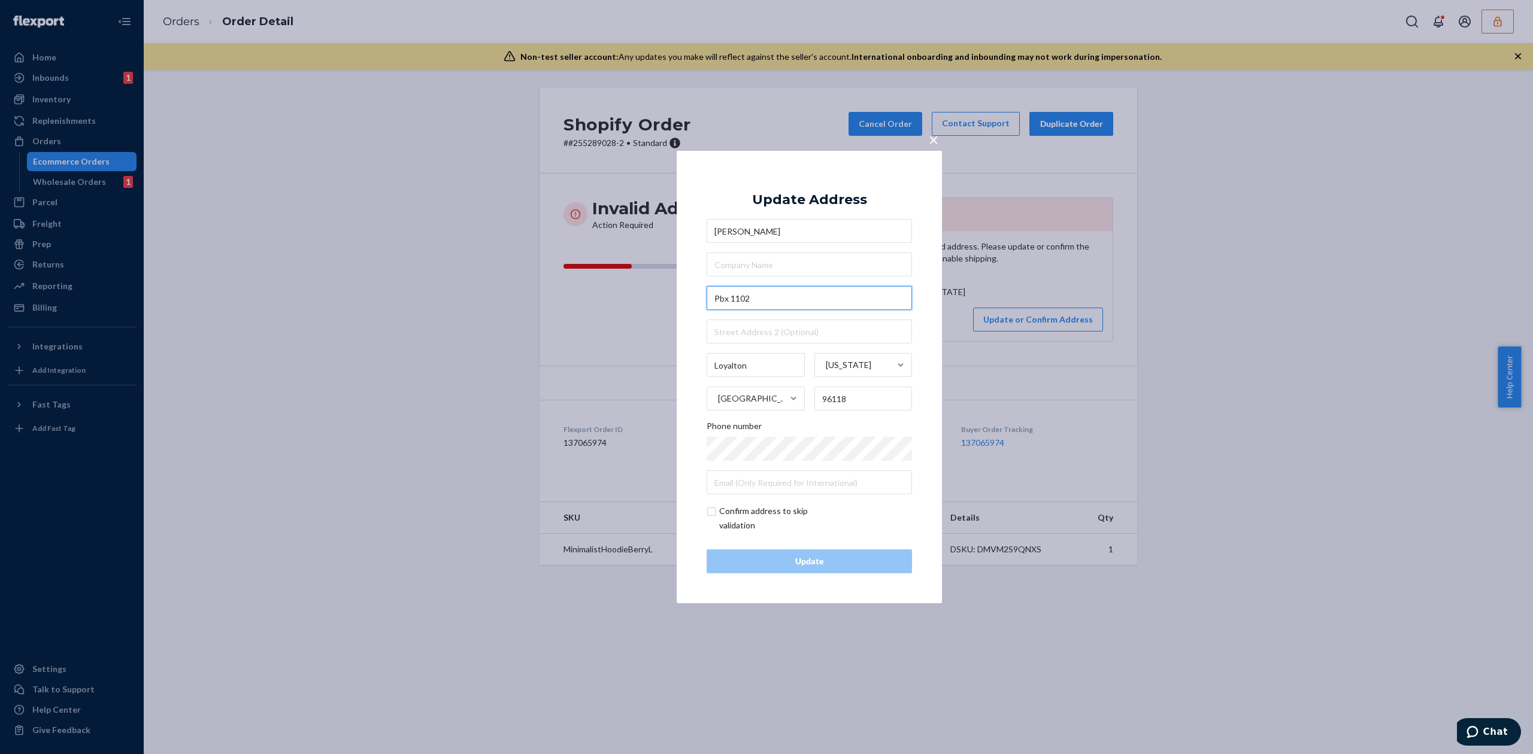
click at [719, 299] on input "Pbx 1102" at bounding box center [808, 298] width 205 height 24
type input "PO box 1102"
click at [838, 185] on div "Update Address Sally Schultz PO box 1102 1102 Box Canyon Road, Fallbrook, CA, U…" at bounding box center [808, 377] width 205 height 393
click at [846, 562] on div "Update" at bounding box center [809, 562] width 185 height 12
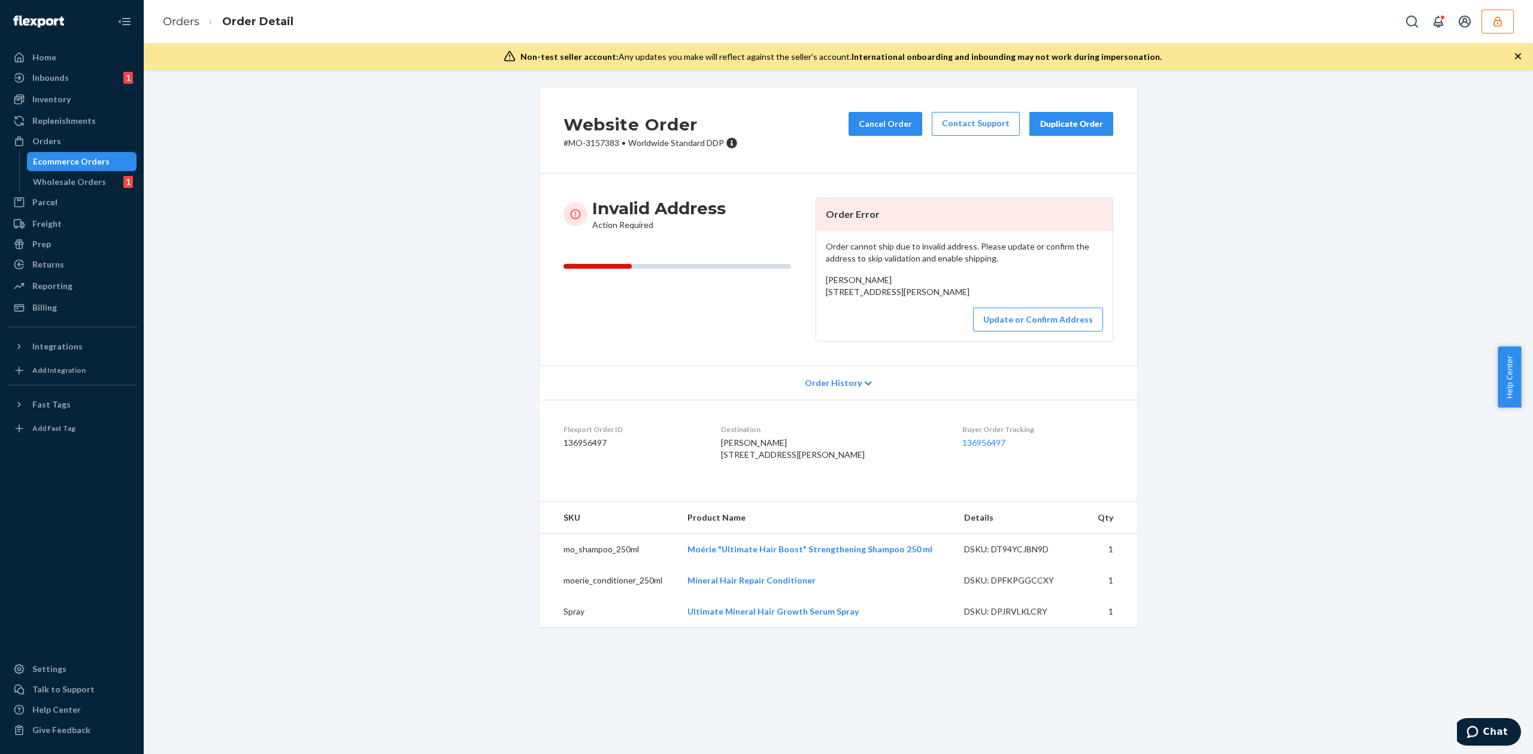
drag, startPoint x: 820, startPoint y: 289, endPoint x: 931, endPoint y: 309, distance: 113.2
click at [927, 298] on div "[PERSON_NAME] [STREET_ADDRESS][PERSON_NAME]" at bounding box center [964, 286] width 277 height 24
copy span "[STREET_ADDRESS]"
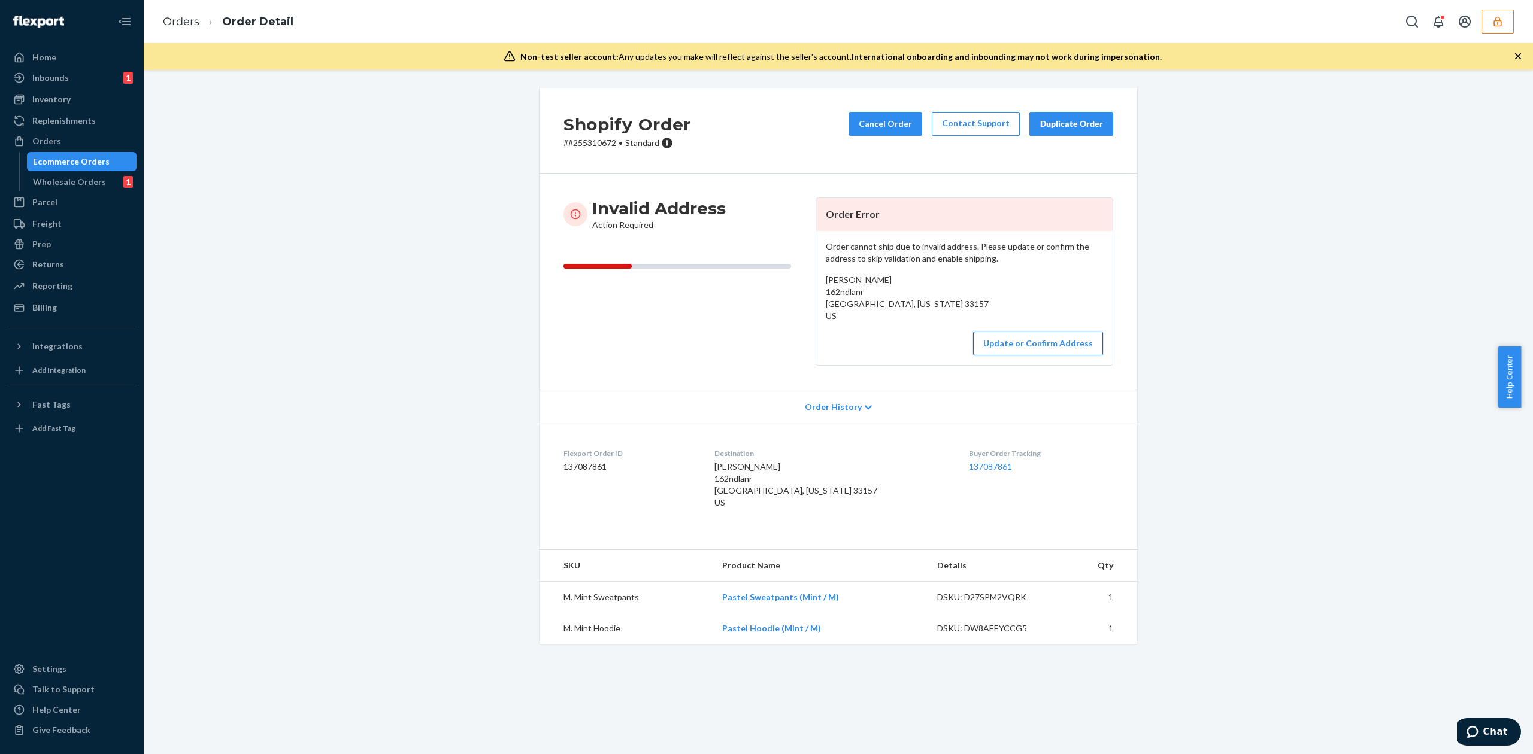
click at [1020, 345] on button "Update or Confirm Address" at bounding box center [1038, 344] width 130 height 24
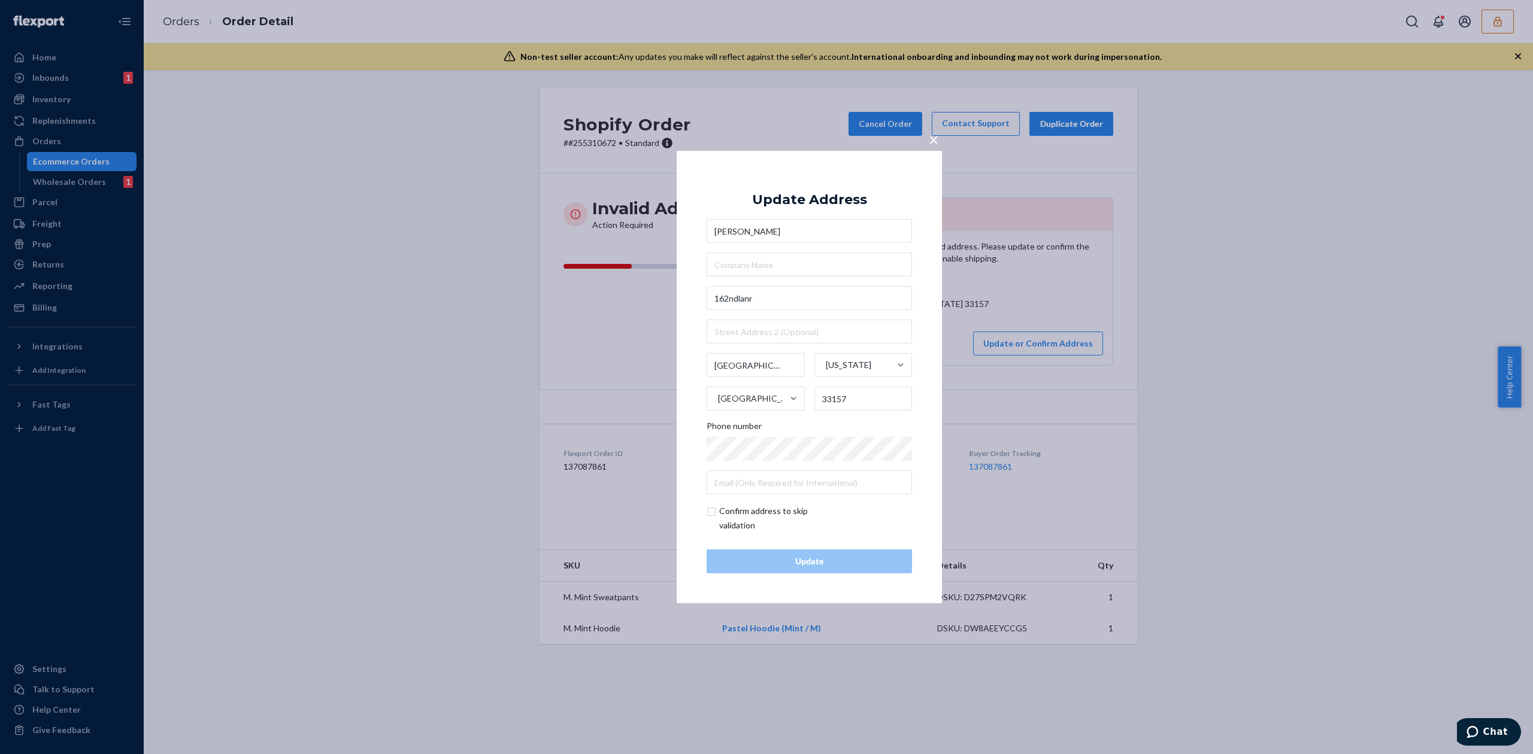
click at [732, 223] on input "Angelina Zahn" at bounding box center [808, 231] width 205 height 24
click at [733, 237] on input "Angelina Zahn" at bounding box center [808, 231] width 205 height 24
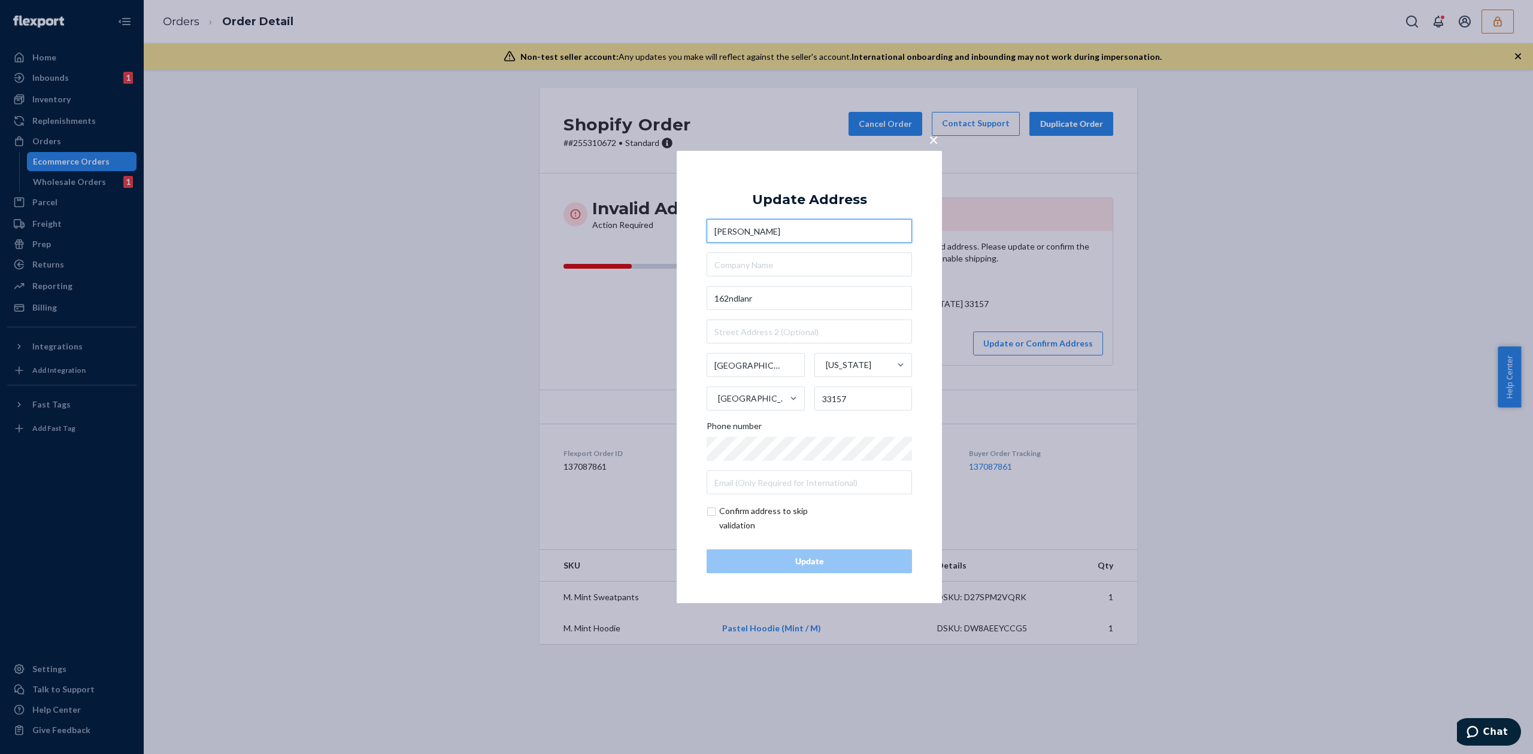
click at [733, 237] on input "Angelina Zahn" at bounding box center [808, 231] width 205 height 24
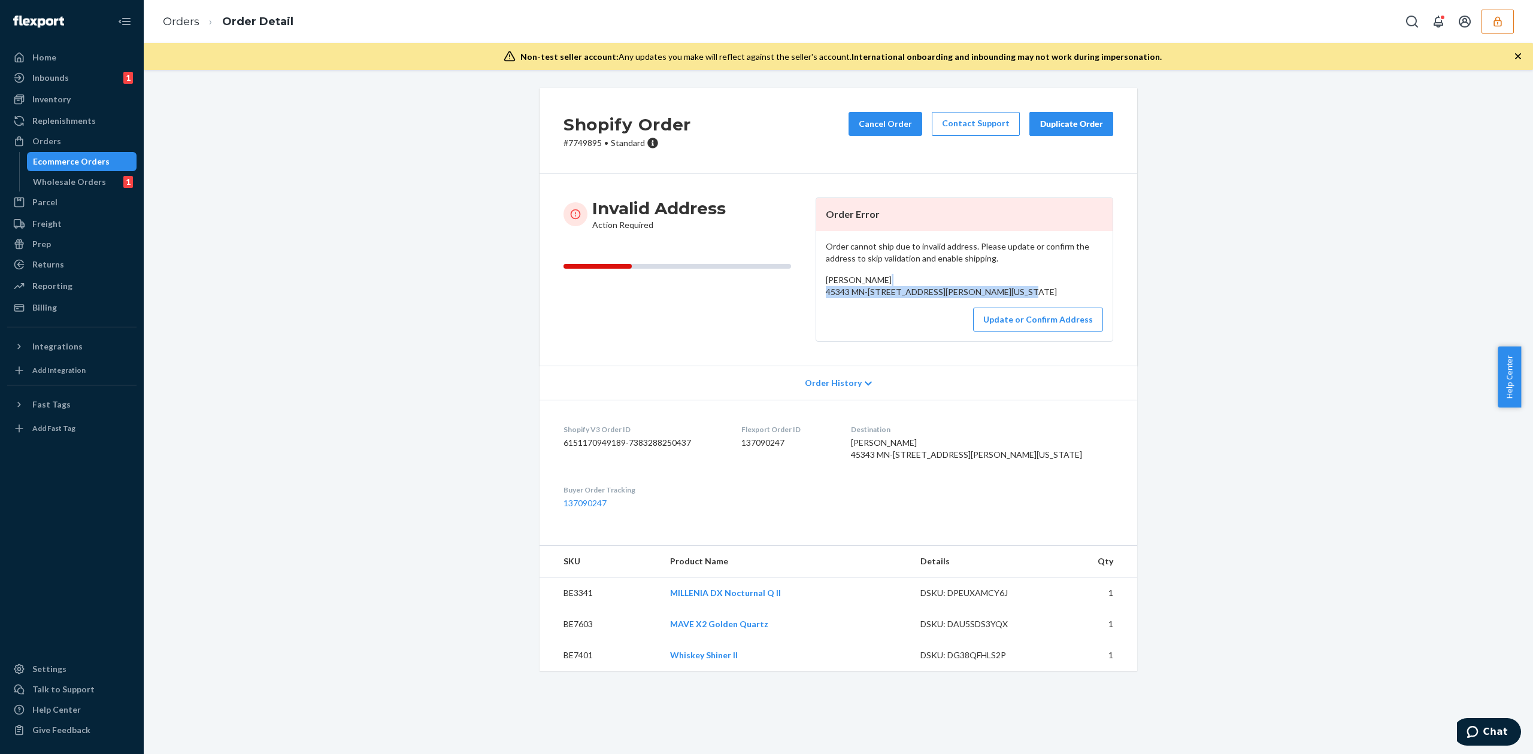
drag, startPoint x: 821, startPoint y: 293, endPoint x: 958, endPoint y: 307, distance: 137.8
click at [958, 298] on div "[PERSON_NAME] 45343 MN-[STREET_ADDRESS][PERSON_NAME][US_STATE]" at bounding box center [964, 286] width 277 height 24
click at [1045, 332] on button "Update or Confirm Address" at bounding box center [1038, 320] width 130 height 24
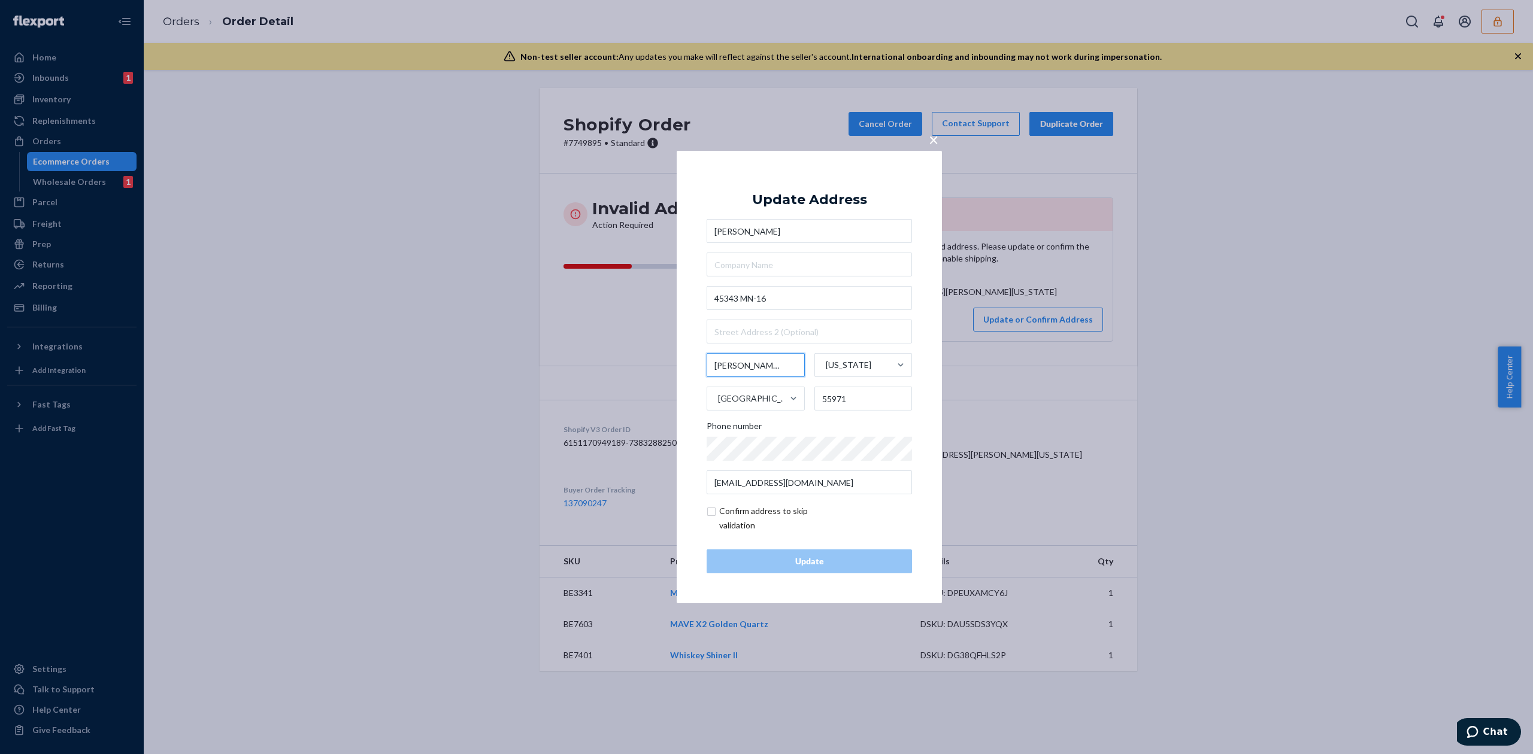
click at [748, 365] on input "Rushford Village" at bounding box center [755, 365] width 98 height 24
drag, startPoint x: 748, startPoint y: 365, endPoint x: 782, endPoint y: 362, distance: 33.6
click at [782, 362] on input "Rushford Village" at bounding box center [755, 365] width 98 height 24
type input "Rushford"
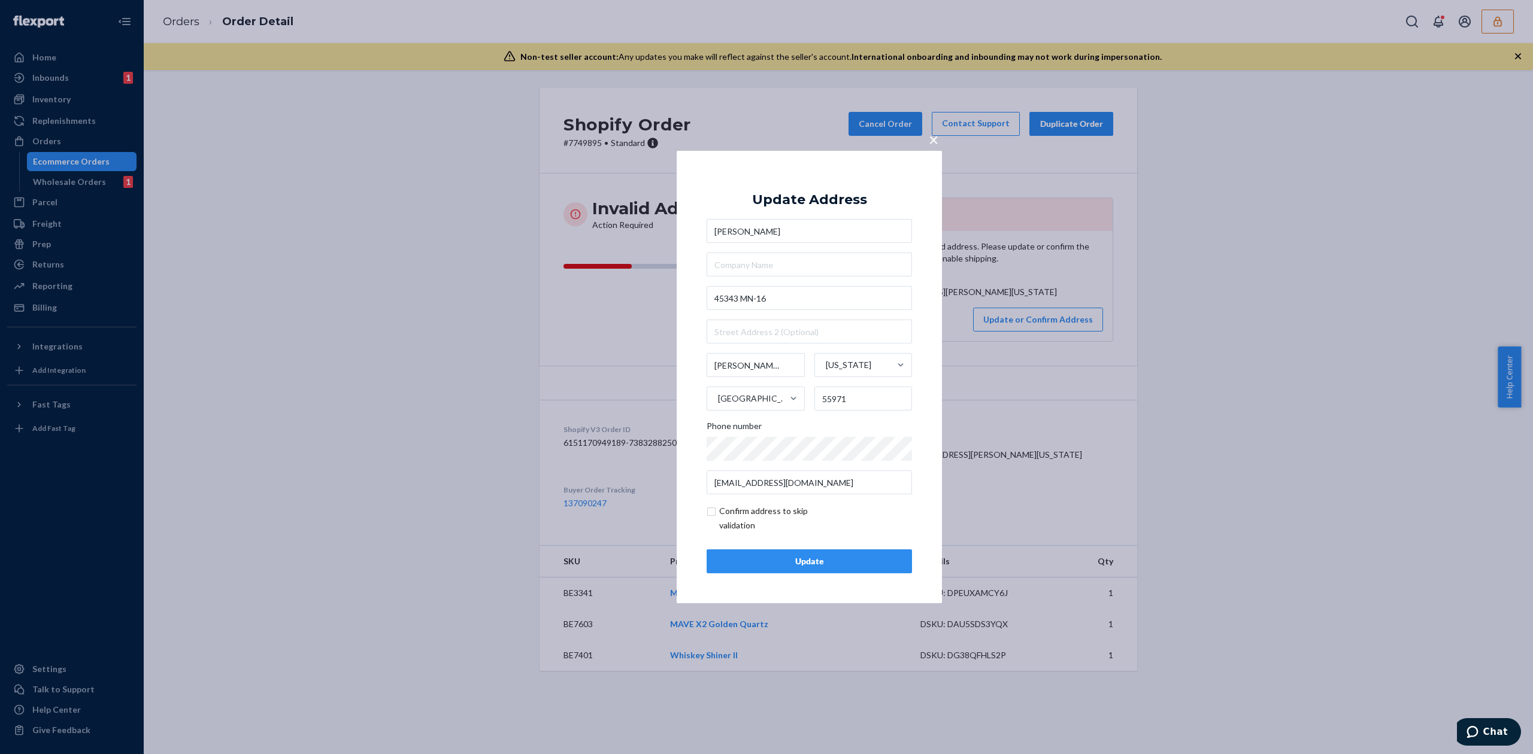
click at [848, 198] on div "Update Address" at bounding box center [809, 200] width 115 height 14
click at [734, 527] on input "checkbox" at bounding box center [775, 518] width 139 height 29
checkbox input "true"
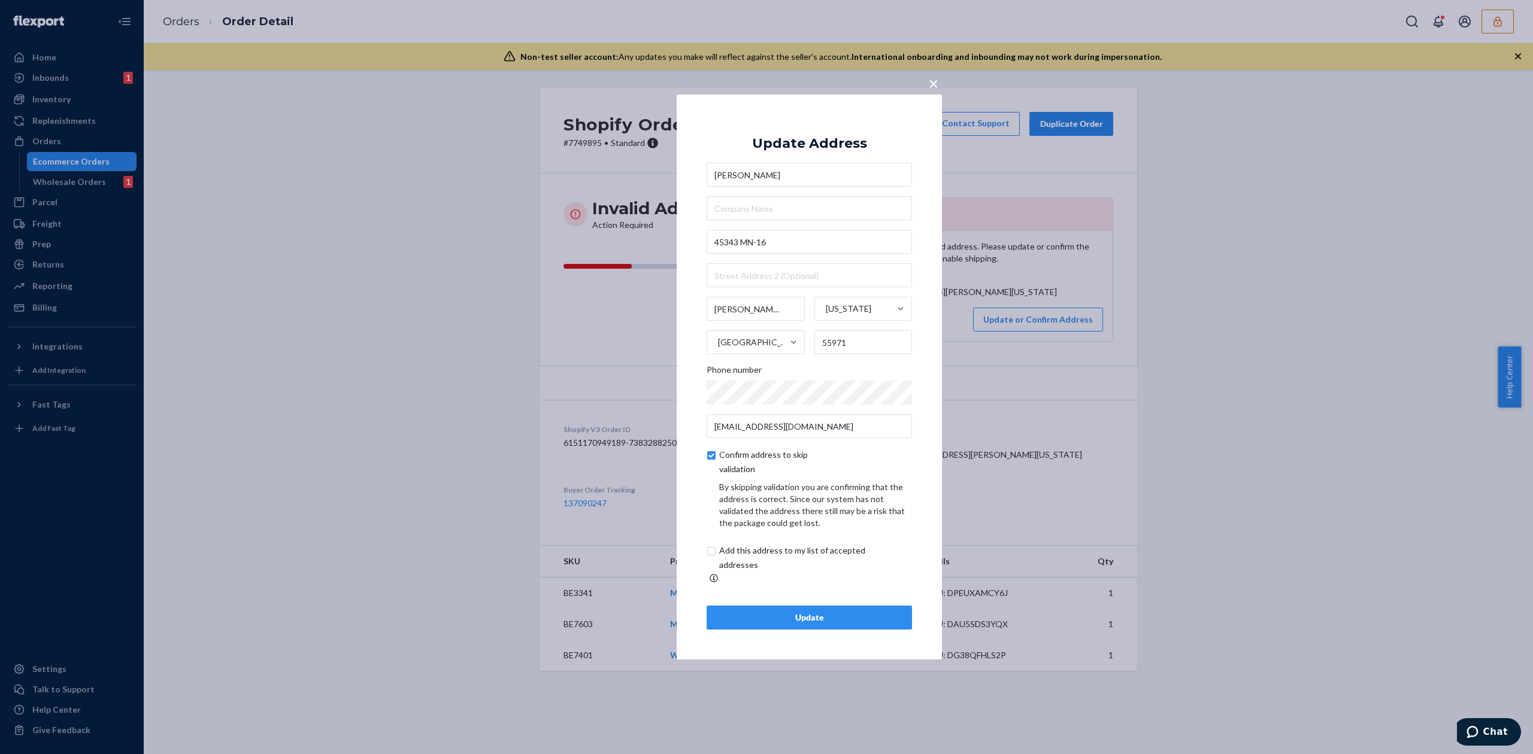
click at [873, 612] on div "Update" at bounding box center [809, 618] width 185 height 12
